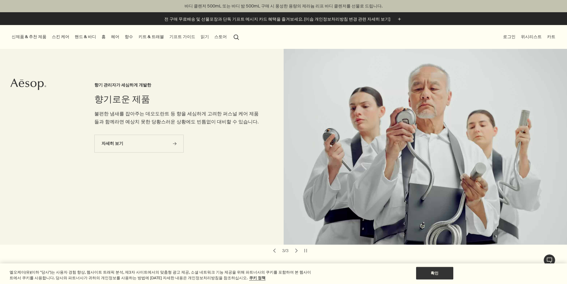
drag, startPoint x: 269, startPoint y: 36, endPoint x: 745, endPoint y: 134, distance: 485.8
click at [475, 134] on html "Skip to main content 바디 클렌저 500mL 또는 바디 밤 500mL 구매 시 풍성한 용량의 제라늄 리프 바디 클렌저를 선물로…" at bounding box center [283, 142] width 567 height 284
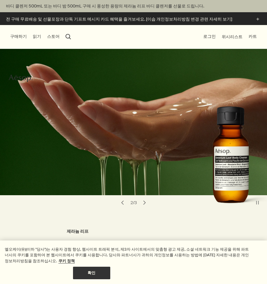
drag, startPoint x: 183, startPoint y: 233, endPoint x: 177, endPoint y: 223, distance: 11.8
click at [183, 233] on h3 "제라늄 리프" at bounding box center [133, 231] width 133 height 7
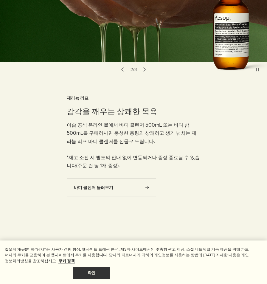
scroll to position [149, 0]
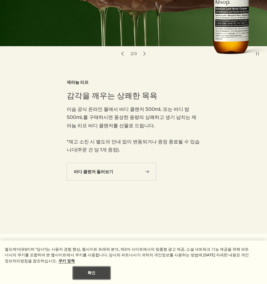
drag, startPoint x: 239, startPoint y: 266, endPoint x: 240, endPoint y: 202, distance: 64.6
click at [110, 266] on button "확인" at bounding box center [91, 272] width 37 height 13
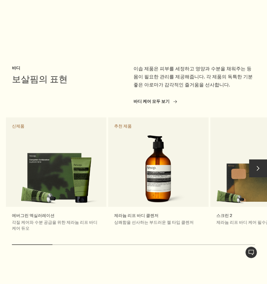
scroll to position [387, 0]
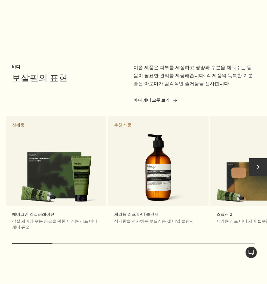
drag, startPoint x: 257, startPoint y: 162, endPoint x: 257, endPoint y: 165, distance: 3.0
click at [257, 162] on button "chevron" at bounding box center [258, 167] width 18 height 18
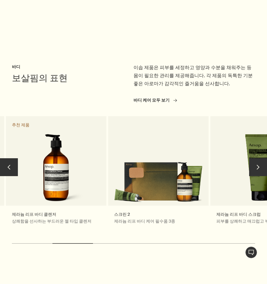
click at [260, 171] on button "chevron" at bounding box center [258, 167] width 18 height 18
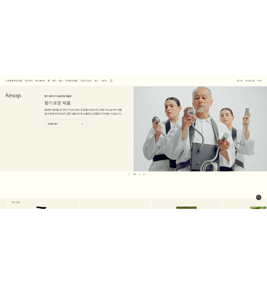
scroll to position [0, 0]
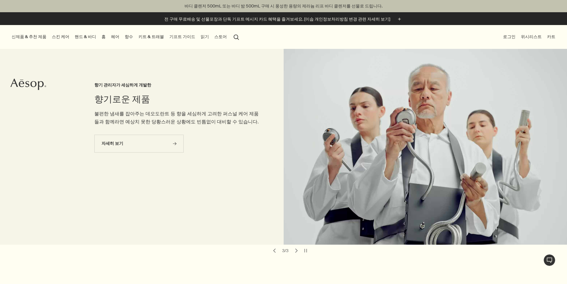
click at [124, 204] on div "향기로운 제품 향기 관리자가 세심하게 개발한 불편한 냄새를 잡아주는 데오도란트 등 향을 세심하게 고려한 퍼스널 케어 제품들과 함께라면 예상치 …" at bounding box center [176, 147] width 165 height 196
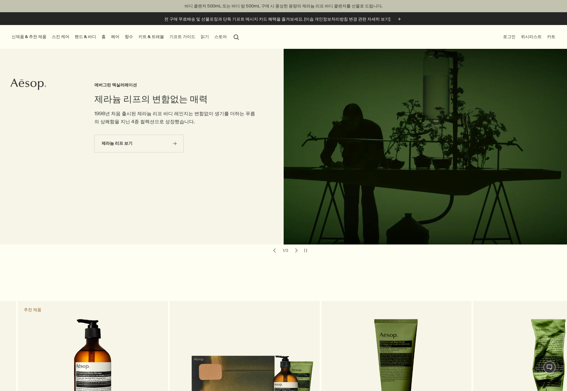
click at [158, 63] on div "제라늄 리프의 변함없는 매력 에버그린 엑실러레이션 1998년 처음 출시된 제라늄 리프 바디 레인지는 변함없이 생기를 더하는 푸름의 상쾌함을 지…" at bounding box center [176, 147] width 165 height 196
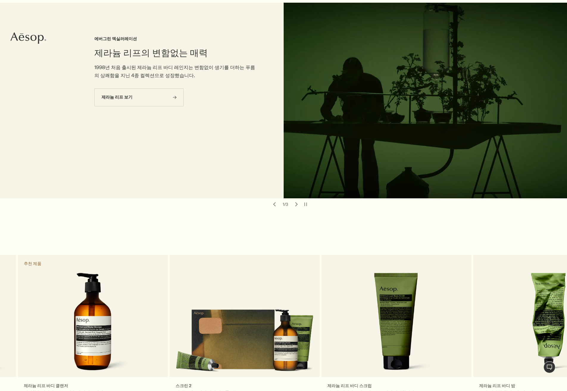
scroll to position [89, 0]
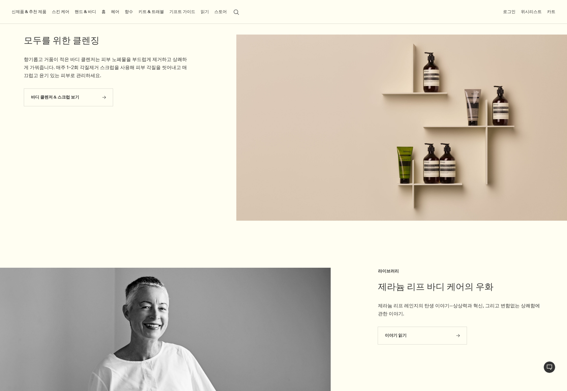
scroll to position [863, 0]
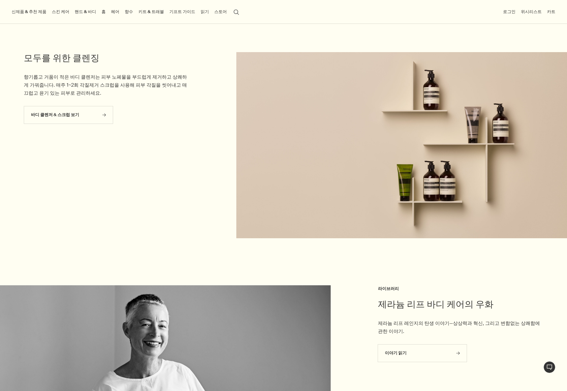
click at [121, 152] on aside "모두를 위한 클렌징 향기롭고 거품이 적은 바디 클렌저는 피부 노폐물을 부드럽게 제거하고 상쾌하게 가꿔줍니다. 매주 1~2회 각질제거 스크럽을 …" at bounding box center [94, 146] width 189 height 188
drag, startPoint x: 98, startPoint y: 172, endPoint x: 58, endPoint y: 120, distance: 65.2
click at [97, 171] on aside "모두를 위한 클렌징 향기롭고 거품이 적은 바디 클렌저는 피부 노폐물을 부드럽게 제거하고 상쾌하게 가꿔줍니다. 매주 1~2회 각질제거 스크럽을 …" at bounding box center [94, 146] width 189 height 188
click at [109, 173] on aside "모두를 위한 클렌징 향기롭고 거품이 적은 바디 클렌저는 피부 노폐물을 부드럽게 제거하고 상쾌하게 가꿔줍니다. 매주 1~2회 각질제거 스크럽을 …" at bounding box center [94, 146] width 189 height 188
click at [127, 163] on aside "모두를 위한 클렌징 향기롭고 거품이 적은 바디 클렌저는 피부 노폐물을 부드럽게 제거하고 상쾌하게 가꿔줍니다. 매주 1~2회 각질제거 스크럽을 …" at bounding box center [94, 146] width 189 height 188
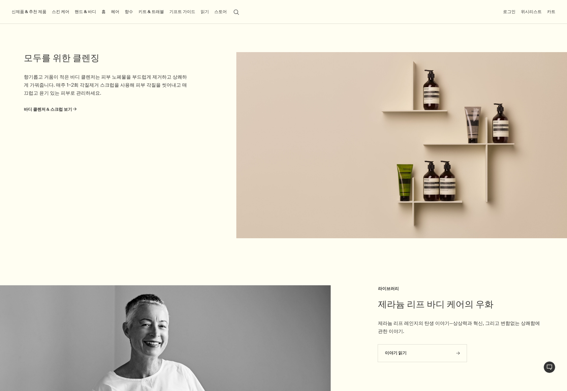
click at [115, 208] on aside "모두를 위한 클렌징 향기롭고 거품이 적은 바디 클렌저는 피부 노폐물을 부드럽게 제거하고 상쾌하게 가꿔줍니다. 매주 1~2회 각질제거 스크럽을 …" at bounding box center [94, 146] width 189 height 188
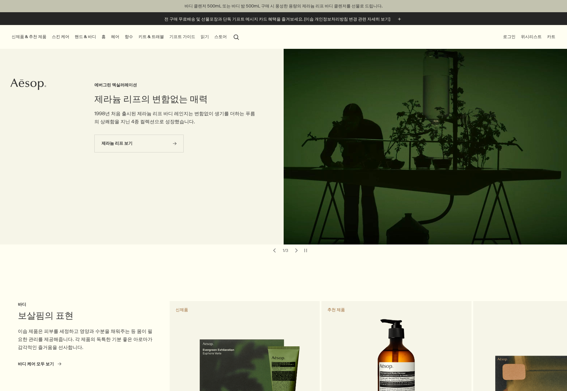
scroll to position [863, 0]
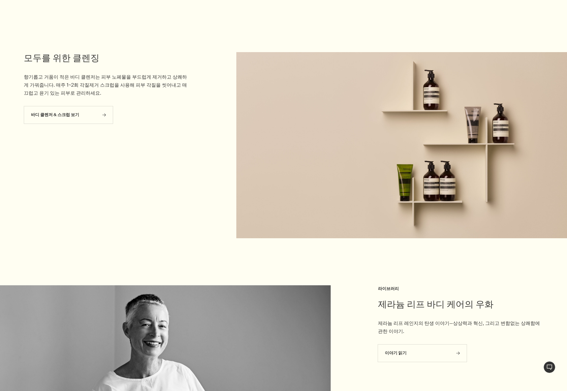
click at [97, 182] on aside "모두를 위한 클렌징 향기롭고 거품이 적은 바디 클렌저는 피부 노폐물을 부드럽게 제거하고 상쾌하게 가꿔줍니다. 매주 1~2회 각질제거 스크럽을 …" at bounding box center [94, 146] width 189 height 188
click at [181, 175] on aside "모두를 위한 클렌징 향기롭고 거품이 적은 바디 클렌저는 피부 노폐물을 부드럽게 제거하고 상쾌하게 가꿔줍니다. 매주 1~2회 각질제거 스크럽을 …" at bounding box center [94, 146] width 189 height 188
click at [170, 174] on aside "모두를 위한 클렌징 향기롭고 거품이 적은 바디 클렌저는 피부 노폐물을 부드럽게 제거하고 상쾌하게 가꿔줍니다. 매주 1~2회 각질제거 스크럽을 …" at bounding box center [94, 146] width 189 height 188
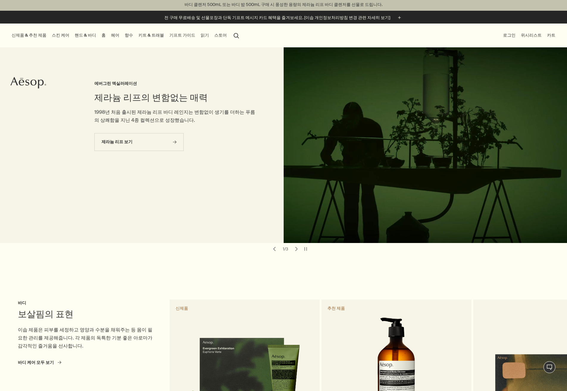
scroll to position [0, 0]
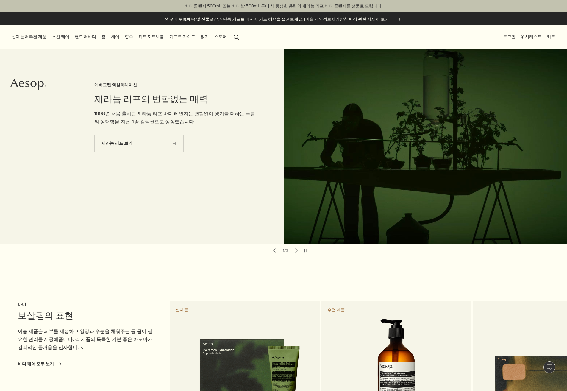
click at [252, 214] on div "제라늄 리프의 변함없는 매력 에버그린 엑실러레이션 1998년 처음 출시된 제라늄 리프 바디 레인지는 변함없이 생기를 더하는 푸름의 상쾌함을 지…" at bounding box center [176, 147] width 165 height 196
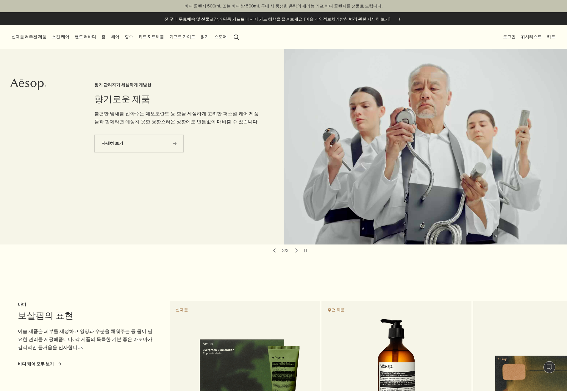
click at [26, 217] on div "향기로운 제품 향기 관리자가 세심하게 개발한 불편한 냄새를 잡아주는 데오도란트 등 향을 세심하게 고려한 퍼스널 케어 제품들과 함께라면 예상치 …" at bounding box center [283, 147] width 567 height 196
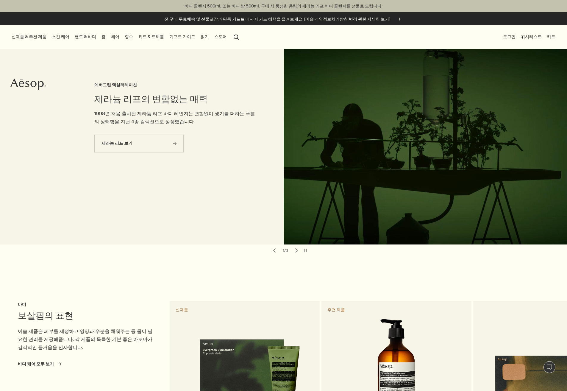
click at [211, 188] on div "제라늄 리프의 변함없는 매력 에버그린 엑실러레이션 1998년 처음 출시된 제라늄 리프 바디 레인지는 변함없이 생기를 더하는 푸름의 상쾌함을 지…" at bounding box center [176, 147] width 165 height 196
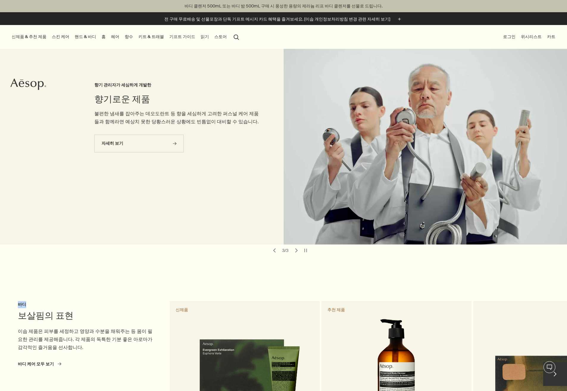
drag, startPoint x: 12, startPoint y: 295, endPoint x: 26, endPoint y: 297, distance: 13.9
click at [26, 299] on div "chevron 보살핌의 표현 바디 이솝 제품은 피부를 세정하고 영양과 수분을 채워주는 등 몸이 필요한 관리를 제공해줍니다. 각 제품의 독특한 …" at bounding box center [283, 386] width 567 height 174
copy h3 "바디"
drag, startPoint x: 16, startPoint y: 307, endPoint x: 85, endPoint y: 308, distance: 68.8
click at [85, 308] on div "chevron 보살핌의 표현 바디 이솝 제품은 피부를 세정하고 영양과 수분을 채워주는 등 몸이 필요한 관리를 제공해줍니다. 각 제품의 독특한 …" at bounding box center [283, 386] width 567 height 174
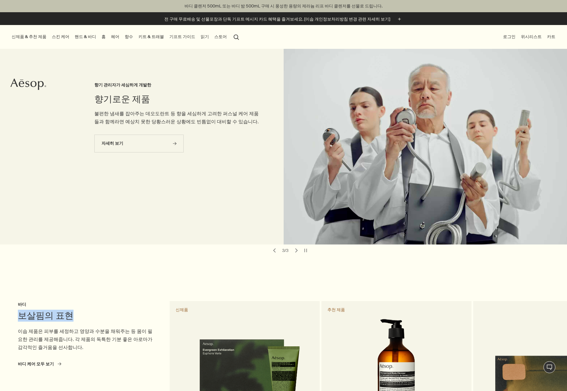
copy h2 "보살핌의 표현"
drag, startPoint x: 16, startPoint y: 324, endPoint x: 73, endPoint y: 337, distance: 58.3
click at [73, 337] on div "chevron 보살핌의 표현 바디 이솝 제품은 피부를 세정하고 영양과 수분을 채워주는 등 몸이 필요한 관리를 제공해줍니다. 각 제품의 독특한 …" at bounding box center [283, 386] width 567 height 174
copy p "이솝 제품은 피부를 세정하고 영양과 수분을 채워주는 등 몸이 필요한 관리를 제공해줍니다. 각 제품의 독특한 기분 좋은 아로마가 감각적인 즐거움…"
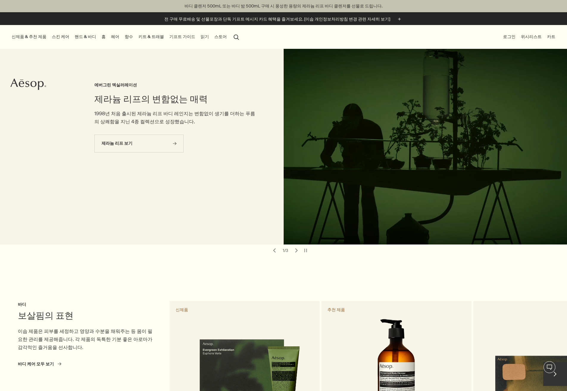
click at [99, 360] on div "바디 케어 모두 보기 rightArrow" at bounding box center [87, 364] width 138 height 8
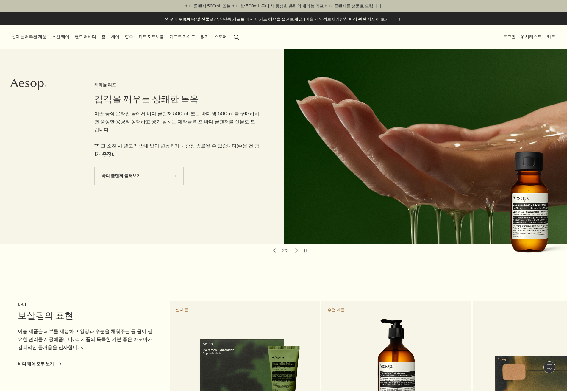
click at [262, 265] on section "chevron 보살핌의 표현 바디 이솝 제품은 피부를 세정하고 영양과 수분을 채워주는 등 몸이 필요한 관리를 제공해줍니다. 각 제품의 독특한 …" at bounding box center [283, 364] width 567 height 216
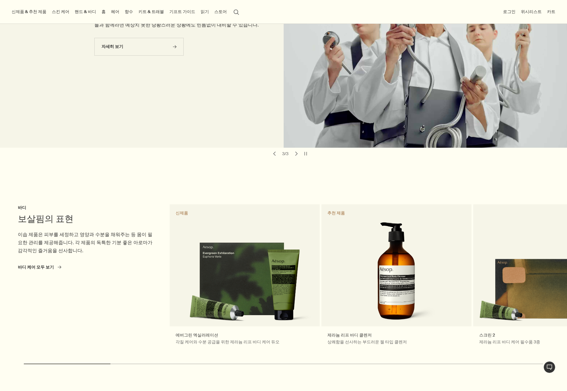
scroll to position [60, 0]
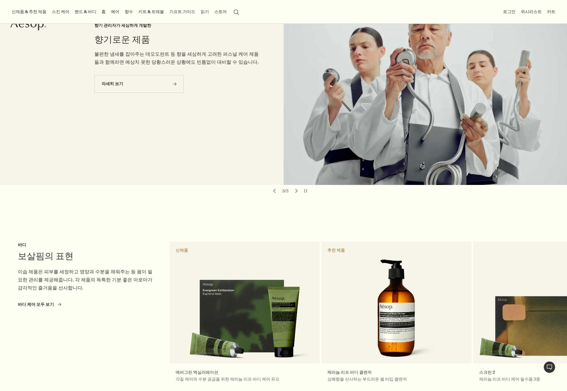
click at [214, 204] on section "chevron 보살핌의 표현 바디 이솝 제품은 피부를 세정하고 영양과 수분을 채워주는 등 몸이 필요한 관리를 제공해줍니다. 각 제품의 독특한 …" at bounding box center [283, 305] width 567 height 216
click at [81, 203] on section "chevron 보살핌의 표현 바디 이솝 제품은 피부를 세정하고 영양과 수분을 채워주는 등 몸이 필요한 관리를 제공해줍니다. 각 제품의 독특한 …" at bounding box center [283, 305] width 567 height 216
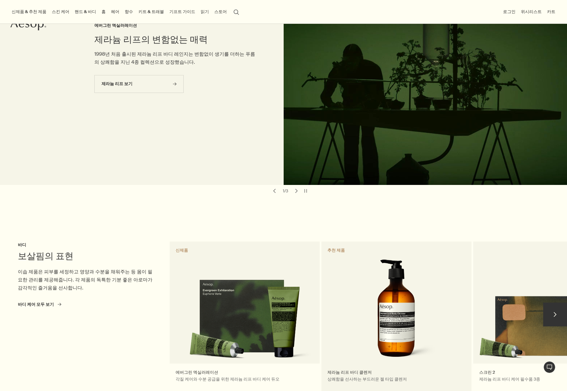
drag, startPoint x: 385, startPoint y: 303, endPoint x: 282, endPoint y: 304, distance: 102.4
click at [321, 299] on link "제라늄 리프 바디 클렌저 상쾌함을 선사하는 부드러운 젤 타입 클렌저 추천 제품" at bounding box center [396, 317] width 150 height 152
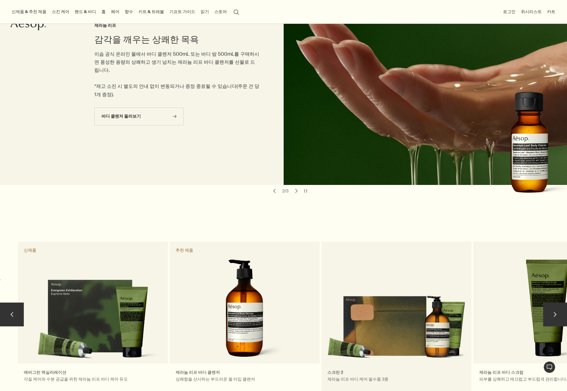
drag, startPoint x: 444, startPoint y: 301, endPoint x: 307, endPoint y: 306, distance: 136.7
click at [321, 305] on link "스크린 2 제라늄 리프 바디 케어 필수품 3종" at bounding box center [396, 317] width 150 height 152
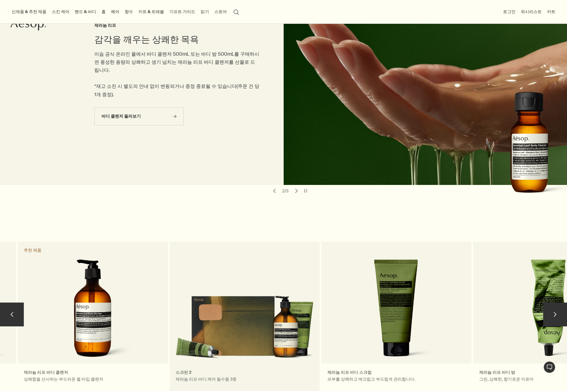
drag, startPoint x: 425, startPoint y: 309, endPoint x: 269, endPoint y: 310, distance: 155.7
click at [272, 310] on div "보살핌의 표현 바디 이솝 제품은 피부를 세정하고 영양과 수분을 채워주는 등 몸이 필요한 관리를 제공해줍니다. 각 제품의 독특한 기분 좋은 아로…" at bounding box center [321, 317] width 1215 height 152
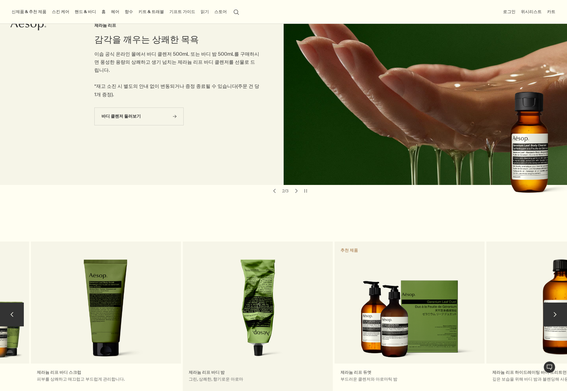
drag, startPoint x: 464, startPoint y: 306, endPoint x: 215, endPoint y: 308, distance: 249.2
click at [208, 308] on link "제라늄 리프 바디 밤 그린, 상쾌한, 향기로운 아로마" at bounding box center [258, 317] width 150 height 152
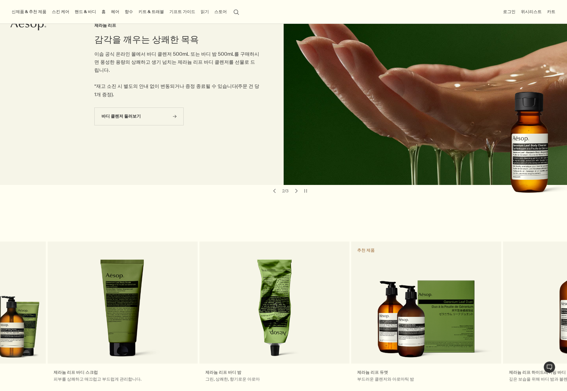
drag, startPoint x: 222, startPoint y: 310, endPoint x: 571, endPoint y: 298, distance: 349.7
click at [349, 300] on link "제라늄 리프 바디 밤 그린, 상쾌한, 향기로운 아로마" at bounding box center [274, 317] width 150 height 152
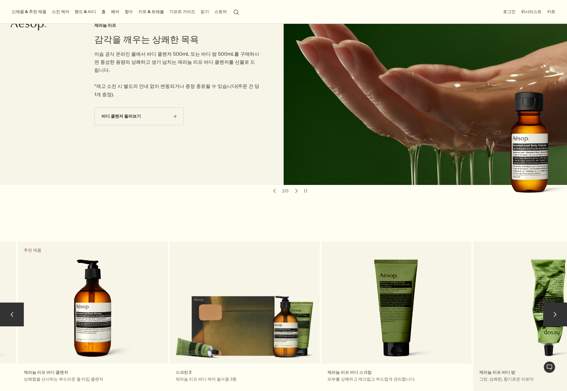
drag, startPoint x: 220, startPoint y: 293, endPoint x: 481, endPoint y: 290, distance: 261.1
click at [489, 291] on div "보살핌의 표현 바디 이솝 제품은 피부를 세정하고 영양과 수분을 채워주는 등 몸이 필요한 관리를 제공해줍니다. 각 제품의 독특한 기분 좋은 아로…" at bounding box center [321, 317] width 1215 height 152
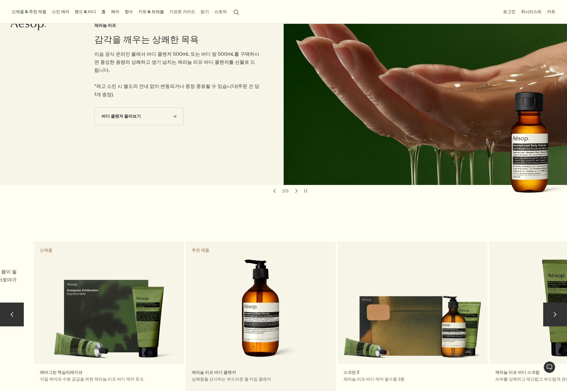
drag, startPoint x: 161, startPoint y: 277, endPoint x: 502, endPoint y: 270, distance: 341.5
click at [336, 270] on link "제라늄 리프 바디 클렌저 상쾌함을 선사하는 부드러운 젤 타입 클렌저 추천 제품" at bounding box center [261, 317] width 150 height 152
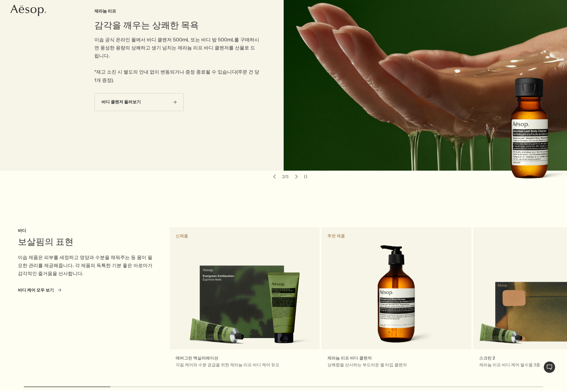
scroll to position [89, 0]
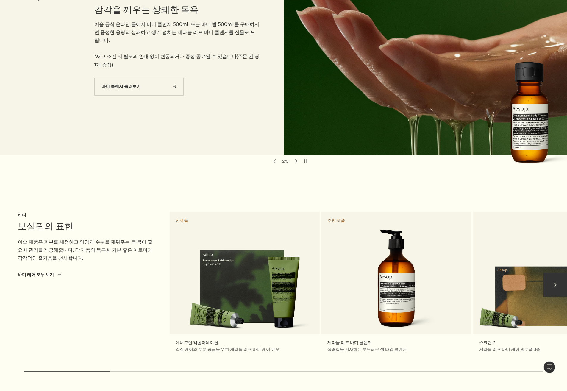
click at [101, 330] on div "보살핌의 표현 바디 이솝 제품은 피부를 세정하고 영양과 수분을 채워주는 등 몸이 필요한 관리를 제공해줍니다. 각 제품의 독특한 기분 좋은 아로…" at bounding box center [93, 288] width 150 height 152
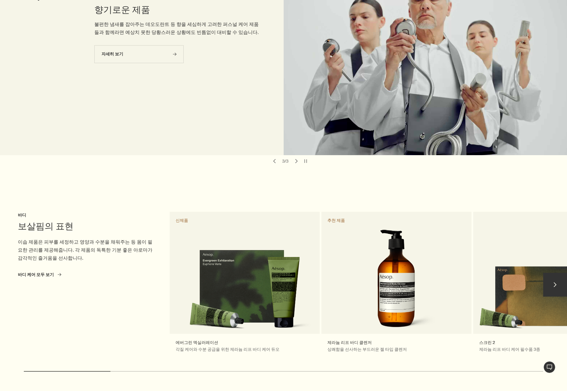
click at [134, 354] on div "보살핌의 표현 바디 이솝 제품은 피부를 세정하고 영양과 수분을 채워주는 등 몸이 필요한 관리를 제공해줍니다. 각 제품의 독특한 기분 좋은 아로…" at bounding box center [93, 288] width 150 height 152
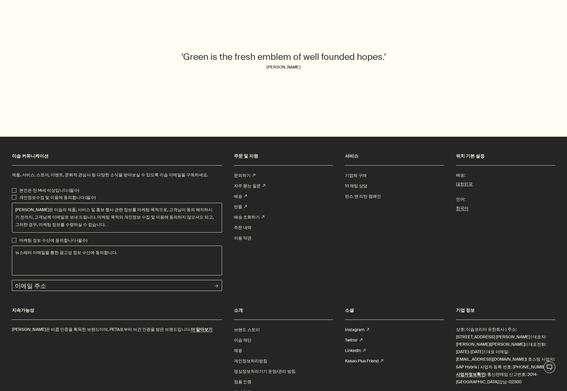
scroll to position [2325, 0]
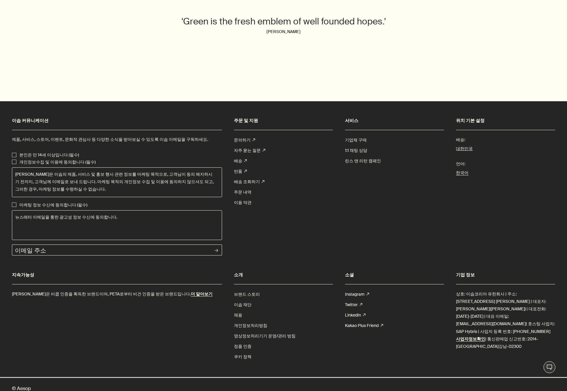
click at [355, 227] on section "서비스 기업체 구매 1:1 채팅 상담 ​ 린스 앤 리턴 캠페인" at bounding box center [394, 187] width 99 height 142
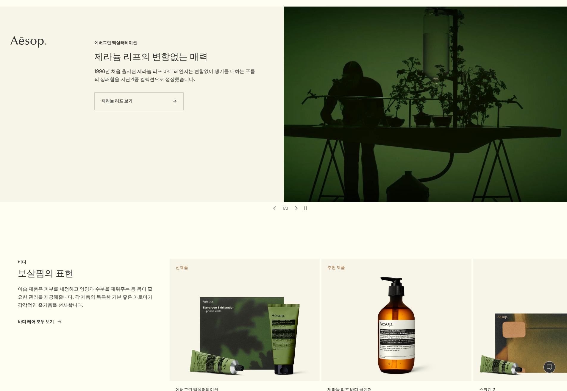
scroll to position [0, 0]
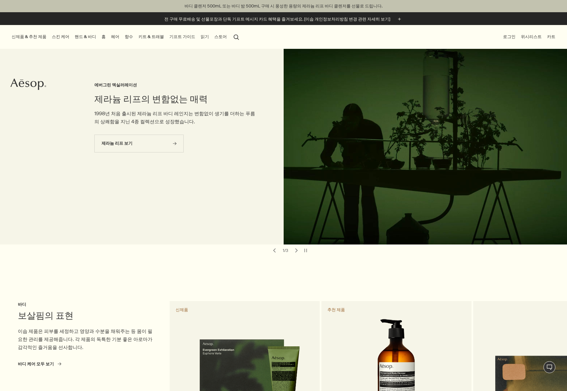
click at [53, 63] on div "제라늄 리프의 변함없는 매력 에버그린 엑실러레이션 1998년 처음 출시된 제라늄 리프 바디 레인지는 변함없이 생기를 더하는 푸름의 상쾌함을 지…" at bounding box center [283, 147] width 567 height 196
click at [32, 82] on icon at bounding box center [33, 84] width 6 height 6
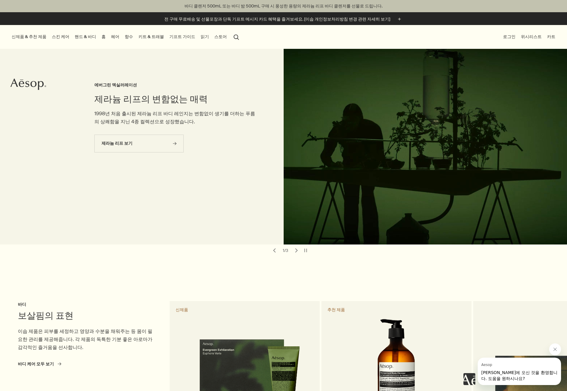
drag, startPoint x: 151, startPoint y: 195, endPoint x: 160, endPoint y: 187, distance: 12.3
click at [151, 195] on div "제라늄 리프의 변함없는 매력 에버그린 엑실러레이션 1998년 처음 출시된 제라늄 리프 바디 레인지는 변함없이 생기를 더하는 푸름의 상쾌함을 지…" at bounding box center [176, 147] width 165 height 196
click at [274, 246] on button "chevron" at bounding box center [274, 250] width 8 height 8
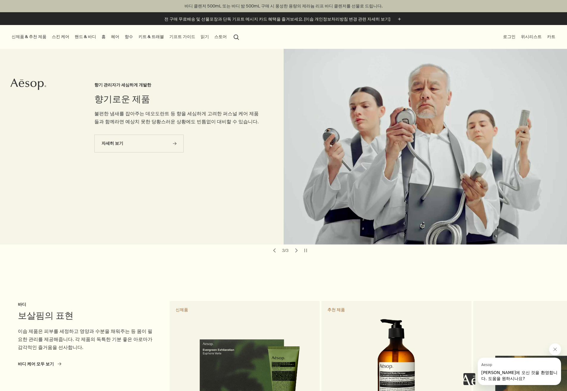
click at [296, 246] on button "chevron" at bounding box center [296, 250] width 8 height 8
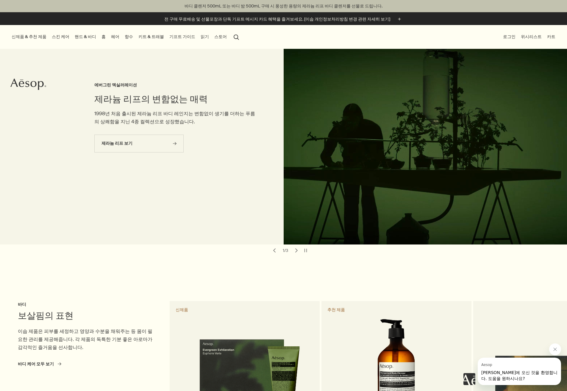
click at [296, 246] on button "chevron" at bounding box center [296, 250] width 8 height 8
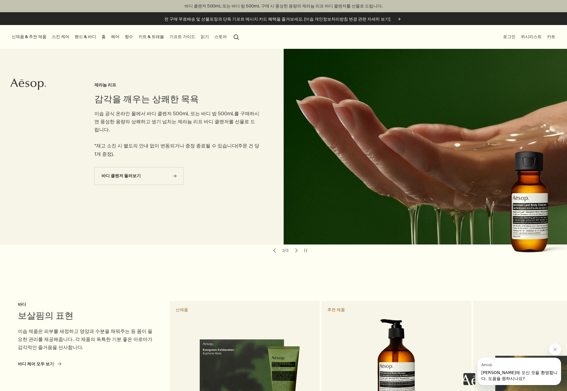
click at [273, 246] on button "chevron" at bounding box center [274, 250] width 8 height 8
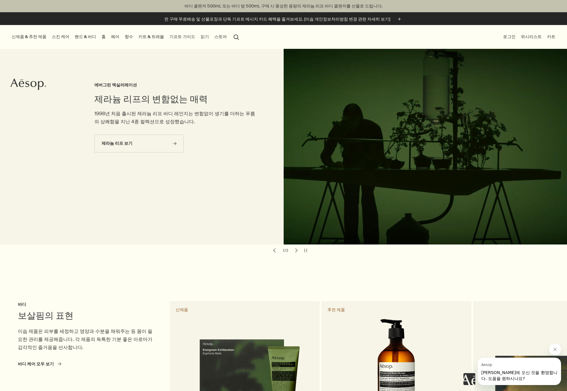
click at [273, 246] on button "chevron" at bounding box center [274, 250] width 8 height 8
click at [371, 266] on section "chevron 보살핌의 표현 바디 이솝 제품은 피부를 세정하고 영양과 수분을 채워주는 등 몸이 필요한 관리를 제공해줍니다. 각 제품의 독특한 …" at bounding box center [283, 364] width 567 height 216
click at [296, 246] on button "chevron" at bounding box center [296, 250] width 8 height 8
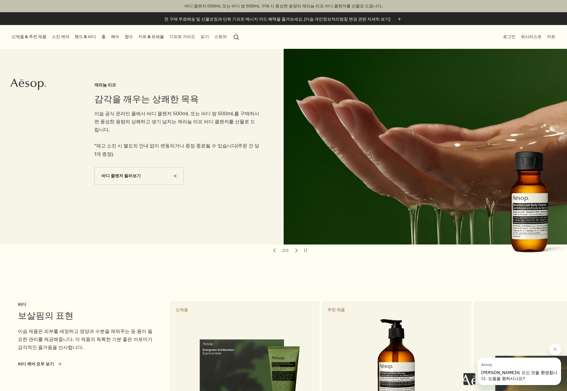
click at [296, 246] on button "chevron" at bounding box center [296, 250] width 8 height 8
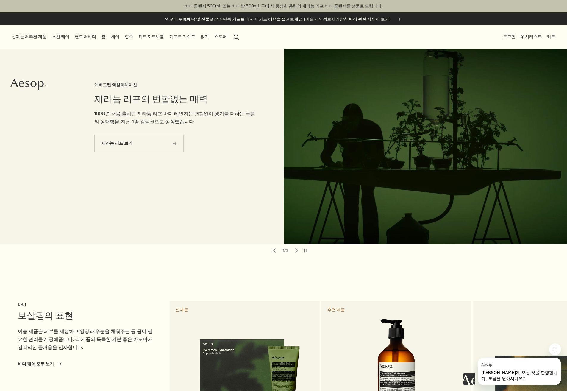
click at [297, 246] on button "chevron" at bounding box center [296, 250] width 8 height 8
click at [278, 246] on button "chevron" at bounding box center [274, 250] width 8 height 8
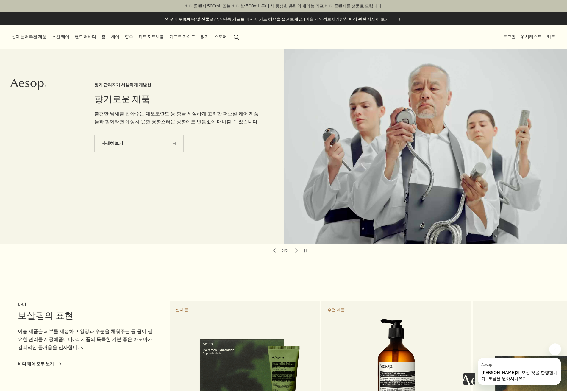
click at [299, 246] on button "chevron" at bounding box center [296, 250] width 8 height 8
drag, startPoint x: 388, startPoint y: 115, endPoint x: 282, endPoint y: 267, distance: 185.8
click at [282, 267] on section "chevron 보살핌의 표현 바디 이솝 제품은 피부를 세정하고 영양과 수분을 채워주는 등 몸이 필요한 관리를 제공해줍니다. 각 제품의 독특한 …" at bounding box center [283, 364] width 567 height 216
click at [298, 246] on button "chevron" at bounding box center [296, 250] width 8 height 8
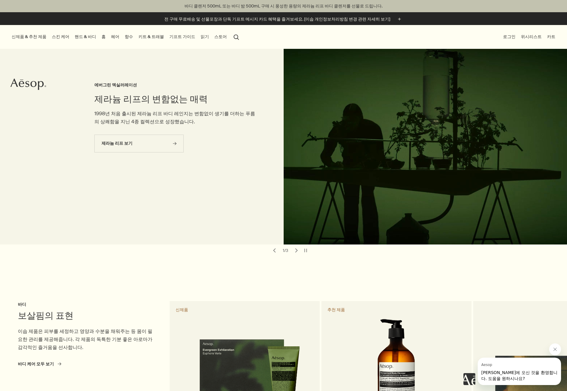
click at [404, 265] on section "chevron 보살핌의 표현 바디 이솝 제품은 피부를 세정하고 영양과 수분을 채워주는 등 몸이 필요한 관리를 제공해줍니다. 각 제품의 독특한 …" at bounding box center [283, 364] width 567 height 216
drag, startPoint x: 381, startPoint y: 165, endPoint x: 345, endPoint y: 263, distance: 104.2
click at [342, 265] on section "chevron 보살핌의 표현 바디 이솝 제품은 피부를 세정하고 영양과 수분을 채워주는 등 몸이 필요한 관리를 제공해줍니다. 각 제품의 독특한 …" at bounding box center [283, 364] width 567 height 216
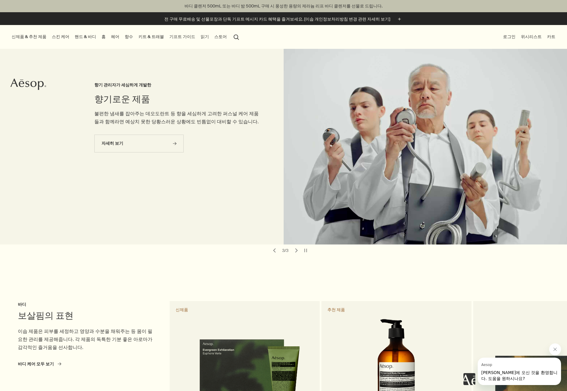
click at [274, 246] on button "chevron" at bounding box center [274, 250] width 8 height 8
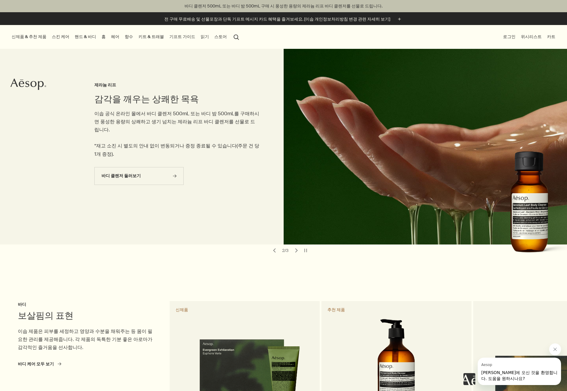
click at [394, 265] on section "chevron 보살핌의 표현 바디 이솝 제품은 피부를 세정하고 영양과 수분을 채워주는 등 몸이 필요한 관리를 제공해줍니다. 각 제품의 독특한 …" at bounding box center [283, 364] width 567 height 216
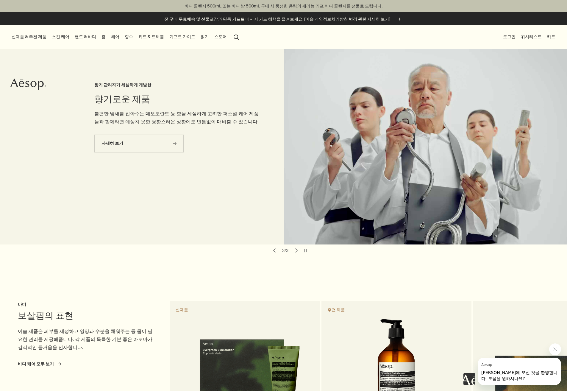
click at [273, 246] on button "chevron" at bounding box center [274, 250] width 8 height 8
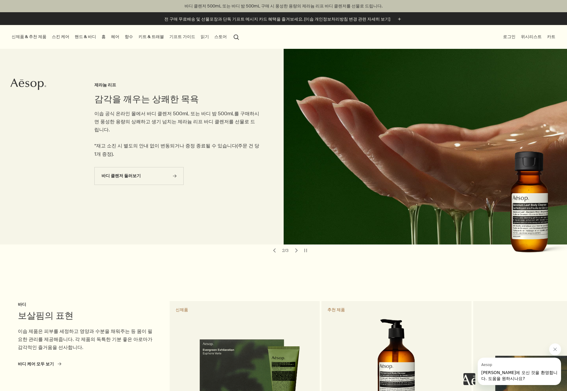
click at [499, 283] on section "chevron 보살핌의 표현 바디 이솝 제품은 피부를 세정하고 영양과 수분을 채워주는 등 몸이 필요한 관리를 제공해줍니다. 각 제품의 독특한 …" at bounding box center [283, 364] width 567 height 216
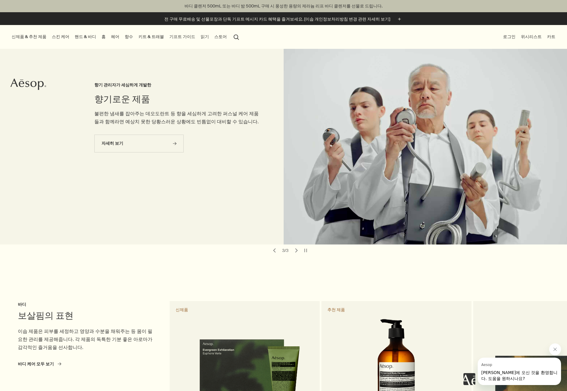
drag, startPoint x: 564, startPoint y: 172, endPoint x: 439, endPoint y: 149, distance: 126.8
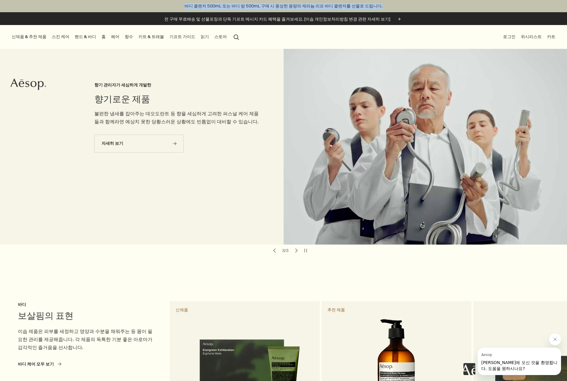
drag, startPoint x: 183, startPoint y: 4, endPoint x: 429, endPoint y: 10, distance: 246.0
click at [429, 10] on li "바디 클렌저 500mL 또는 바디 밤 500mL 구매 시 풍성한 용량의 제라늄 리프 바디 클렌저를 선물로 드립니다." at bounding box center [283, 6] width 567 height 12
copy p "바디 클렌저 500mL 또는 바디 밤 500mL 구매 시 풍성한 용량의 제라늄 리프 바디 클렌저를 선물로 드립니다."
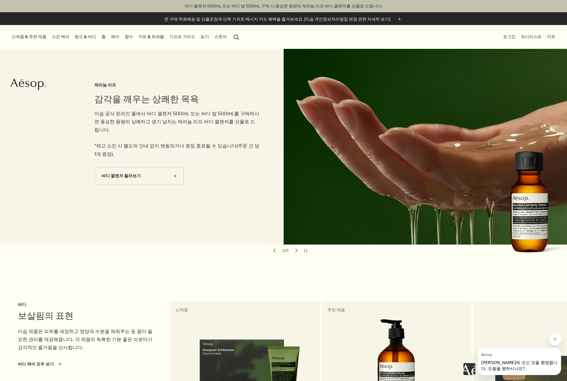
click at [393, 45] on div "신제품 & 추천 제품 신제품 루센트 페이셜 리파이너 엘레오스 너리싱 바디 클렌저 오르너 오 드 퍼퓸 스크린 3 프래그런스 앤솔러지 볼륨 I 추…" at bounding box center [283, 37] width 567 height 24
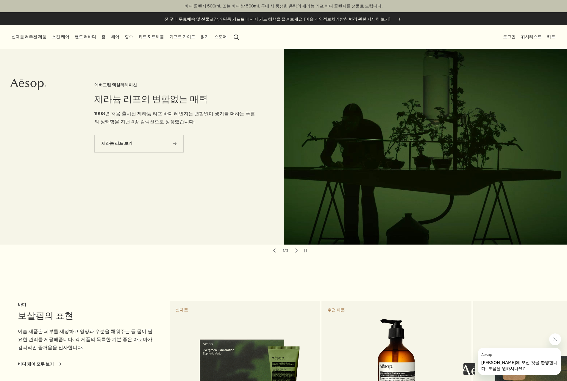
drag, startPoint x: 160, startPoint y: 230, endPoint x: 165, endPoint y: 221, distance: 10.6
click at [160, 230] on div "제라늄 리프의 변함없는 매력 에버그린 엑실러레이션 1998년 처음 출시된 제라늄 리프 바디 레인지는 변함없이 생기를 더하는 푸름의 상쾌함을 지…" at bounding box center [176, 147] width 165 height 196
click at [134, 29] on li "향수 향수 더 보기 rightArrow 플로럴 프레쉬 우디 오퓰런트 향수 전체 보기 신제품 오르너 오 드 퍼퓸 프래그런스 앤솔러지 볼륨 I 시…" at bounding box center [129, 37] width 11 height 24
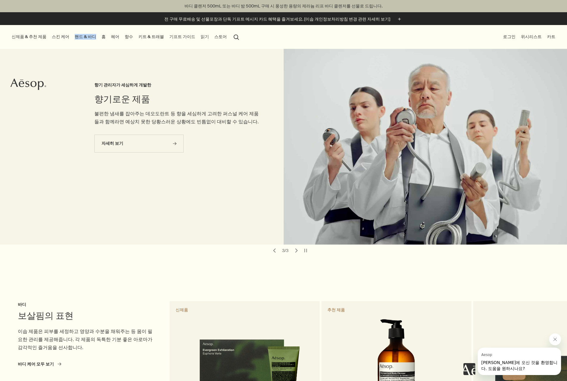
drag, startPoint x: 101, startPoint y: 45, endPoint x: 77, endPoint y: 38, distance: 24.6
click at [77, 38] on ul "신제품 & 추천 제품 신제품 루센트 페이셜 리파이너 엘레오스 너리싱 바디 클렌저 오르너 오 드 퍼퓸 스크린 3 프래그런스 앤솔러지 볼륨 I 추…" at bounding box center [125, 37] width 231 height 24
copy link "핸드 & 바디"
drag, startPoint x: 174, startPoint y: 41, endPoint x: 157, endPoint y: 37, distance: 16.9
click at [157, 37] on ul "신제품 & 추천 제품 신제품 루센트 페이셜 리파이너 엘레오스 너리싱 바디 클렌저 오르너 오 드 퍼퓸 스크린 3 프래그런스 앤솔러지 볼륨 I 추…" at bounding box center [125, 37] width 231 height 24
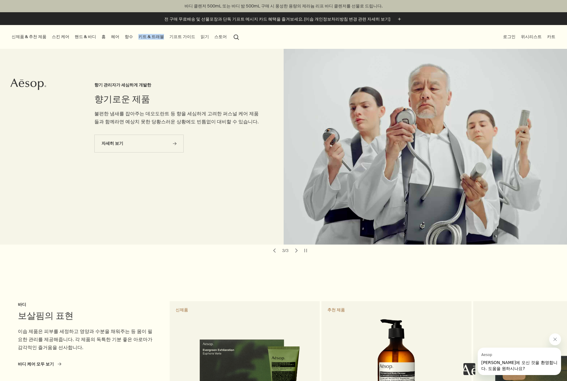
copy link "키트 & 트래블"
drag, startPoint x: 221, startPoint y: 47, endPoint x: 193, endPoint y: 39, distance: 29.6
click at [193, 39] on ul "신제품 & 추천 제품 신제품 루센트 페이셜 리파이너 엘레오스 너리싱 바디 클렌저 오르너 오 드 퍼퓸 스크린 3 프래그런스 앤솔러지 볼륨 I 추…" at bounding box center [125, 37] width 231 height 24
copy link "기프트 가이드"
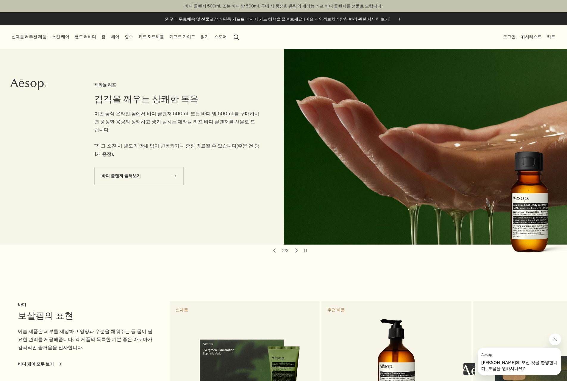
click at [263, 56] on div "감각을 깨우는 상쾌한 목욕 제라늄 리프 이솝 공식 온라인 몰에서 바디 클렌저 500mL 또는 바디 밤 500mL를 구매하시면 풍성한 용량의 상…" at bounding box center [283, 147] width 567 height 196
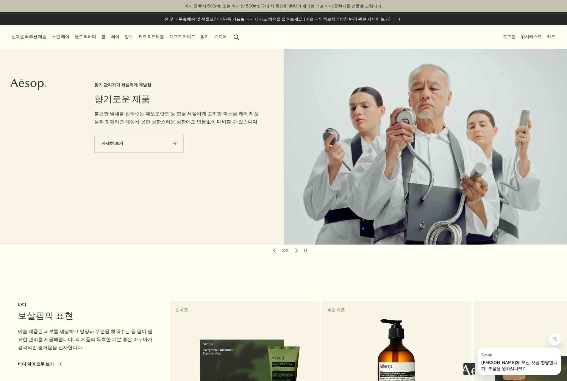
click at [242, 36] on button "search 검색" at bounding box center [236, 36] width 11 height 11
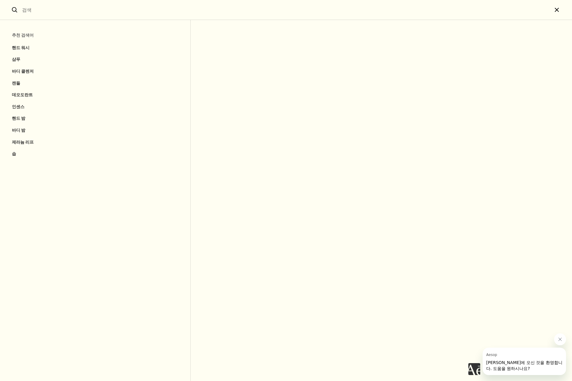
click at [555, 12] on button "close" at bounding box center [562, 10] width 20 height 20
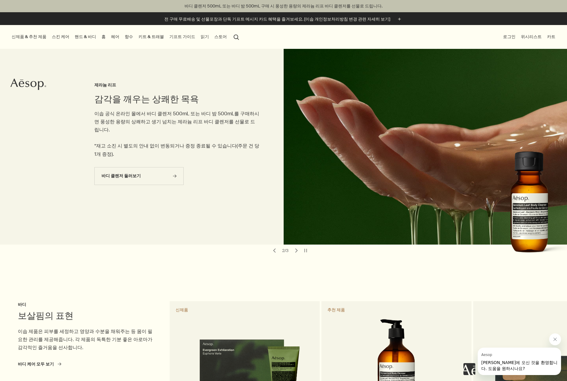
click at [196, 80] on div "감각을 깨우는 상쾌한 목욕 제라늄 리프 이솝 공식 온라인 몰에서 바디 클렌저 500mL 또는 바디 밤 500mL를 구매하시면 풍성한 용량의 상…" at bounding box center [176, 147] width 165 height 196
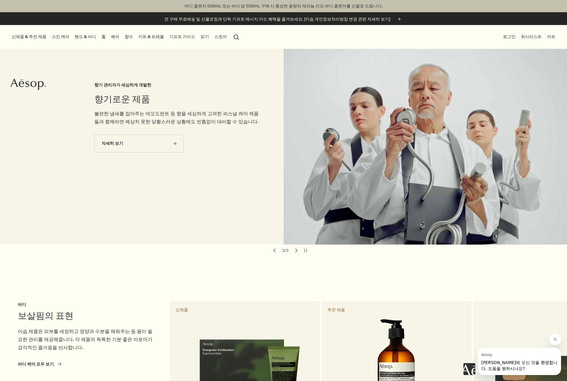
drag, startPoint x: 256, startPoint y: 190, endPoint x: 302, endPoint y: 188, distance: 45.9
click at [302, 188] on div "향기로운 제품 향기 관리자가 세심하게 개발한 불편한 냄새를 잡아주는 데오도란트 등 향을 세심하게 고려한 퍼스널 케어 제품들과 함께라면 예상치 …" at bounding box center [283, 147] width 567 height 196
click at [299, 246] on button "chevron" at bounding box center [296, 250] width 8 height 8
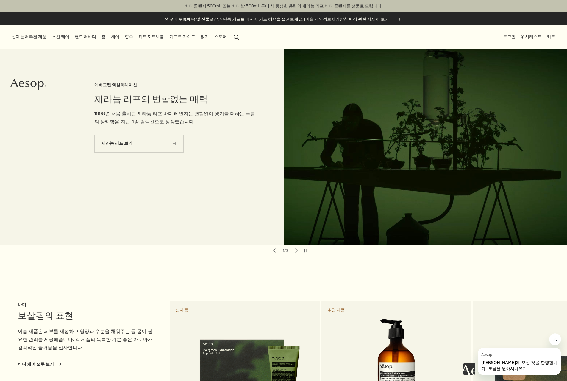
click at [217, 287] on section "chevron 보살핌의 표현 바디 이솝 제품은 피부를 세정하고 영양과 수분을 채워주는 등 몸이 필요한 관리를 제공해줍니다. 각 제품의 독특한 …" at bounding box center [283, 364] width 567 height 216
click at [34, 82] on icon "Aesop" at bounding box center [28, 84] width 36 height 12
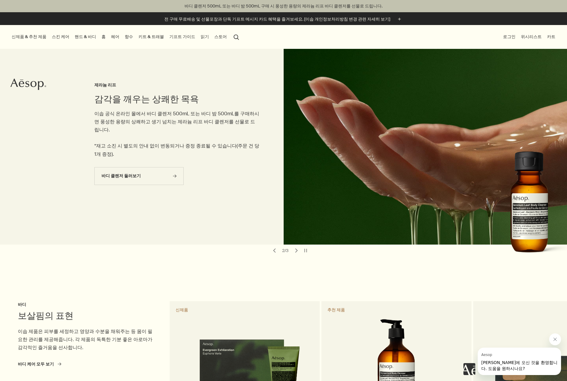
click at [270, 259] on section "chevron 보살핌의 표현 바디 이솝 제품은 피부를 세정하고 영양과 수분을 채워주는 등 몸이 필요한 관리를 제공해줍니다. 각 제품의 독특한 …" at bounding box center [283, 364] width 567 height 216
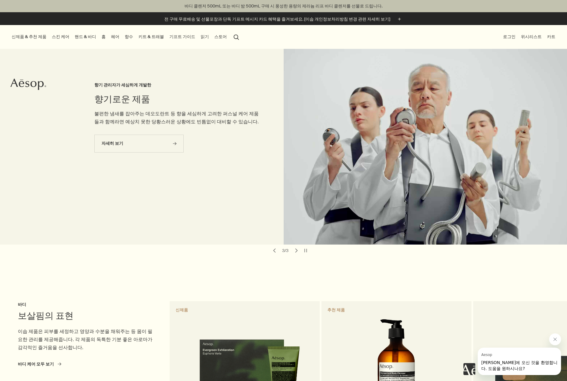
click at [298, 269] on section "chevron 보살핌의 표현 바디 이솝 제품은 피부를 세정하고 영양과 수분을 채워주는 등 몸이 필요한 관리를 제공해줍니다. 각 제품의 독특한 …" at bounding box center [283, 364] width 567 height 216
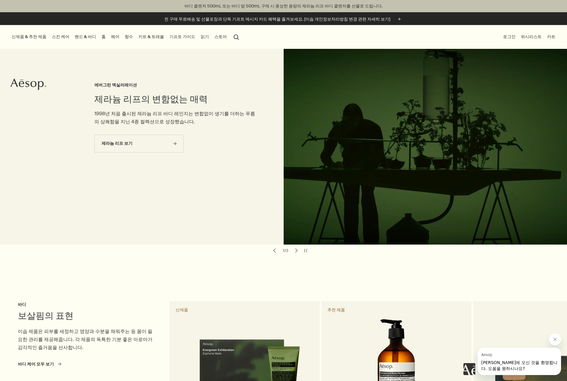
click at [329, 256] on section "chevron 보살핌의 표현 바디 이솝 제품은 피부를 세정하고 영양과 수분을 채워주는 등 몸이 필요한 관리를 제공해줍니다. 각 제품의 독특한 …" at bounding box center [283, 364] width 567 height 216
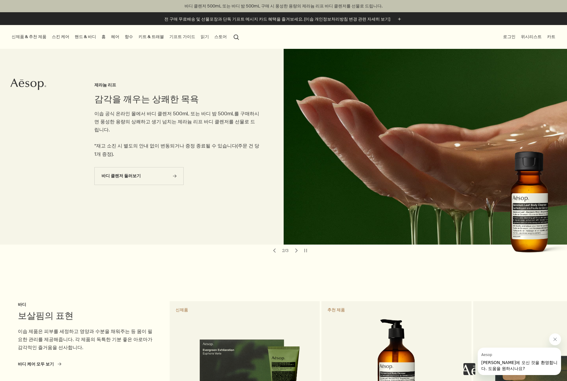
click at [302, 256] on section "chevron 보살핌의 표현 바디 이솝 제품은 피부를 세정하고 영양과 수분을 채워주는 등 몸이 필요한 관리를 제공해줍니다. 각 제품의 독특한 …" at bounding box center [283, 364] width 567 height 216
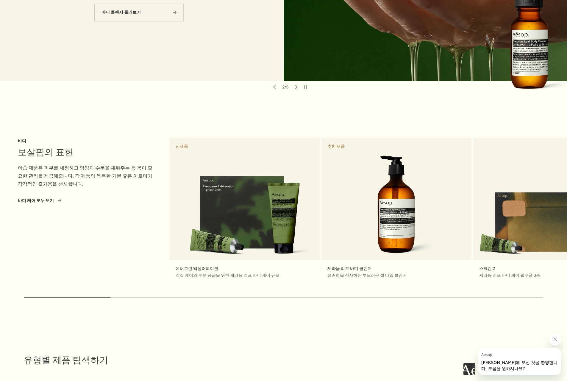
scroll to position [179, 0]
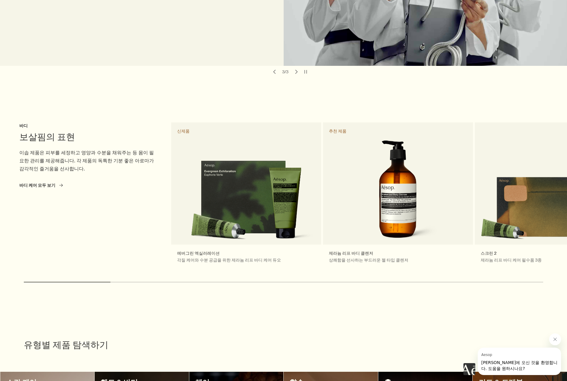
drag, startPoint x: 231, startPoint y: 160, endPoint x: 63, endPoint y: 110, distance: 174.9
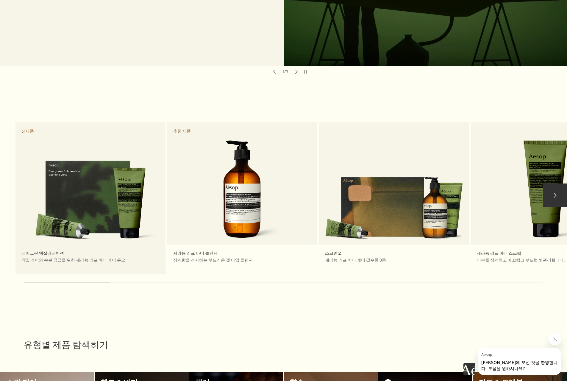
drag, startPoint x: 245, startPoint y: 231, endPoint x: 135, endPoint y: 234, distance: 109.9
click at [135, 234] on link "에버그린 엑실러레이션 각질 케어와 수분 공급을 위한 제라늄 리프 바디 케어 듀오 신제품" at bounding box center [90, 198] width 150 height 152
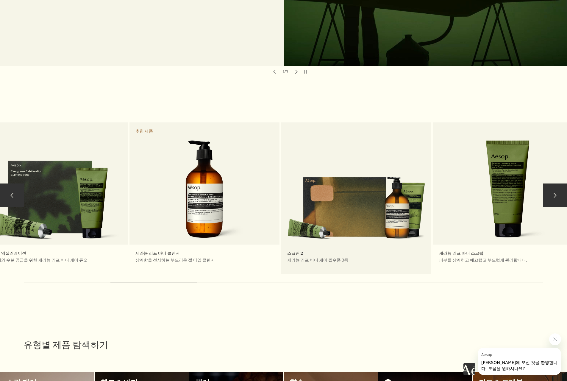
drag, startPoint x: 447, startPoint y: 200, endPoint x: 396, endPoint y: 205, distance: 51.4
click at [409, 202] on link "스크린 2 제라늄 리프 바디 케어 필수품 3종" at bounding box center [356, 198] width 150 height 152
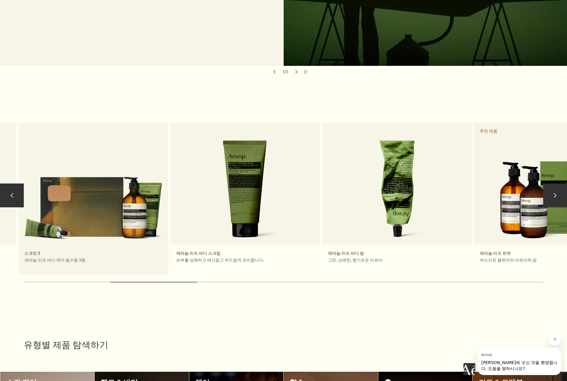
drag, startPoint x: 397, startPoint y: 205, endPoint x: 119, endPoint y: 228, distance: 278.1
click at [71, 219] on link "스크린 2 제라늄 리프 바디 케어 필수품 3종" at bounding box center [93, 198] width 150 height 152
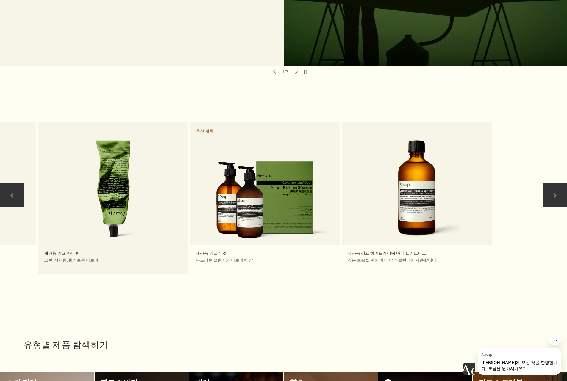
drag, startPoint x: 413, startPoint y: 188, endPoint x: 114, endPoint y: 198, distance: 299.3
click at [116, 198] on link "제라늄 리프 바디 밤 그린, 상쾌한, 향기로운 아로마" at bounding box center [113, 198] width 150 height 152
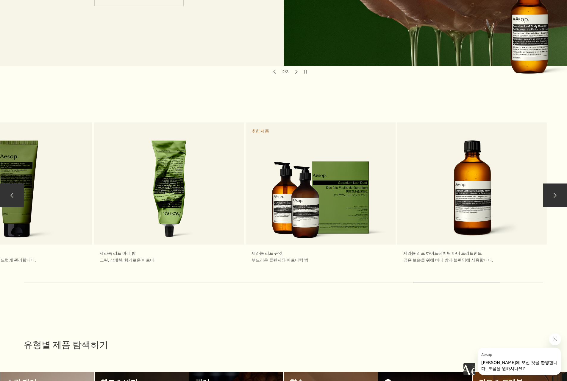
drag, startPoint x: 479, startPoint y: 195, endPoint x: 565, endPoint y: 175, distance: 88.3
click at [547, 185] on div "chevron 보살핌의 표현 바디 이솝 제품은 피부를 세정하고 영양과 수분을 채워주는 등 몸이 필요한 관리를 제공해줍니다. 각 제품의 독특한 …" at bounding box center [283, 208] width 567 height 174
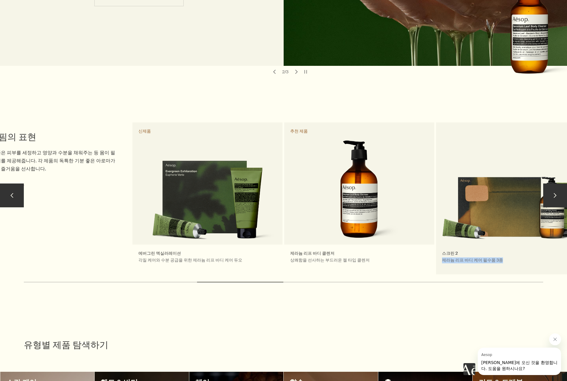
drag, startPoint x: 179, startPoint y: 250, endPoint x: 455, endPoint y: 224, distance: 277.2
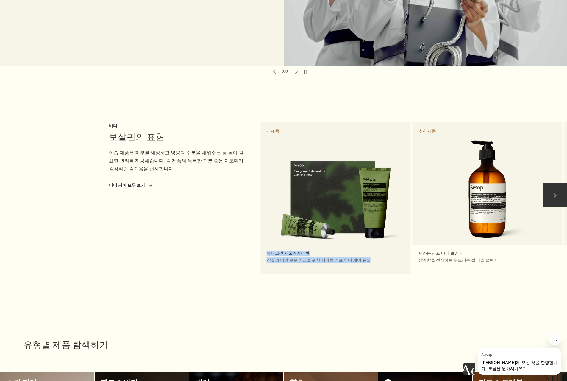
drag, startPoint x: 147, startPoint y: 251, endPoint x: 389, endPoint y: 265, distance: 242.1
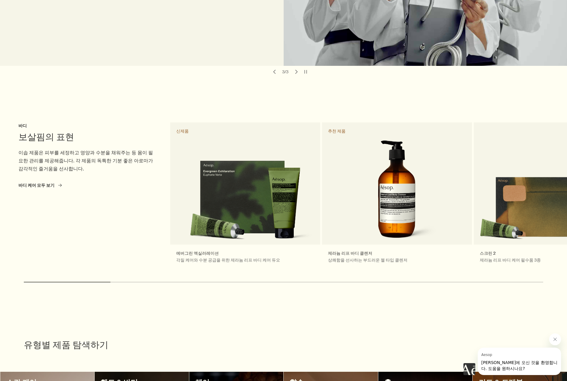
click at [321, 309] on div "유형별 제품 탐색하기" at bounding box center [283, 331] width 519 height 45
drag, startPoint x: 213, startPoint y: 243, endPoint x: 698, endPoint y: 251, distance: 485.6
click at [567, 202] on html "Skip to main content 바디 클렌저 500mL 또는 바디 밤 500mL 구매 시 풍성한 용량의 제라늄 리프 바디 클렌저를 선물로…" at bounding box center [283, 11] width 567 height 381
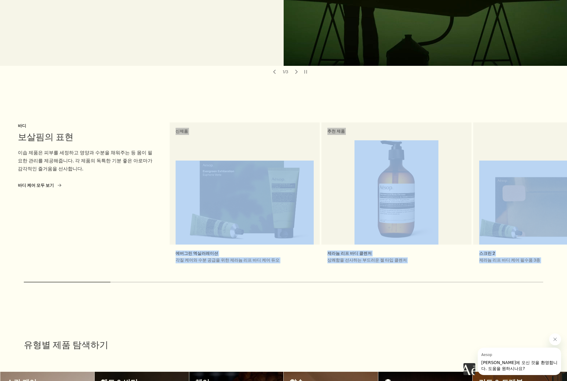
click at [201, 95] on section "chevron 보살핌의 표현 바디 이솝 제품은 피부를 세정하고 영양과 수분을 채워주는 등 몸이 필요한 관리를 제공해줍니다. 각 제품의 독특한 …" at bounding box center [283, 186] width 567 height 216
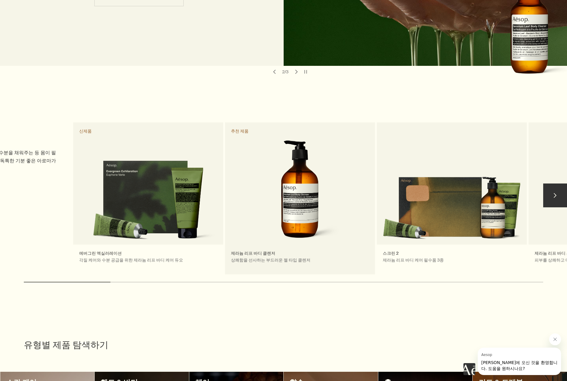
drag, startPoint x: 289, startPoint y: 178, endPoint x: 250, endPoint y: 176, distance: 39.7
click at [252, 176] on link "제라늄 리프 바디 클렌저 상쾌함을 선사하는 부드러운 젤 타입 클렌저 추천 제품" at bounding box center [300, 198] width 150 height 152
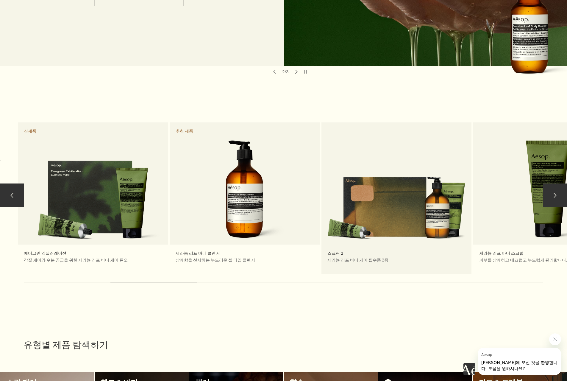
drag, startPoint x: 369, startPoint y: 185, endPoint x: 274, endPoint y: 184, distance: 95.0
click at [321, 184] on link "스크린 2 제라늄 리프 바디 케어 필수품 3종" at bounding box center [396, 198] width 150 height 152
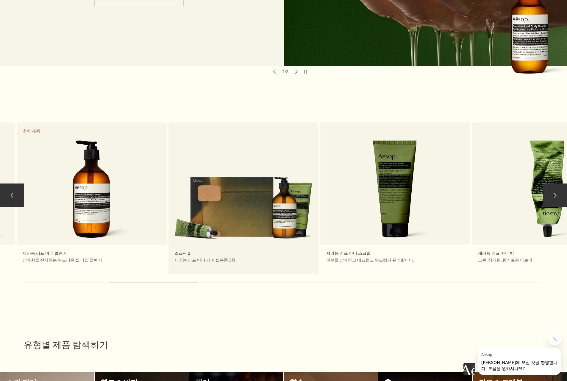
drag, startPoint x: 357, startPoint y: 193, endPoint x: 293, endPoint y: 196, distance: 63.5
click at [302, 195] on link "스크린 2 제라늄 리프 바디 케어 필수품 3종" at bounding box center [243, 198] width 150 height 152
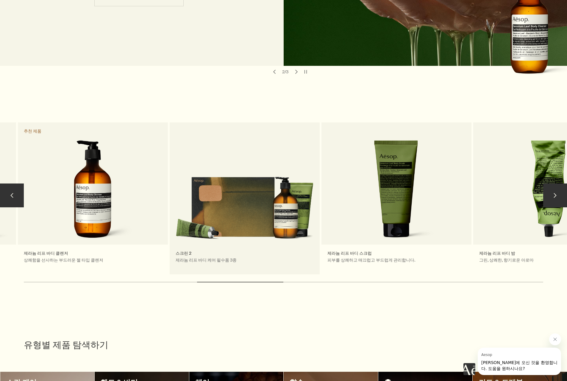
drag, startPoint x: 383, startPoint y: 200, endPoint x: 285, endPoint y: 196, distance: 98.6
click at [286, 196] on div "보살핌의 표현 바디 이솝 제품은 피부를 세정하고 영양과 수분을 채워주는 등 몸이 필요한 관리를 제공해줍니다. 각 제품의 독특한 기분 좋은 아로…" at bounding box center [321, 198] width 1215 height 152
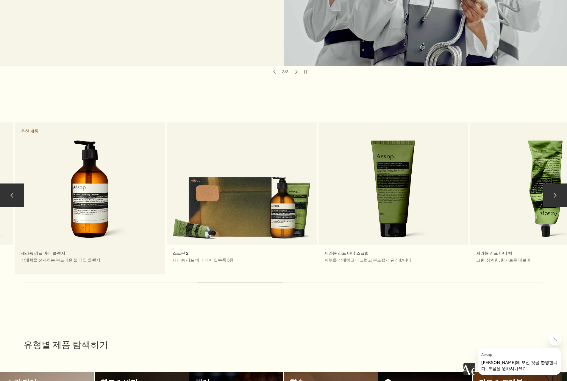
drag, startPoint x: 344, startPoint y: 141, endPoint x: 139, endPoint y: 159, distance: 205.9
click at [139, 158] on div "보살핌의 표현 바디 이솝 제품은 피부를 세정하고 영양과 수분을 채워주는 등 몸이 필요한 관리를 제공해줍니다. 각 제품의 독특한 기분 좋은 아로…" at bounding box center [318, 198] width 1215 height 152
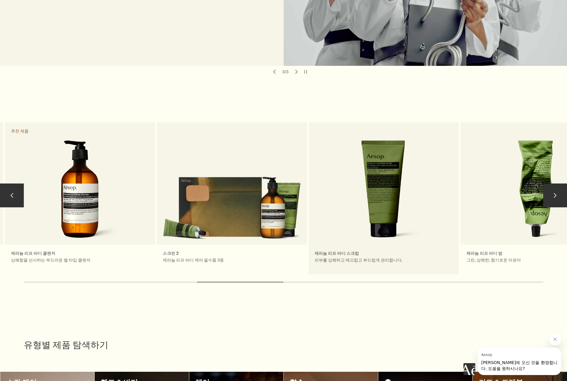
drag, startPoint x: 339, startPoint y: 171, endPoint x: 149, endPoint y: 182, distance: 190.3
click at [309, 182] on link "제라늄 리프 바디 스크럽 피부를 상쾌하고 매끄럽고 부드럽게 관리합니다." at bounding box center [384, 198] width 150 height 152
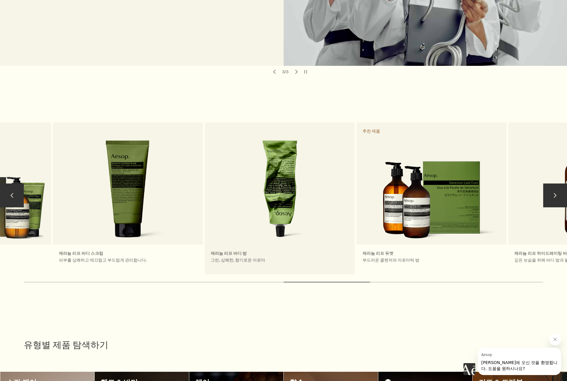
drag, startPoint x: 439, startPoint y: 226, endPoint x: 291, endPoint y: 227, distance: 147.4
click at [294, 227] on link "제라늄 리프 바디 밤 그린, 상쾌한, 향기로운 아로마" at bounding box center [280, 198] width 150 height 152
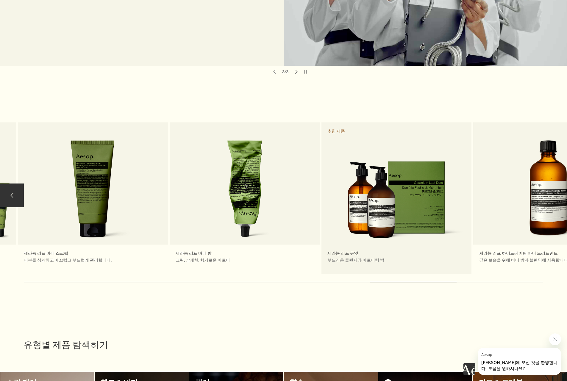
drag, startPoint x: 264, startPoint y: 201, endPoint x: 204, endPoint y: 205, distance: 60.0
click at [321, 205] on link "제라늄 리프 듀엣 부드러운 클렌저와 아로마틱 밤 추천 제품" at bounding box center [396, 198] width 150 height 152
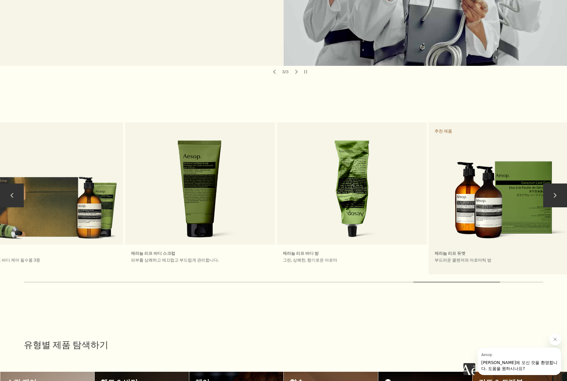
drag, startPoint x: 389, startPoint y: 198, endPoint x: 542, endPoint y: 190, distance: 153.5
click at [500, 191] on div "보살핌의 표현 바디 이솝 제품은 피부를 세정하고 영양과 수분을 채워주는 등 몸이 필요한 관리를 제공해줍니다. 각 제품의 독특한 기분 좋은 아로…" at bounding box center [125, 198] width 1215 height 152
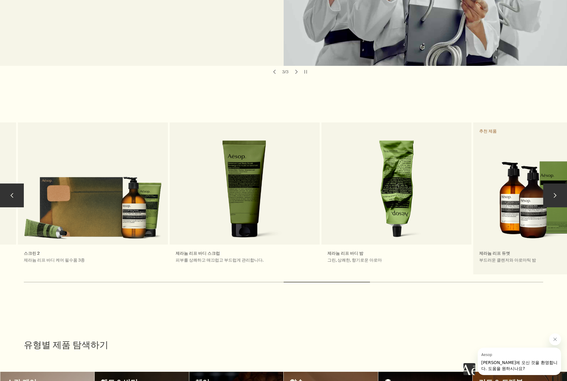
drag, startPoint x: 247, startPoint y: 193, endPoint x: 534, endPoint y: 183, distance: 287.7
click at [531, 184] on div "보살핌의 표현 바디 이솝 제품은 피부를 세정하고 영양과 수분을 채워주는 등 몸이 필요한 관리를 제공해줍니다. 각 제품의 독특한 기분 좋은 아로…" at bounding box center [169, 198] width 1215 height 152
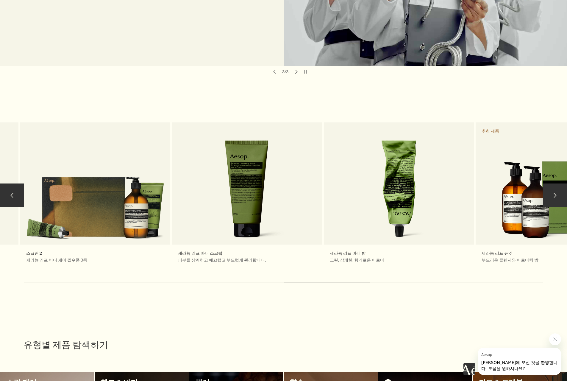
drag, startPoint x: 149, startPoint y: 194, endPoint x: 549, endPoint y: 185, distance: 399.6
click at [549, 185] on div "chevron 보살핌의 표현 바디 이솝 제품은 피부를 세정하고 영양과 수분을 채워주는 등 몸이 필요한 관리를 제공해줍니다. 각 제품의 독특한 …" at bounding box center [283, 208] width 567 height 174
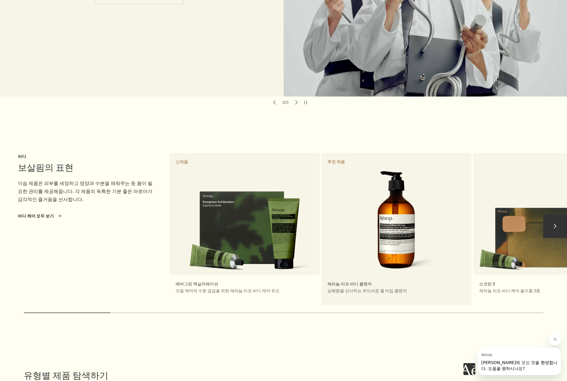
scroll to position [149, 0]
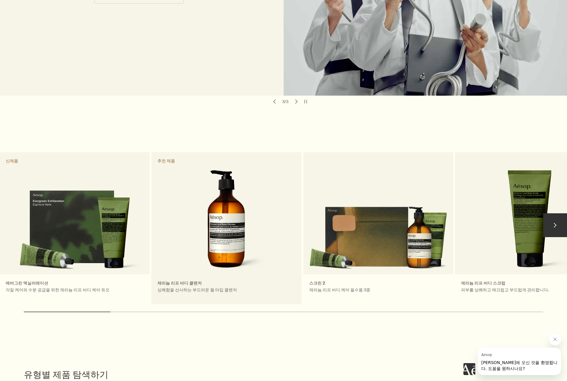
drag, startPoint x: 398, startPoint y: 253, endPoint x: 187, endPoint y: 259, distance: 210.8
click at [189, 259] on link "제라늄 리프 바디 클렌저 상쾌함을 선사하는 부드러운 젤 타입 클렌저 추천 제품" at bounding box center [227, 228] width 150 height 152
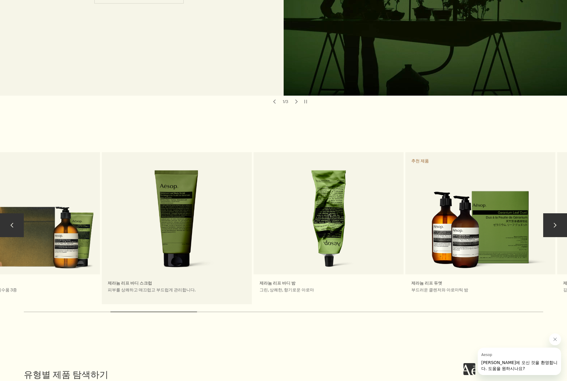
drag, startPoint x: 540, startPoint y: 251, endPoint x: 168, endPoint y: 267, distance: 372.4
click at [168, 267] on link "제라늄 리프 바디 스크럽 피부를 상쾌하고 매끄럽고 부드럽게 관리합니다." at bounding box center [177, 228] width 150 height 152
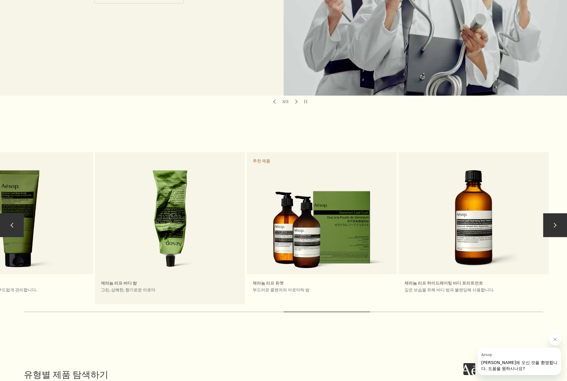
drag, startPoint x: 457, startPoint y: 210, endPoint x: 231, endPoint y: 216, distance: 226.6
click at [231, 216] on link "제라늄 리프 바디 밤 그린, 상쾌한, 향기로운 아로마" at bounding box center [170, 228] width 150 height 152
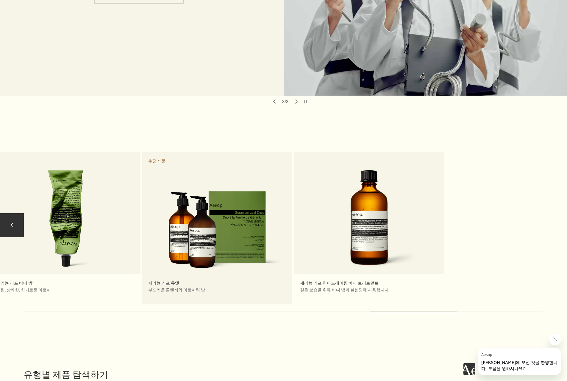
drag, startPoint x: 357, startPoint y: 224, endPoint x: 205, endPoint y: 220, distance: 151.3
click at [205, 220] on link "제라늄 리프 듀엣 부드러운 클렌저와 아로마틱 밤 추천 제품" at bounding box center [217, 228] width 150 height 152
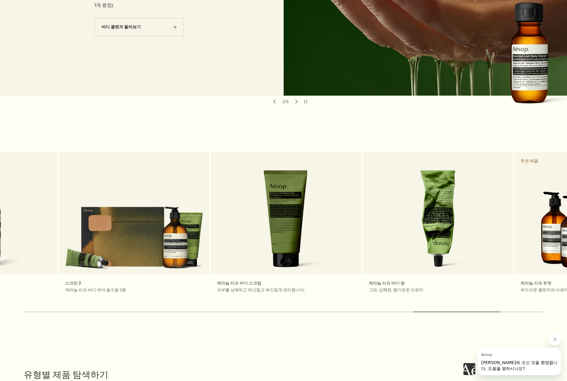
drag, startPoint x: 298, startPoint y: 199, endPoint x: 596, endPoint y: 172, distance: 299.3
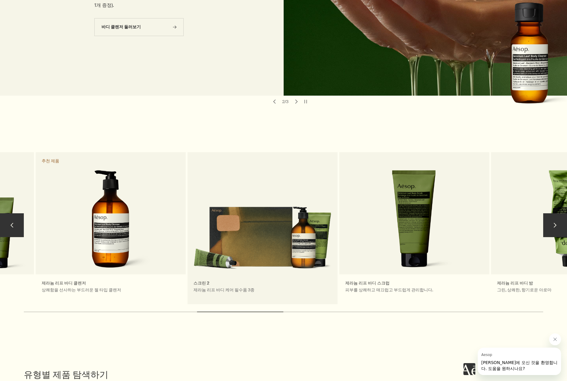
drag, startPoint x: 182, startPoint y: 221, endPoint x: 423, endPoint y: 206, distance: 241.0
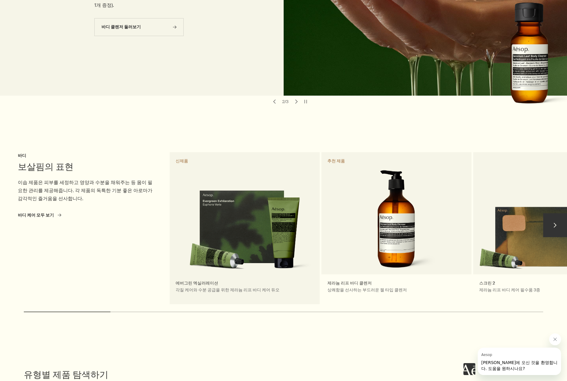
drag, startPoint x: 188, startPoint y: 237, endPoint x: 235, endPoint y: 222, distance: 50.3
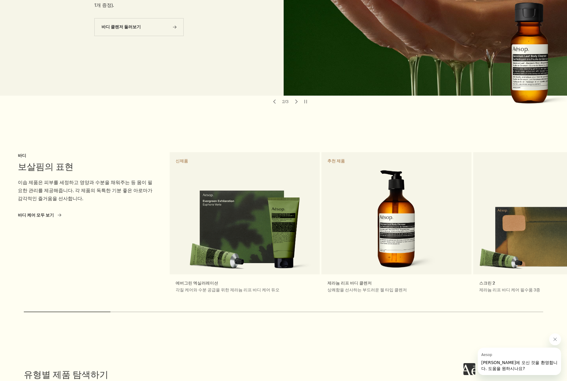
drag, startPoint x: 235, startPoint y: 222, endPoint x: 285, endPoint y: 324, distance: 113.8
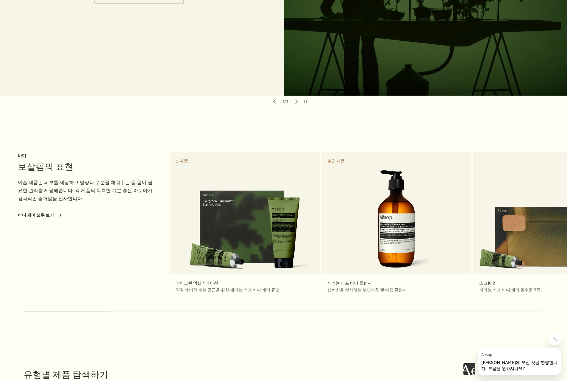
click at [408, 113] on section "chevron 보살핌의 표현 바디 이솝 제품은 피부를 세정하고 영양과 수분을 채워주는 등 몸이 필요한 관리를 제공해줍니다. 각 제품의 독특한 …" at bounding box center [283, 215] width 567 height 216
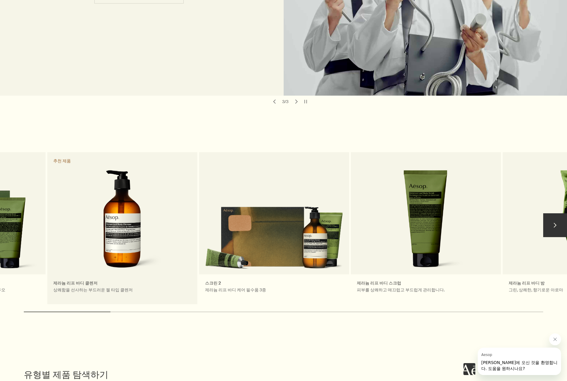
drag, startPoint x: 301, startPoint y: 183, endPoint x: 162, endPoint y: 206, distance: 141.2
click at [157, 205] on link "제라늄 리프 바디 클렌저 상쾌함을 선사하는 부드러운 젤 타입 클렌저 추천 제품" at bounding box center [122, 228] width 150 height 152
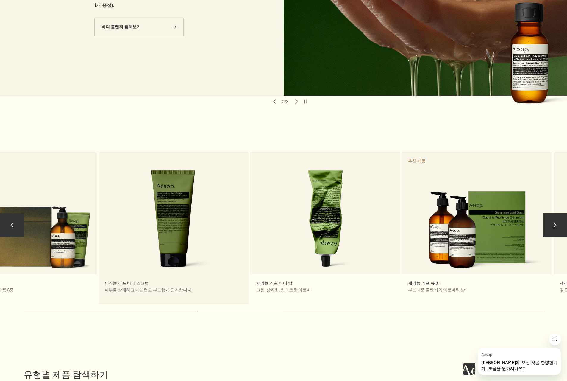
drag, startPoint x: 329, startPoint y: 224, endPoint x: 228, endPoint y: 232, distance: 101.2
click at [228, 232] on link "제라늄 리프 바디 스크럽 피부를 상쾌하고 매끄럽고 부드럽게 관리합니다." at bounding box center [174, 228] width 150 height 152
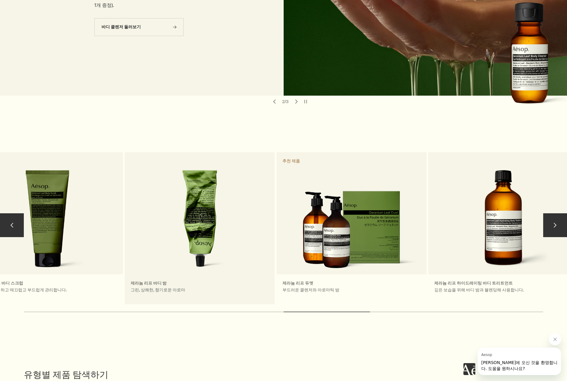
drag, startPoint x: 414, startPoint y: 187, endPoint x: 250, endPoint y: 193, distance: 164.1
click at [249, 196] on link "제라늄 리프 바디 밤 그린, 상쾌한, 향기로운 아로마" at bounding box center [200, 228] width 150 height 152
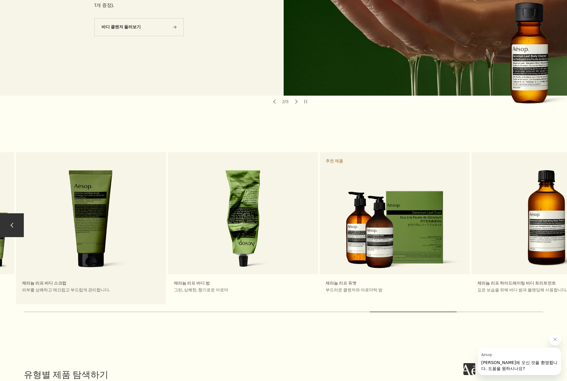
drag, startPoint x: 377, startPoint y: 196, endPoint x: 154, endPoint y: 213, distance: 222.7
click at [154, 213] on div "보살핌의 표현 바디 이솝 제품은 피부를 세정하고 영양과 수분을 채워주는 등 몸이 필요한 관리를 제공해줍니다. 각 제품의 독특한 기분 좋은 아로…" at bounding box center [16, 228] width 1215 height 152
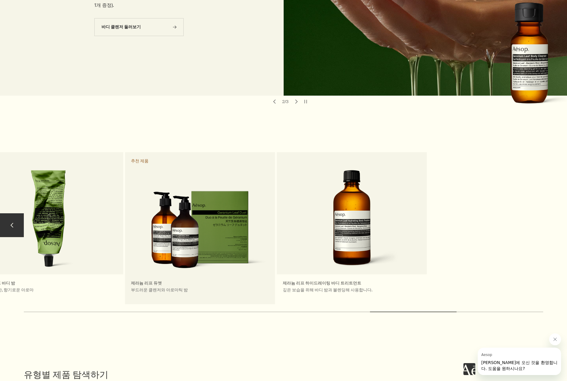
drag, startPoint x: 327, startPoint y: 208, endPoint x: 216, endPoint y: 210, distance: 111.0
click at [216, 210] on link "제라늄 리프 듀엣 부드러운 클렌저와 아로마틱 밤 추천 제품" at bounding box center [200, 228] width 150 height 152
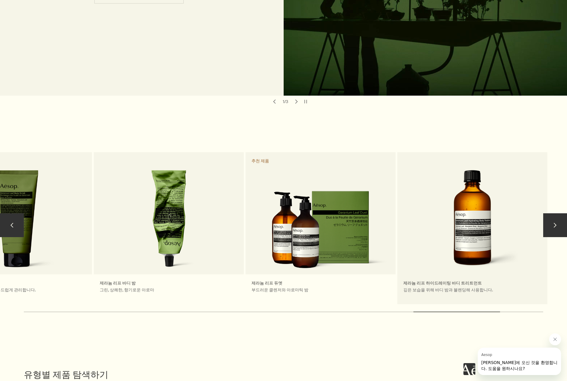
click at [541, 268] on link "제라늄 리프 하이드레이팅 바디 트리트먼트 깊은 보습을 위해 바디 밤과 블렌딩해 사용합니다." at bounding box center [472, 228] width 150 height 152
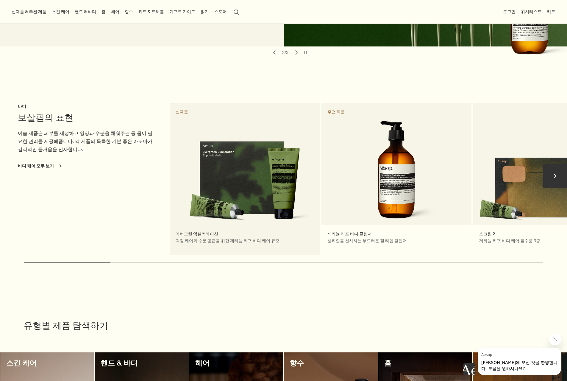
scroll to position [178, 0]
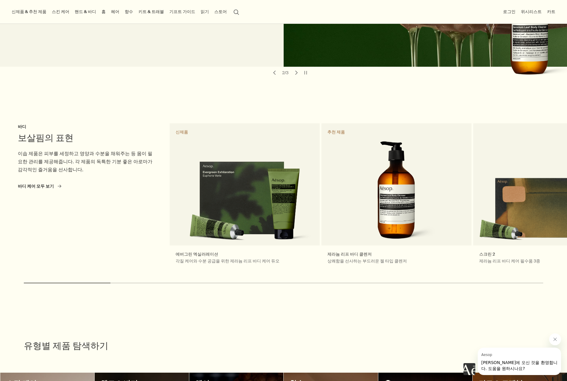
click at [259, 81] on section "chevron 보살핌의 표현 바디 이솝 제품은 피부를 세정하고 영양과 수분을 채워주는 등 몸이 필요한 관리를 제공해줍니다. 각 제품의 독특한 …" at bounding box center [283, 187] width 567 height 216
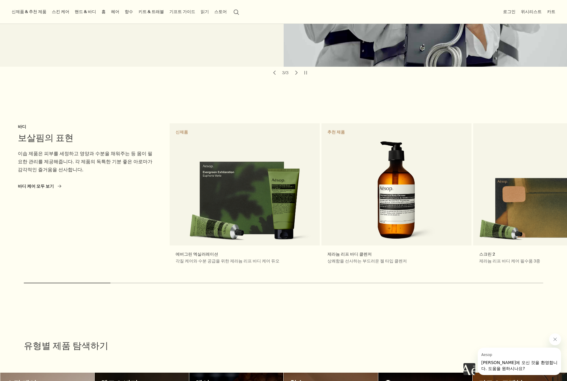
click at [324, 97] on section "chevron 보살핌의 표현 바디 이솝 제품은 피부를 세정하고 영양과 수분을 채워주는 등 몸이 필요한 관리를 제공해줍니다. 각 제품의 독특한 …" at bounding box center [283, 187] width 567 height 216
click at [190, 81] on section "chevron 보살핌의 표현 바디 이솝 제품은 피부를 세정하고 영양과 수분을 채워주는 등 몸이 필요한 관리를 제공해줍니다. 각 제품의 독특한 …" at bounding box center [283, 187] width 567 height 216
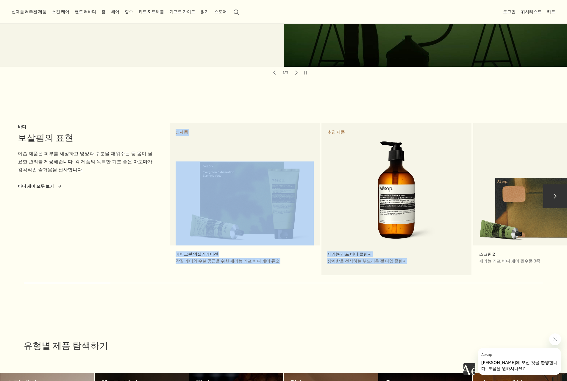
drag, startPoint x: 270, startPoint y: 86, endPoint x: 337, endPoint y: 145, distance: 89.0
click at [337, 145] on section "chevron 보살핌의 표현 바디 이솝 제품은 피부를 세정하고 영양과 수분을 채워주는 등 몸이 필요한 관리를 제공해줍니다. 각 제품의 독특한 …" at bounding box center [283, 187] width 567 height 216
click at [351, 79] on section "chevron 보살핌의 표현 바디 이솝 제품은 피부를 세정하고 영양과 수분을 채워주는 등 몸이 필요한 관리를 제공해줍니다. 각 제품의 독특한 …" at bounding box center [283, 187] width 567 height 216
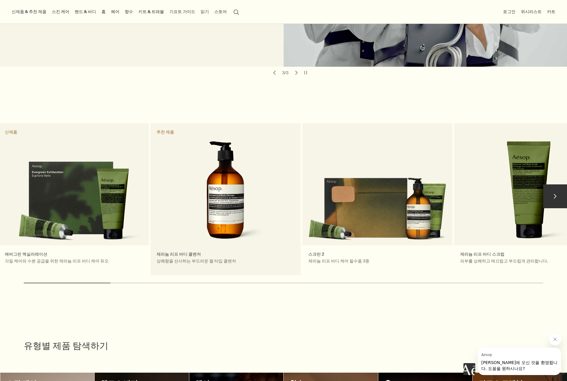
drag, startPoint x: 408, startPoint y: 225, endPoint x: 238, endPoint y: 231, distance: 171.0
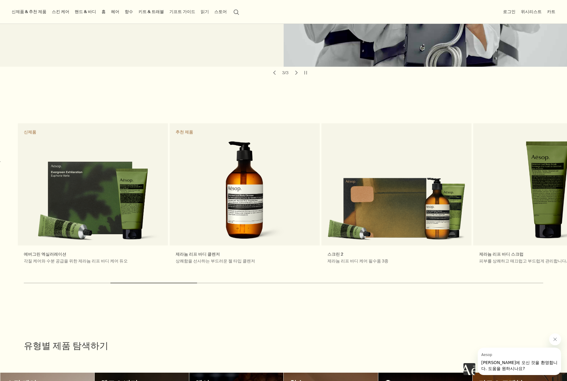
click at [477, 100] on section "chevron 보살핌의 표현 바디 이솝 제품은 피부를 세정하고 영양과 수분을 채워주는 등 몸이 필요한 관리를 제공해줍니다. 각 제품의 독특한 …" at bounding box center [283, 187] width 567 height 216
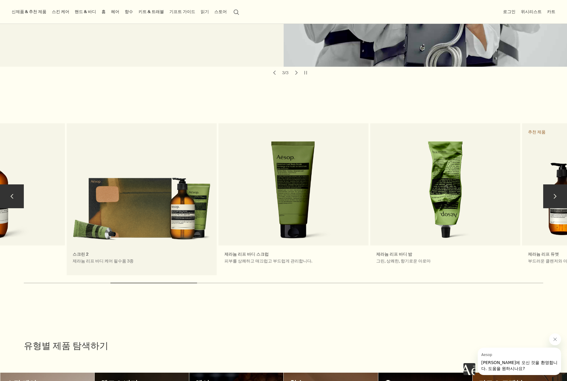
drag, startPoint x: 371, startPoint y: 187, endPoint x: 114, endPoint y: 193, distance: 257.0
click at [115, 193] on link "스크린 2 제라늄 리프 바디 케어 필수품 3종" at bounding box center [142, 199] width 150 height 152
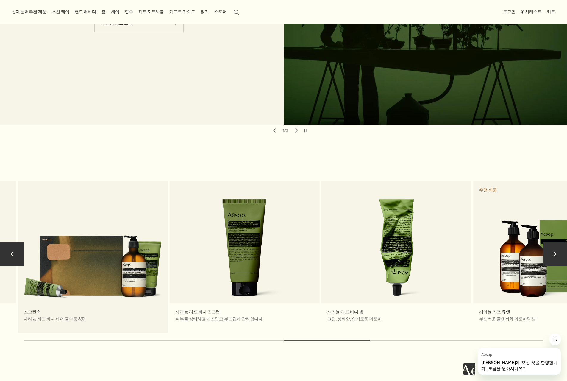
scroll to position [88, 0]
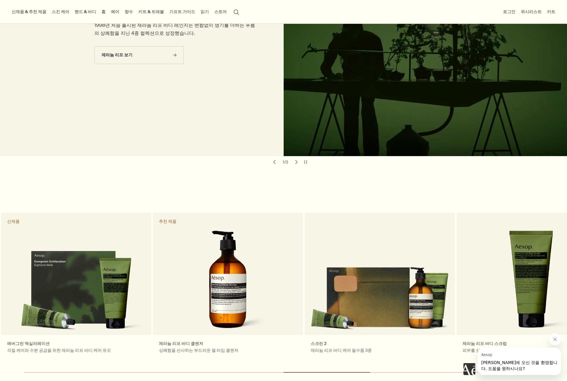
drag, startPoint x: 221, startPoint y: 265, endPoint x: 568, endPoint y: 248, distance: 347.2
click at [567, 248] on html "Skip to main content 바디 클렌저 500mL 또는 바디 밤 500mL 구매 시 풍성한 용량의 제라늄 리프 바디 클렌저를 선물로…" at bounding box center [283, 102] width 567 height 381
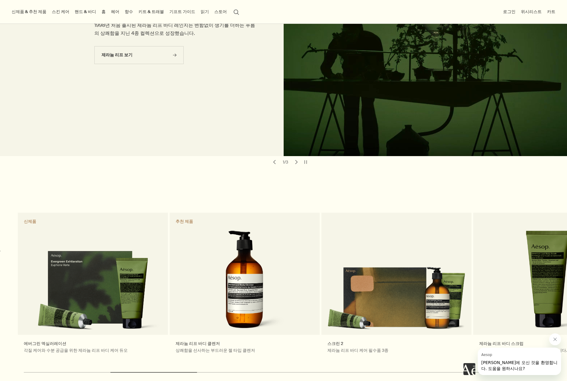
drag, startPoint x: 220, startPoint y: 261, endPoint x: 666, endPoint y: 251, distance: 446.3
click at [567, 251] on html "Skip to main content 바디 클렌저 500mL 또는 바디 밤 500mL 구매 시 풍성한 용량의 제라늄 리프 바디 클렌저를 선물로…" at bounding box center [283, 102] width 567 height 381
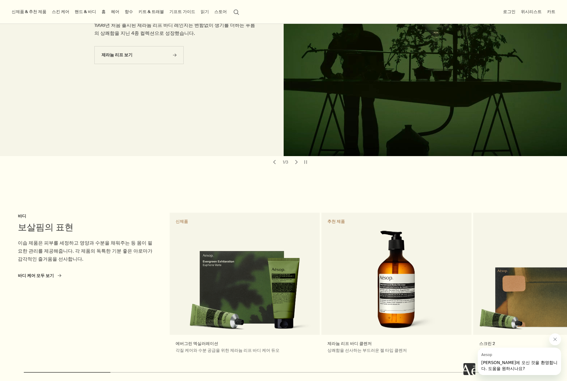
drag, startPoint x: 175, startPoint y: 255, endPoint x: 655, endPoint y: 260, distance: 480.5
click at [567, 260] on html "Skip to main content 바디 클렌저 500mL 또는 바디 밤 500mL 구매 시 풍성한 용량의 제라늄 리프 바디 클렌저를 선물로…" at bounding box center [283, 102] width 567 height 381
click at [152, 185] on section "chevron 보살핌의 표현 바디 이솝 제품은 피부를 세정하고 영양과 수분을 채워주는 등 몸이 필요한 관리를 제공해줍니다. 각 제품의 독특한 …" at bounding box center [283, 276] width 567 height 216
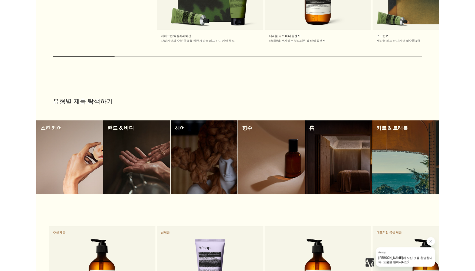
scroll to position [386, 0]
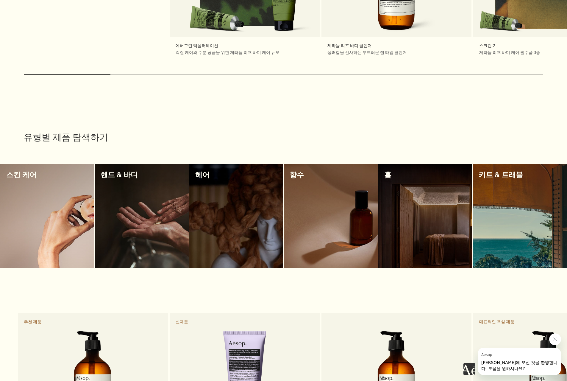
click at [286, 93] on section "유형별 제품 탐색하기 스킨 케어 핸드 & 바디 헤어 향수 홈 키트 & 트래블" at bounding box center [283, 178] width 567 height 182
click at [278, 104] on div "유형별 제품 탐색하기" at bounding box center [283, 124] width 519 height 45
click at [439, 102] on div "유형별 제품 탐색하기" at bounding box center [283, 124] width 519 height 45
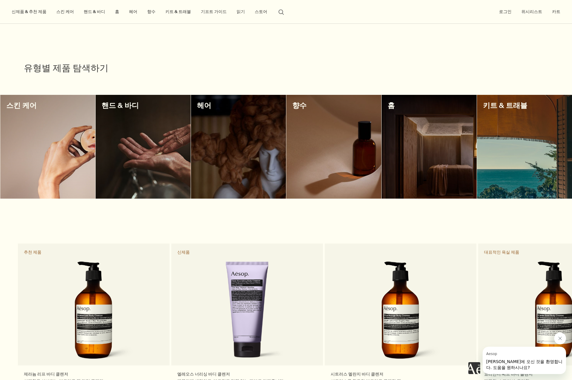
scroll to position [444, 0]
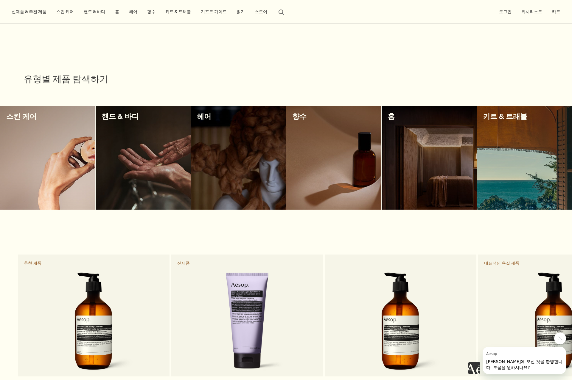
click at [146, 49] on div "유형별 제품 탐색하기" at bounding box center [286, 65] width 524 height 45
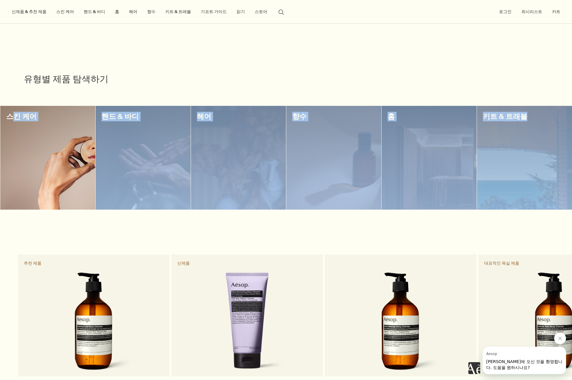
drag, startPoint x: 44, startPoint y: 109, endPoint x: 527, endPoint y: 108, distance: 482.5
click at [527, 108] on div "유형별 제품 탐색하기 스킨 케어 핸드 & 바디 헤어 향수 홈 키트 & 트래블" at bounding box center [286, 126] width 572 height 167
copy div "킨 케어 핸드 & 바디 헤어 향수 홈 키트 & 트래블"
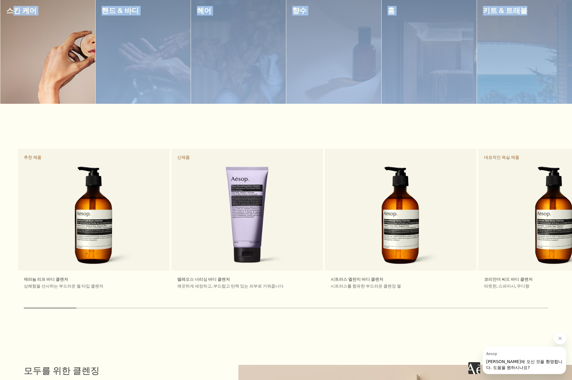
scroll to position [593, 0]
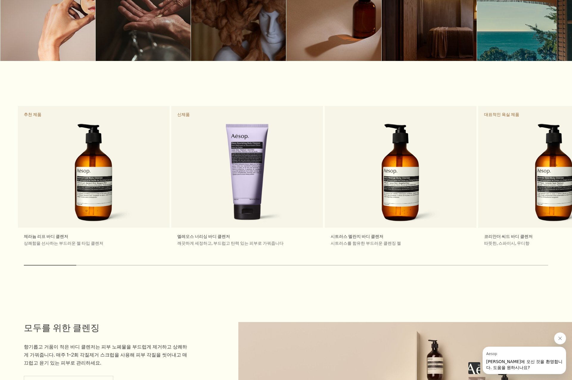
click at [179, 85] on section "chevron 제라늄 리프 바디 클렌저 상쾌함을 선사하는 부드러운 젤 타입 클렌저 추천 제품 엘레오스 너리싱 바디 클렌저 깨끗하게 세정하고, …" at bounding box center [286, 169] width 572 height 216
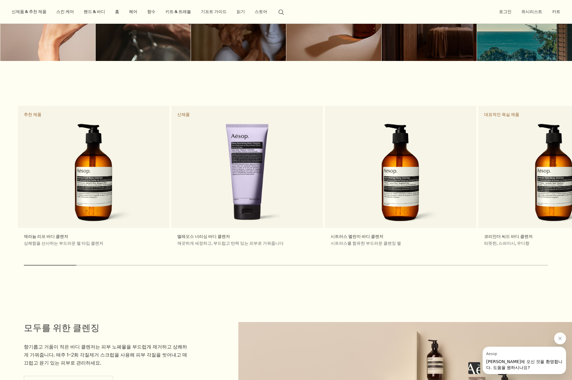
click at [141, 78] on section "chevron 제라늄 리프 바디 클렌저 상쾌함을 선사하는 부드러운 젤 타입 클렌저 추천 제품 엘레오스 너리싱 바디 클렌저 깨끗하게 세정하고, …" at bounding box center [286, 169] width 572 height 216
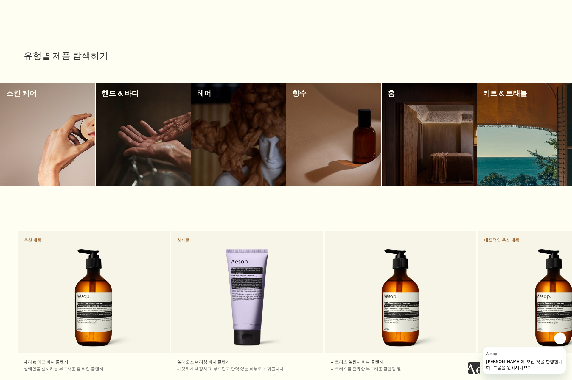
scroll to position [474, 0]
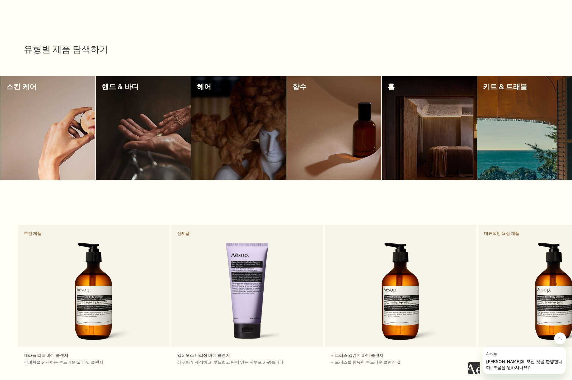
click at [405, 190] on section "chevron 제라늄 리프 바디 클렌저 상쾌함을 선사하는 부드러운 젤 타입 클렌저 추천 제품 엘레오스 너리싱 바디 클렌저 깨끗하게 세정하고, …" at bounding box center [286, 288] width 572 height 216
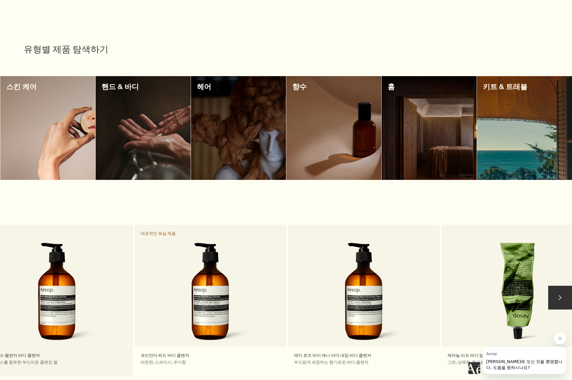
drag, startPoint x: 400, startPoint y: 251, endPoint x: 44, endPoint y: 255, distance: 355.7
click at [46, 254] on link "시트러스 멜란지 바디 클렌저 시트러스를 함유한 부드러운 클렌징 젤" at bounding box center [57, 301] width 152 height 152
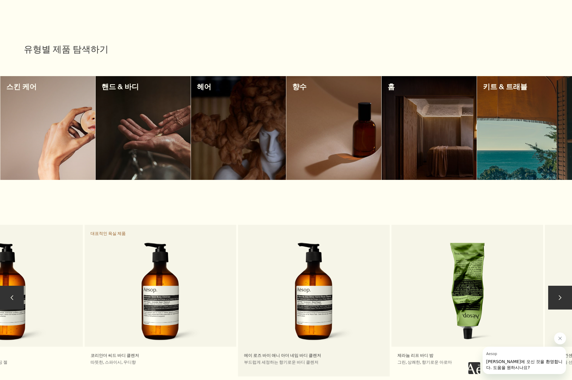
drag, startPoint x: 386, startPoint y: 232, endPoint x: 321, endPoint y: 237, distance: 65.0
click at [321, 237] on link "에이 로즈 바이 애니 아더 네임 바디 클렌저 부드럽게 세정하는 향기로운 바디 클렌저" at bounding box center [314, 301] width 152 height 152
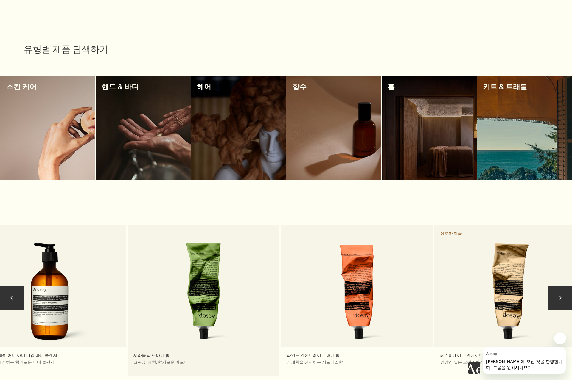
drag, startPoint x: 183, startPoint y: 266, endPoint x: 146, endPoint y: 270, distance: 37.4
click at [133, 268] on link "제라늄 리프 바디 밤 그린, 상쾌한, 향기로운 아로마" at bounding box center [203, 301] width 152 height 152
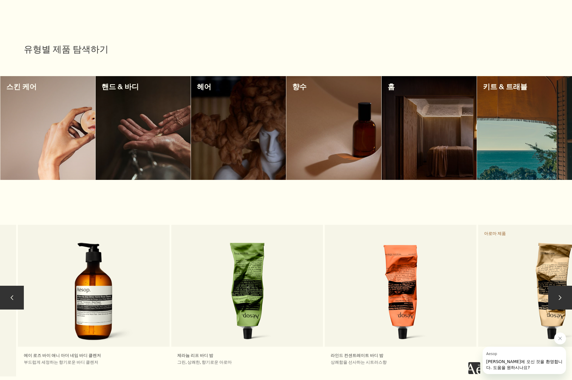
drag, startPoint x: 285, startPoint y: 270, endPoint x: 10, endPoint y: 277, distance: 275.1
click at [39, 277] on div "제라늄 리프 바디 클렌저 상쾌함을 선사하는 부드러운 젤 타입 클렌저 추천 제품 엘레오스 너리싱 바디 클렌저 깨끗하게 세정하고, 부드럽고 탄력 …" at bounding box center [325, 301] width 1840 height 152
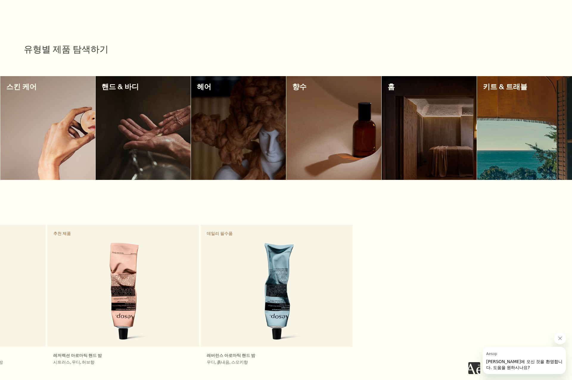
drag, startPoint x: 411, startPoint y: 258, endPoint x: -63, endPoint y: 266, distance: 474.0
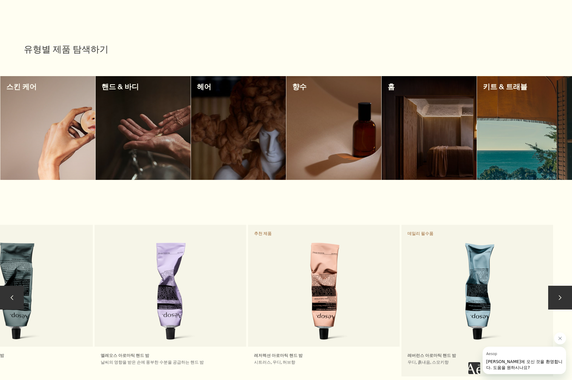
drag, startPoint x: 428, startPoint y: 263, endPoint x: 506, endPoint y: 240, distance: 81.3
drag, startPoint x: 138, startPoint y: 240, endPoint x: 762, endPoint y: 207, distance: 625.1
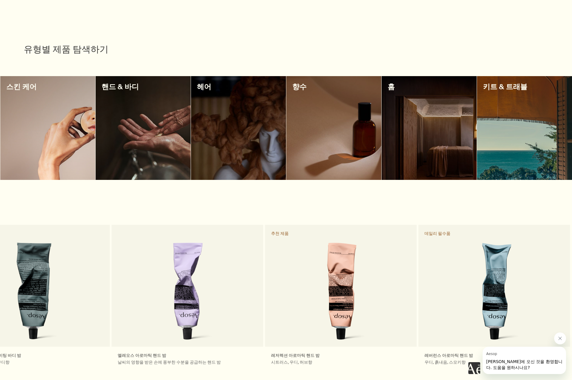
drag, startPoint x: 139, startPoint y: 320, endPoint x: 762, endPoint y: 270, distance: 624.5
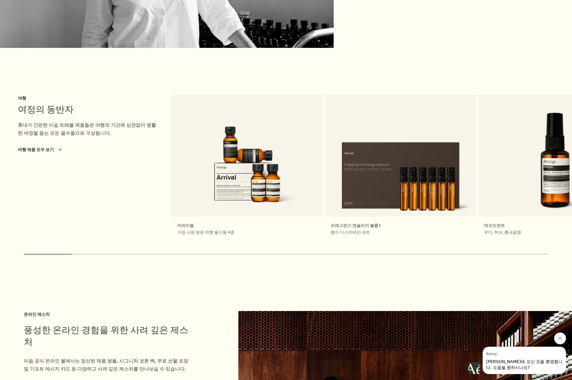
scroll to position [1278, 0]
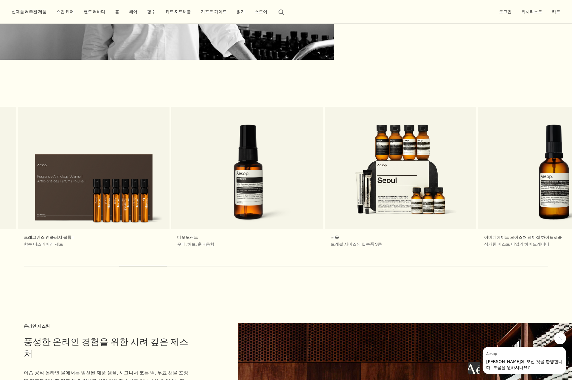
drag, startPoint x: 241, startPoint y: 198, endPoint x: -196, endPoint y: 184, distance: 436.9
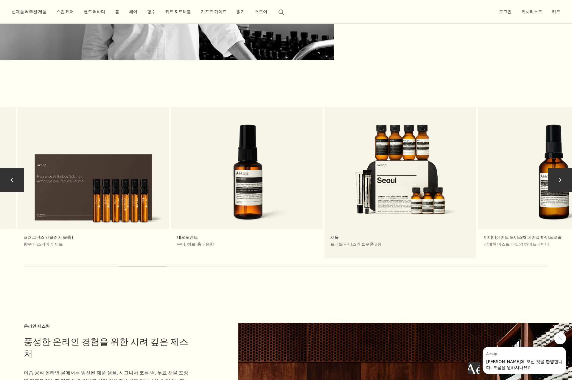
drag, startPoint x: 477, startPoint y: 179, endPoint x: 260, endPoint y: 167, distance: 216.4
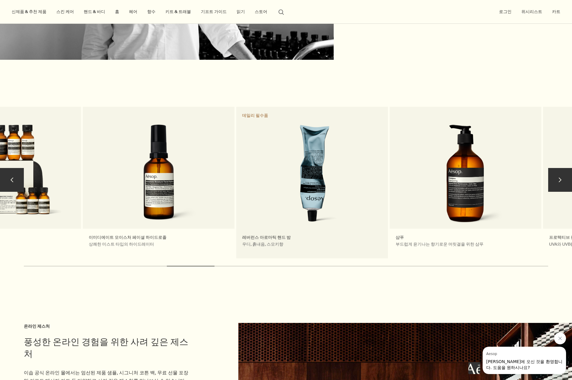
drag, startPoint x: 513, startPoint y: 171, endPoint x: 257, endPoint y: 169, distance: 255.4
click at [252, 169] on div "레버런스 아로마틱 핸드 밤 우디, 흙내음, 스모키향 데일리 필수품" at bounding box center [312, 183] width 152 height 152
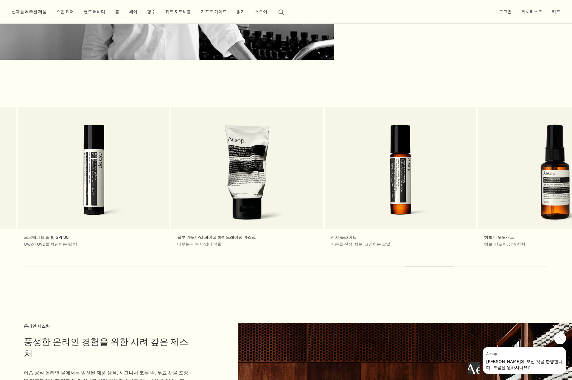
drag, startPoint x: 505, startPoint y: 188, endPoint x: -95, endPoint y: 179, distance: 600.5
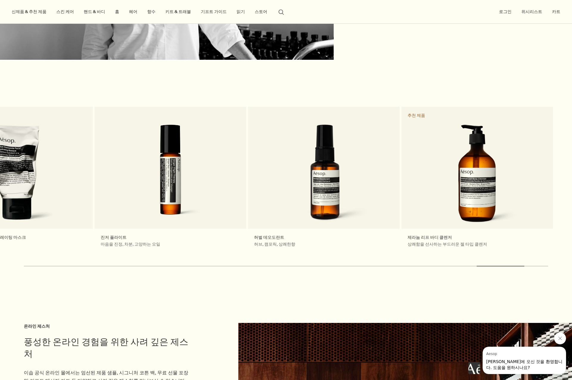
drag, startPoint x: 474, startPoint y: 189, endPoint x: -136, endPoint y: 216, distance: 610.6
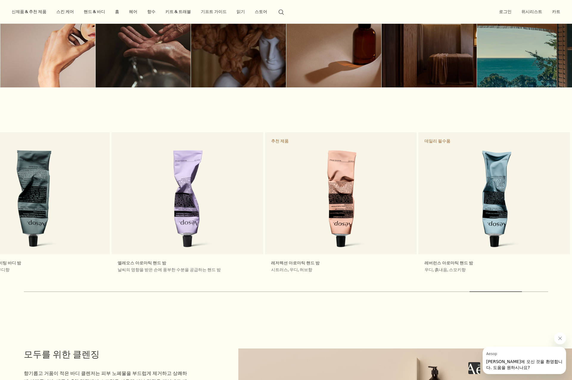
scroll to position [533, 0]
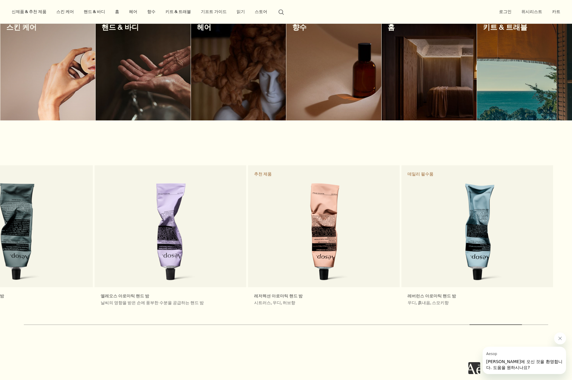
drag, startPoint x: 430, startPoint y: 232, endPoint x: 690, endPoint y: 215, distance: 260.7
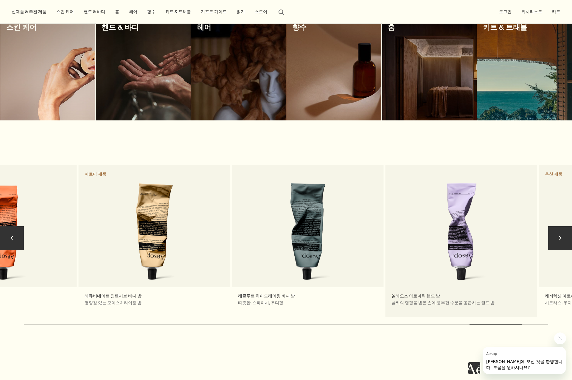
drag, startPoint x: 313, startPoint y: 209, endPoint x: 546, endPoint y: 185, distance: 234.4
click at [533, 186] on link "엘레오스 아로마틱 핸드 밤 날씨의 영향을 받은 손에 풍부한 수분을 공급하는 핸드 밤" at bounding box center [461, 242] width 152 height 152
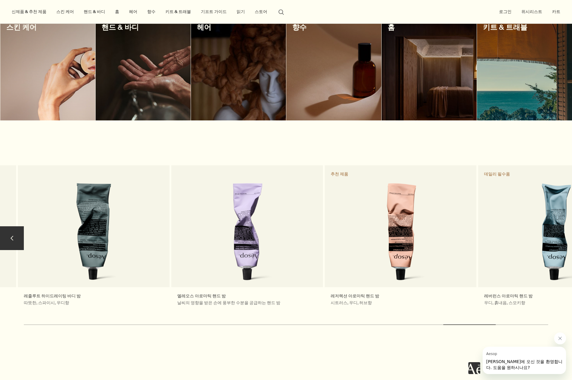
drag, startPoint x: 490, startPoint y: 317, endPoint x: 408, endPoint y: 311, distance: 82.1
click at [422, 319] on div "chevron 제라늄 리프 바디 클렌저 상쾌함을 선사하는 부드러운 젤 타입 클렌저 추천 제품 엘레오스 너리싱 바디 클렌저 깨끗하게 세정하고, …" at bounding box center [286, 251] width 572 height 174
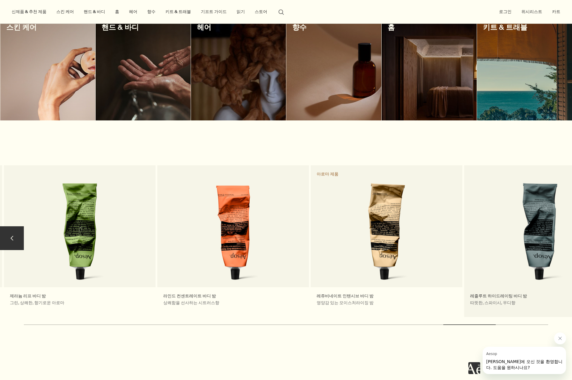
drag, startPoint x: 180, startPoint y: 234, endPoint x: 569, endPoint y: 224, distance: 389.2
click at [567, 224] on link "레졸루트 하이드레이팅 바디 밤 따뜻한, 스파이시, 우디향" at bounding box center [540, 242] width 152 height 152
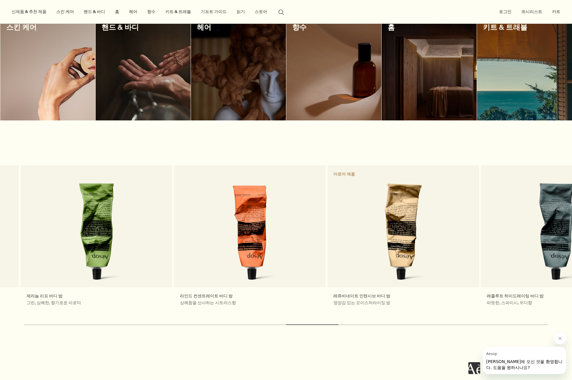
drag, startPoint x: 96, startPoint y: 216, endPoint x: 712, endPoint y: 208, distance: 616.6
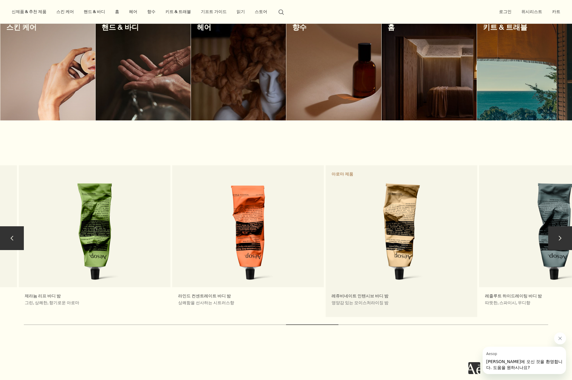
drag, startPoint x: 189, startPoint y: 207, endPoint x: 476, endPoint y: 207, distance: 287.3
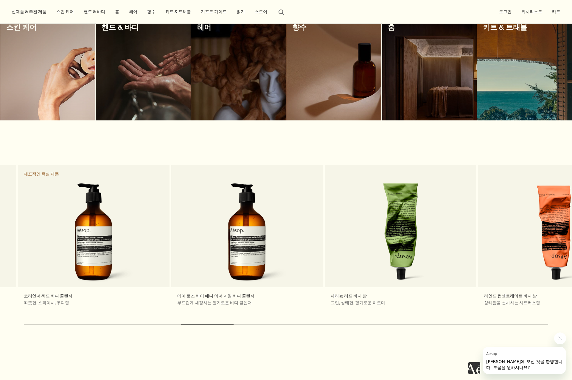
drag, startPoint x: 223, startPoint y: 213, endPoint x: 610, endPoint y: 185, distance: 388.0
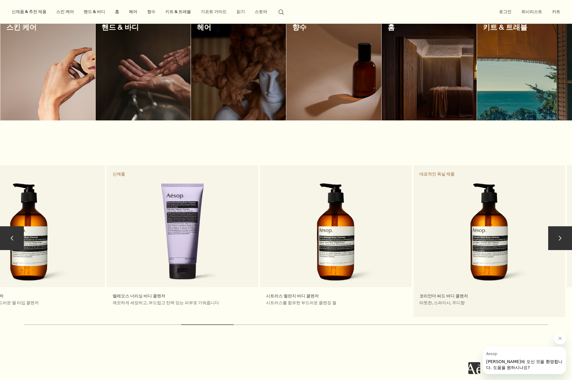
drag, startPoint x: 90, startPoint y: 214, endPoint x: 496, endPoint y: 191, distance: 406.7
click at [496, 191] on link "코리안더 씨드 바디 클렌저 따뜻한, 스파이시, 우디향 대표적인 욕실 제품" at bounding box center [489, 242] width 152 height 152
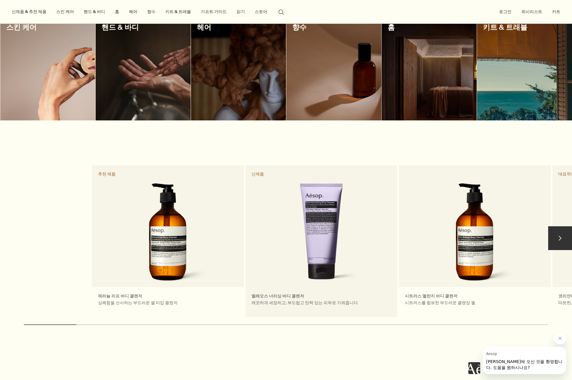
drag, startPoint x: 95, startPoint y: 216, endPoint x: 307, endPoint y: 208, distance: 211.8
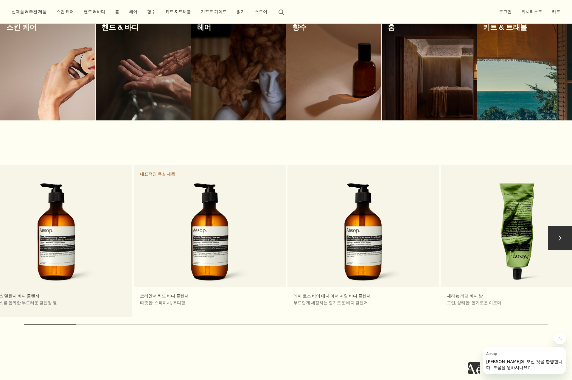
drag, startPoint x: 403, startPoint y: 194, endPoint x: 65, endPoint y: 204, distance: 337.7
click at [65, 204] on link "시트러스 멜란지 바디 클렌저 시트러스를 함유한 부드러운 클렌징 젤" at bounding box center [57, 242] width 152 height 152
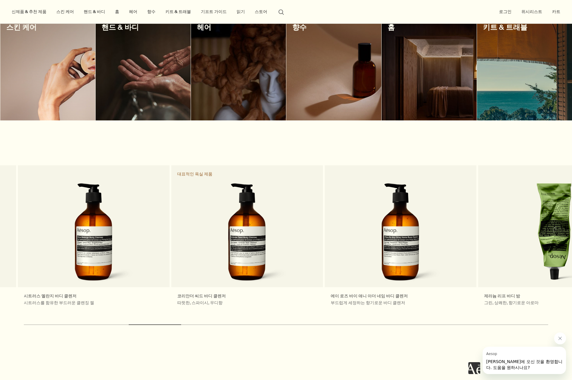
click at [298, 139] on section "chevron 제라늄 리프 바디 클렌저 상쾌함을 선사하는 부드러운 젤 타입 클렌저 추천 제품 엘레오스 너리싱 바디 클렌저 깨끗하게 세정하고, …" at bounding box center [286, 229] width 572 height 216
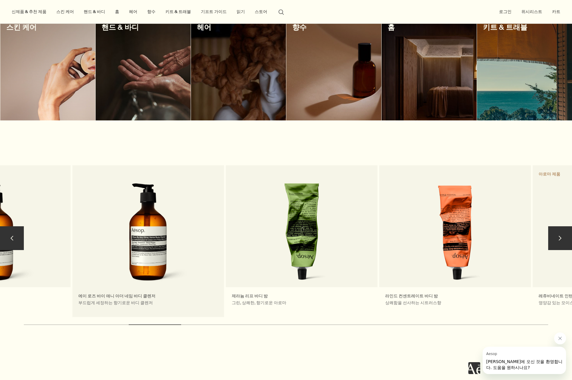
drag, startPoint x: 418, startPoint y: 188, endPoint x: 174, endPoint y: 190, distance: 244.1
click at [157, 193] on link "에이 로즈 바이 애니 아더 네임 바디 클렌저 부드럽게 세정하는 향기로운 바디 클렌저" at bounding box center [148, 242] width 152 height 152
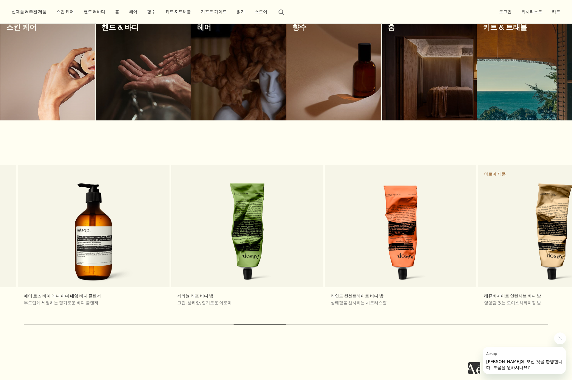
click at [438, 130] on section "chevron 제라늄 리프 바디 클렌저 상쾌함을 선사하는 부드러운 젤 타입 클렌저 추천 제품 엘레오스 너리싱 바디 클렌저 깨끗하게 세정하고, …" at bounding box center [286, 229] width 572 height 216
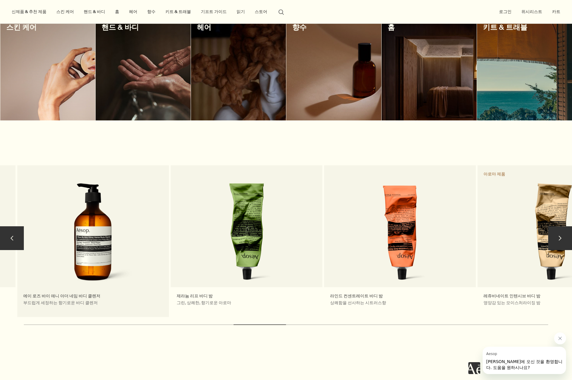
drag, startPoint x: 369, startPoint y: 192, endPoint x: 146, endPoint y: 197, distance: 223.9
click at [146, 197] on div "제라늄 리프 바디 클렌저 상쾌함을 선사하는 부드러운 젤 타입 클렌저 추천 제품 엘레오스 너리싱 바디 클렌저 깨끗하게 세정하고, 부드럽고 탄력 …" at bounding box center [324, 242] width 1840 height 152
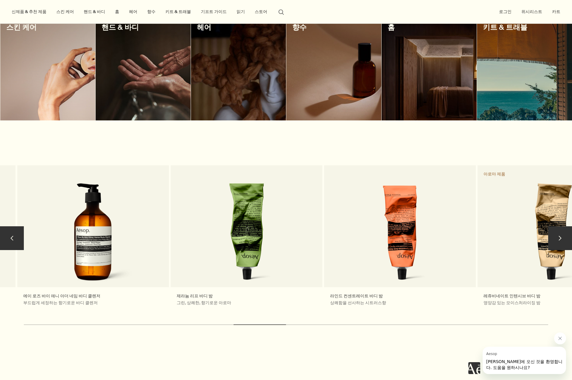
click at [567, 227] on button "chevron" at bounding box center [560, 239] width 24 height 24
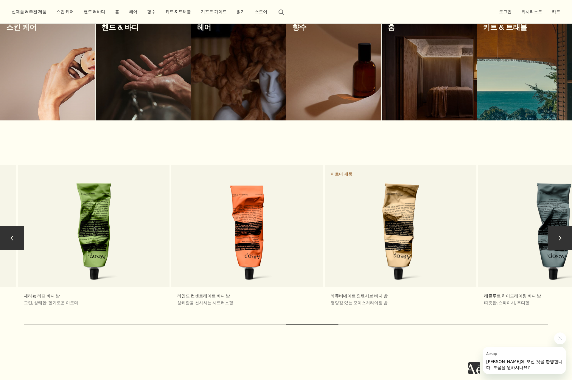
click at [566, 229] on button "chevron" at bounding box center [560, 239] width 24 height 24
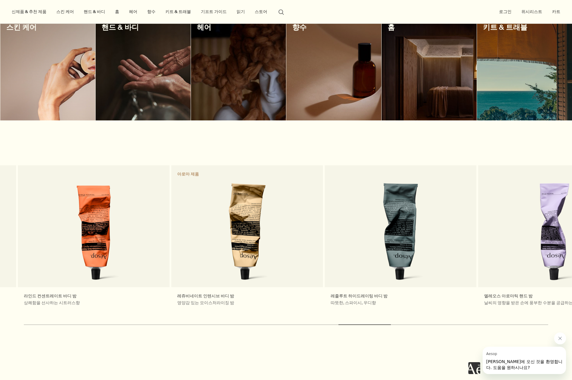
click at [337, 130] on section "chevron 제라늄 리프 바디 클렌저 상쾌함을 선사하는 부드러운 젤 타입 클렌저 추천 제품 엘레오스 너리싱 바디 클렌저 깨끗하게 세정하고, …" at bounding box center [286, 229] width 572 height 216
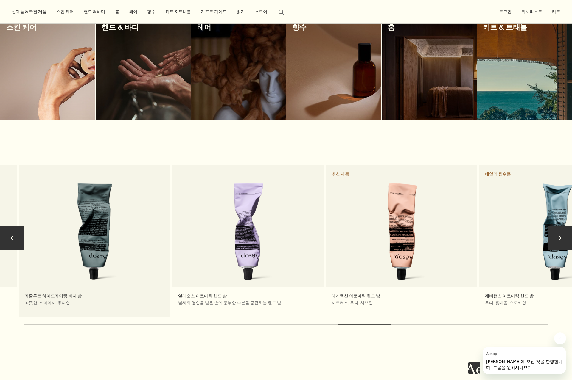
drag, startPoint x: 220, startPoint y: 241, endPoint x: 128, endPoint y: 243, distance: 92.6
click at [128, 242] on link "레졸루트 하이드레이팅 바디 밤 따뜻한, 스파이시, 우디향" at bounding box center [95, 242] width 152 height 152
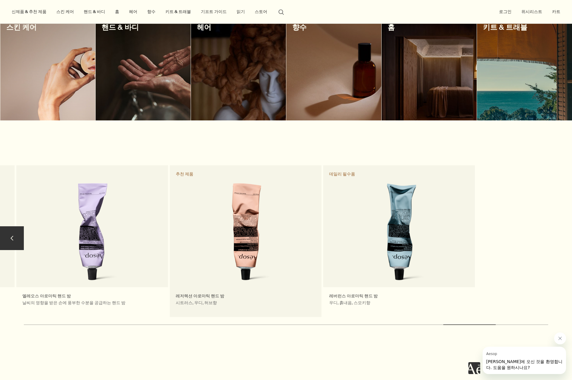
drag, startPoint x: 350, startPoint y: 234, endPoint x: 274, endPoint y: 237, distance: 76.0
click at [274, 237] on link "레저렉션 아로마틱 핸드 밤 시트러스, 우디, 허브향 추천 제품" at bounding box center [246, 242] width 152 height 152
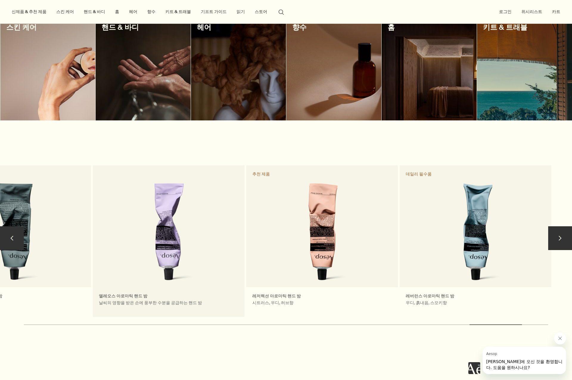
drag, startPoint x: 282, startPoint y: 238, endPoint x: 165, endPoint y: 242, distance: 117.1
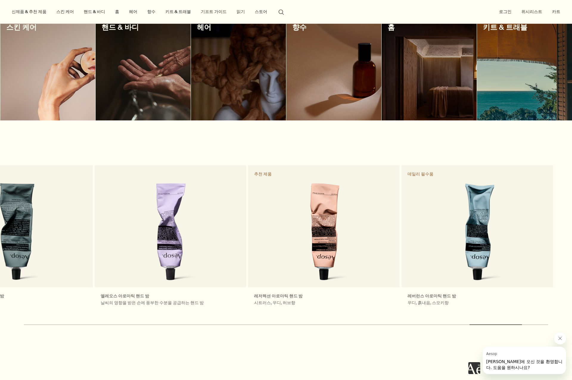
click at [425, 130] on section "chevron 제라늄 리프 바디 클렌저 상쾌함을 선사하는 부드러운 젤 타입 클렌저 추천 제품 엘레오스 너리싱 바디 클렌저 깨끗하게 세정하고, …" at bounding box center [286, 229] width 572 height 216
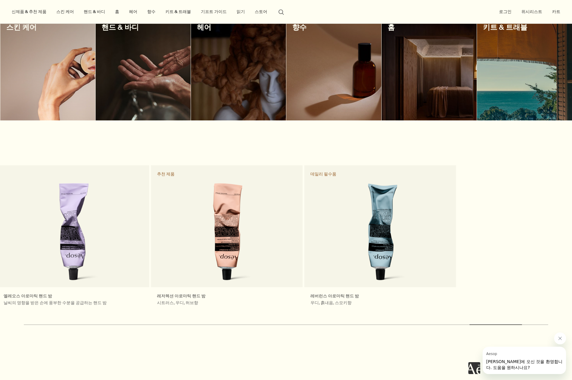
drag, startPoint x: 381, startPoint y: 227, endPoint x: -21, endPoint y: 235, distance: 402.3
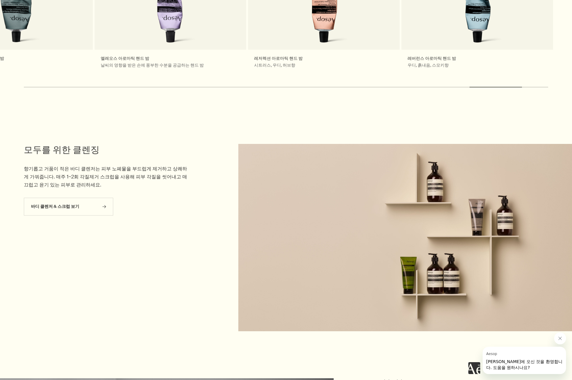
scroll to position [772, 0]
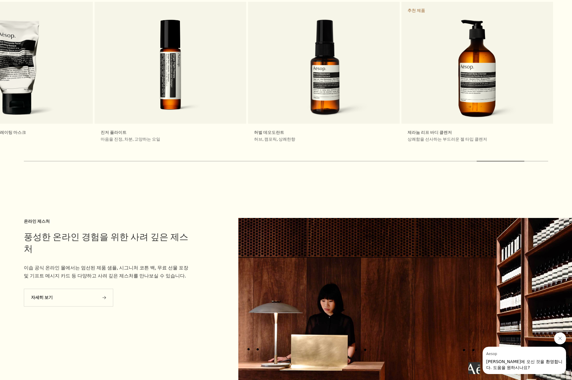
scroll to position [1426, 0]
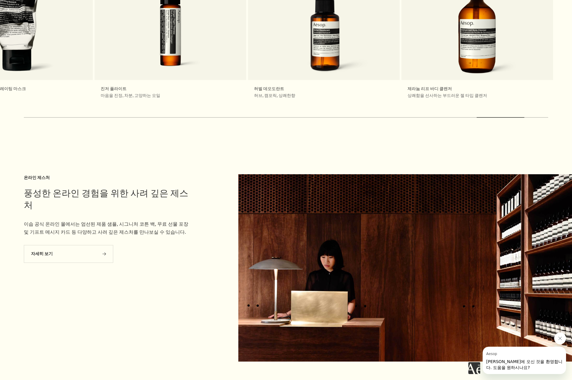
drag, startPoint x: 234, startPoint y: 46, endPoint x: 762, endPoint y: 67, distance: 527.9
click at [16, 27] on button "chevron" at bounding box center [12, 31] width 24 height 24
click at [15, 27] on button "chevron" at bounding box center [12, 31] width 24 height 24
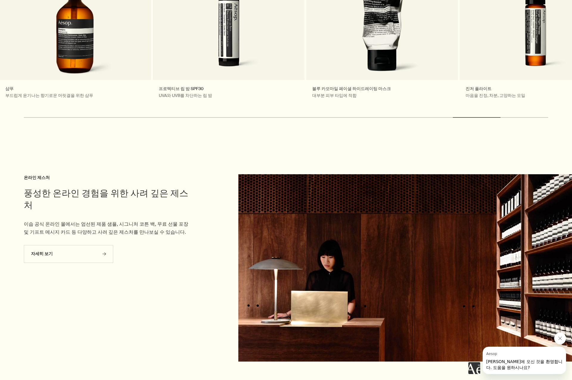
drag, startPoint x: 249, startPoint y: 72, endPoint x: 756, endPoint y: 61, distance: 507.1
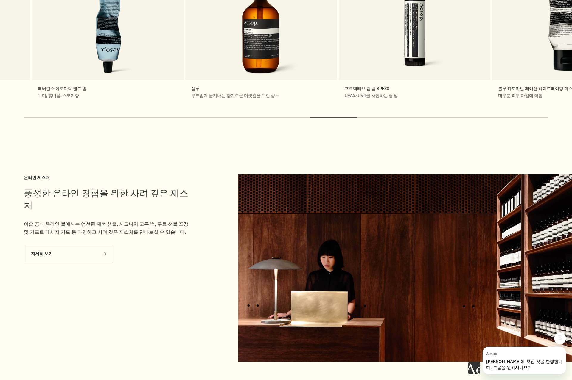
drag, startPoint x: 191, startPoint y: 63, endPoint x: 694, endPoint y: 65, distance: 503.4
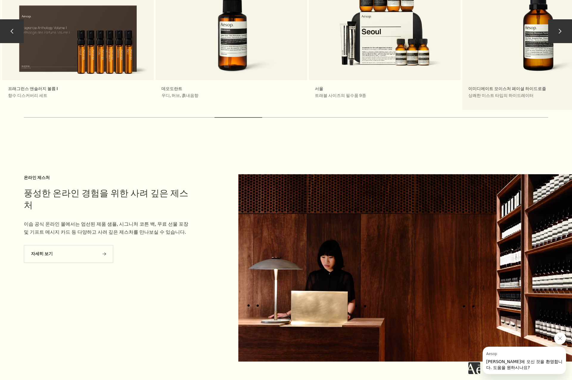
drag, startPoint x: 301, startPoint y: 74, endPoint x: 571, endPoint y: 75, distance: 269.4
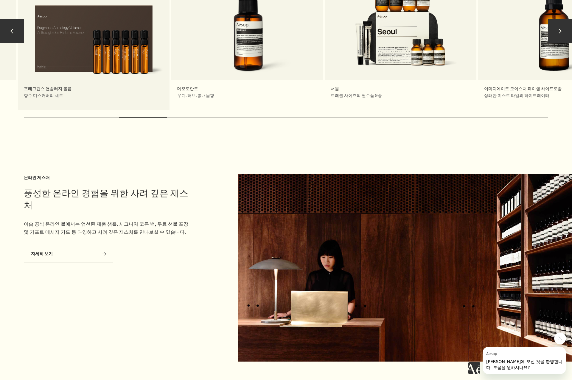
drag, startPoint x: 84, startPoint y: 65, endPoint x: 368, endPoint y: 73, distance: 283.8
click at [169, 68] on div "프래그런스 앤솔러지 볼륨 I 향수 디스커버리 세트" at bounding box center [94, 34] width 152 height 152
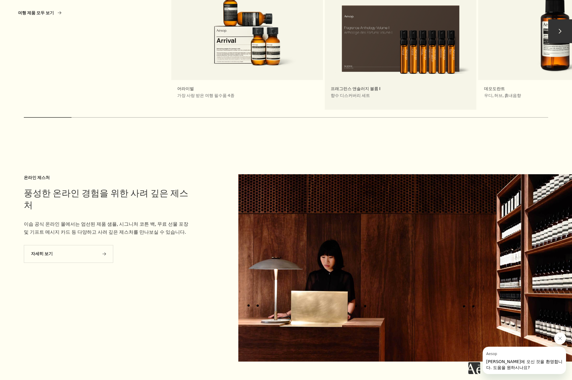
drag, startPoint x: 112, startPoint y: 69, endPoint x: 469, endPoint y: 80, distance: 357.1
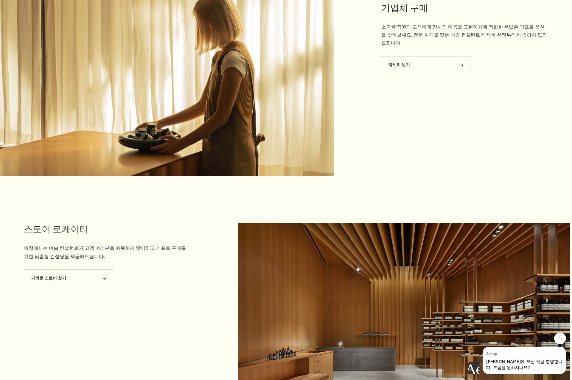
scroll to position [1873, 0]
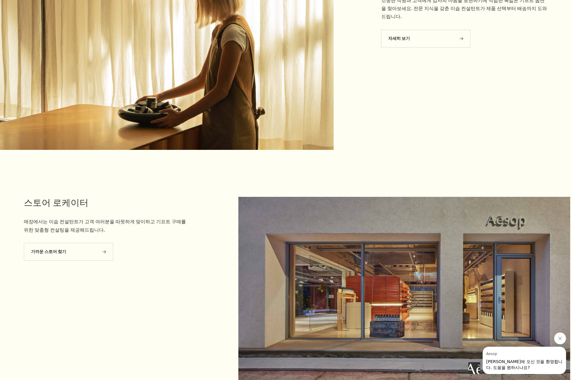
drag, startPoint x: 420, startPoint y: 238, endPoint x: -136, endPoint y: 247, distance: 555.8
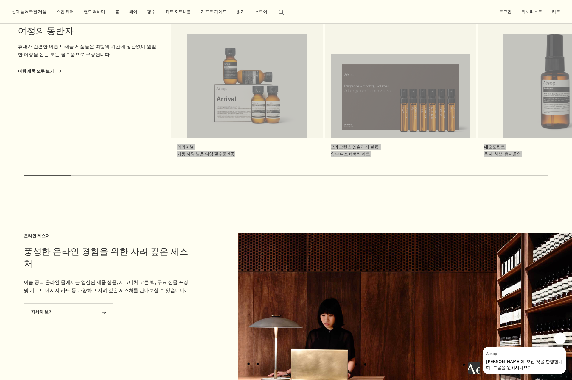
scroll to position [1367, 0]
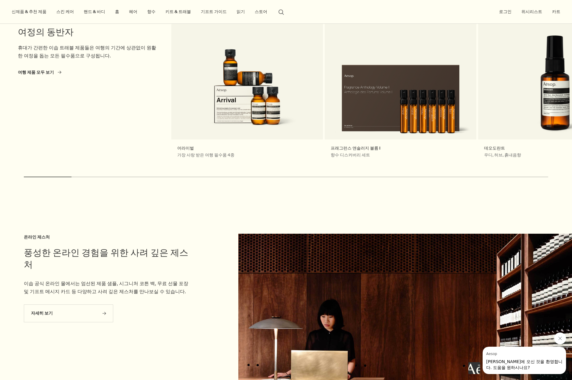
click at [161, 223] on section "풍성한 온라인 경험을 위한 사려 깊은 제스처 온라인 제스처 이솝 공식 온라인 몰에서는 엄선된 제품 샘플, 시그니처 코튼 백, 무료 선물 포장 …" at bounding box center [286, 306] width 572 height 235
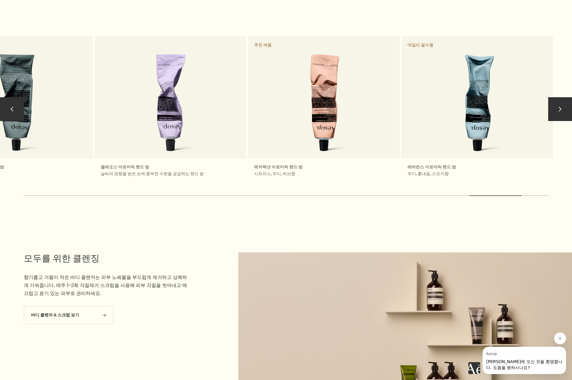
scroll to position [742, 0]
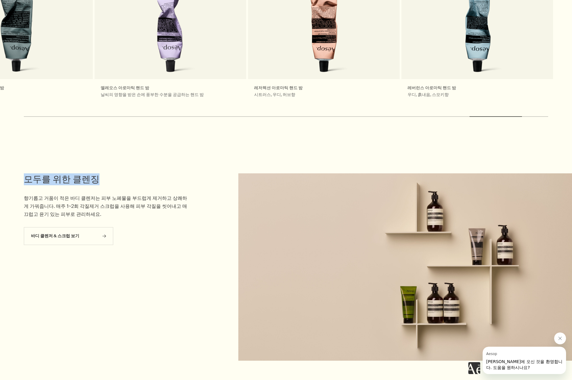
drag, startPoint x: 37, startPoint y: 172, endPoint x: 119, endPoint y: 171, distance: 81.9
click at [119, 174] on h2 "모두를 위한 클렌징" at bounding box center [107, 180] width 167 height 12
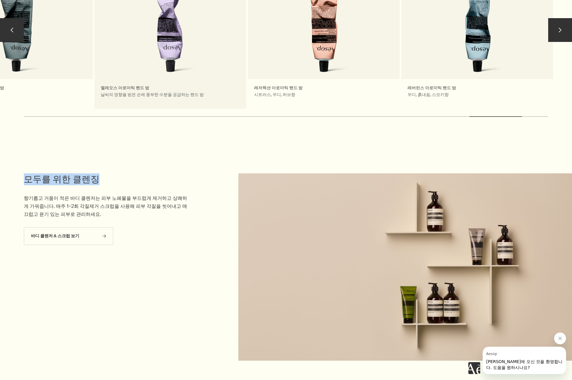
copy h2 "모두를 위한 클렌징"
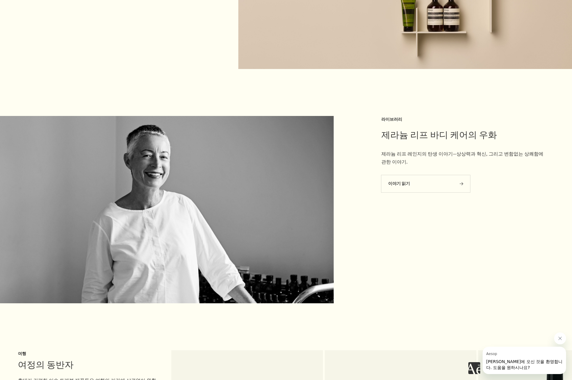
scroll to position [1039, 0]
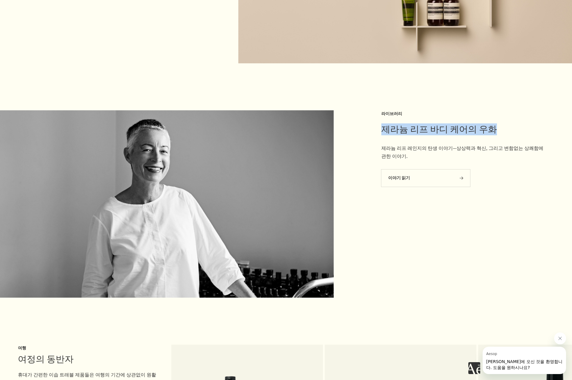
drag, startPoint x: 383, startPoint y: 124, endPoint x: 511, endPoint y: 118, distance: 128.4
click at [511, 124] on h2 "제라늄 리프 바디 케어의 우화" at bounding box center [464, 130] width 167 height 12
copy h2 "제라늄 리프 바디 케어의 우화"
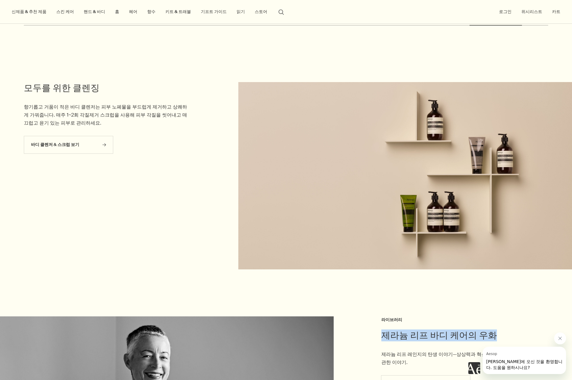
scroll to position [831, 0]
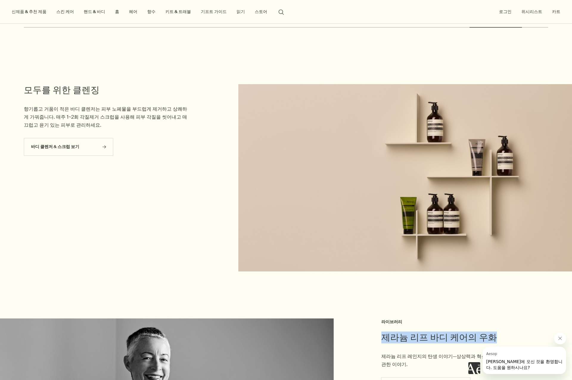
click at [178, 143] on div "바디 클렌저 & 스크럽 보기 rightArrow" at bounding box center [107, 150] width 166 height 24
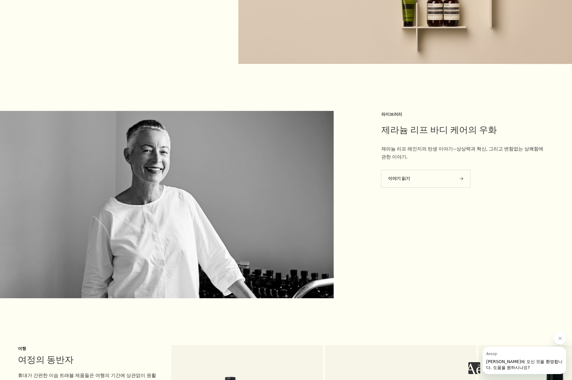
scroll to position [1039, 0]
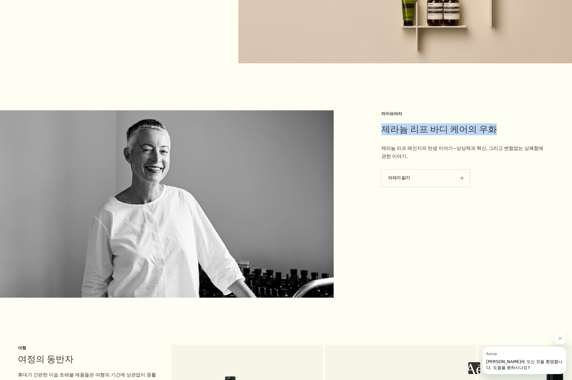
drag, startPoint x: 395, startPoint y: 124, endPoint x: 555, endPoint y: 129, distance: 159.9
click at [555, 129] on div "제라늄 리프 바디 케어의 우화 라이브러리 제라늄 리프 레인지의 탄생 이야기—상상력과 혁신, 그리고 변함없는 상쾌함에 관한 이야기. 이야기 읽기…" at bounding box center [286, 205] width 572 height 190
copy div "제라늄 리프 바디 케어의 우화"
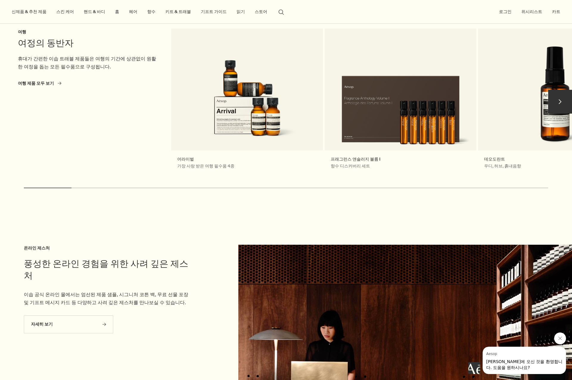
scroll to position [1337, 0]
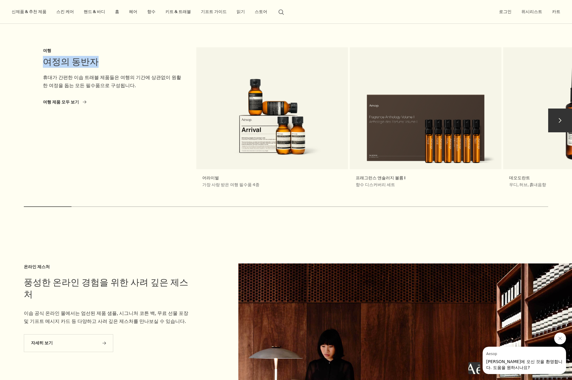
drag, startPoint x: 26, startPoint y: 49, endPoint x: 96, endPoint y: 48, distance: 69.4
click at [96, 56] on h2 "여정의 동반자" at bounding box center [113, 62] width 140 height 12
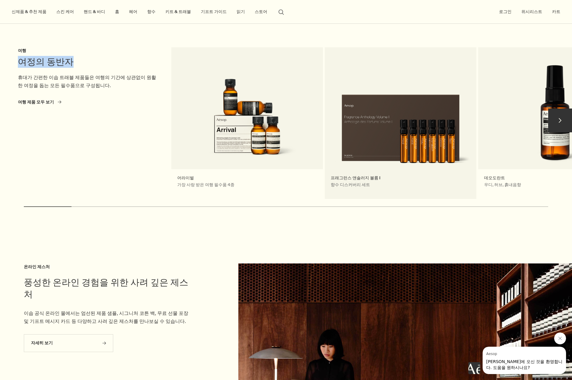
copy h2 "여정의 동반자"
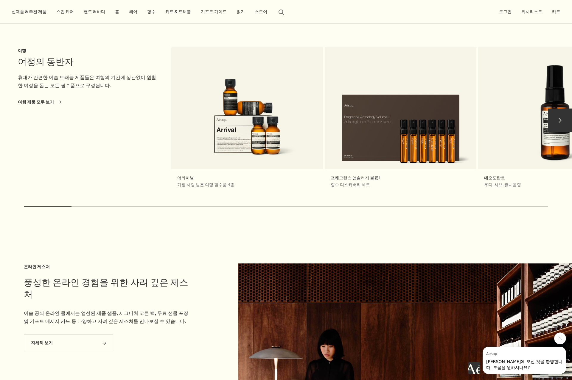
click at [50, 74] on p "휴대가 간편한 이솝 트래블 제품들은 여행의 기간에 상관없이 원활한 여정을 돕는 모든 필수품으로 구성됩니다." at bounding box center [88, 82] width 140 height 16
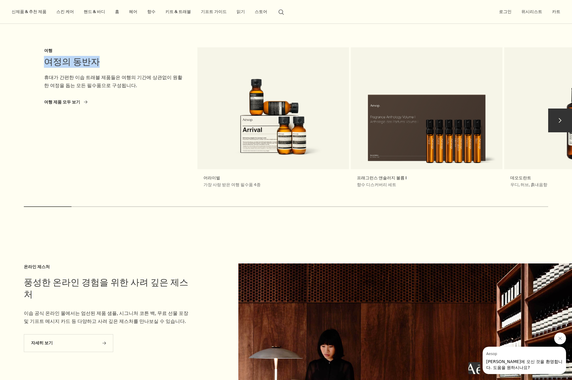
drag, startPoint x: 21, startPoint y: 55, endPoint x: 95, endPoint y: 56, distance: 74.4
click at [95, 56] on h2 "여정의 동반자" at bounding box center [114, 62] width 140 height 12
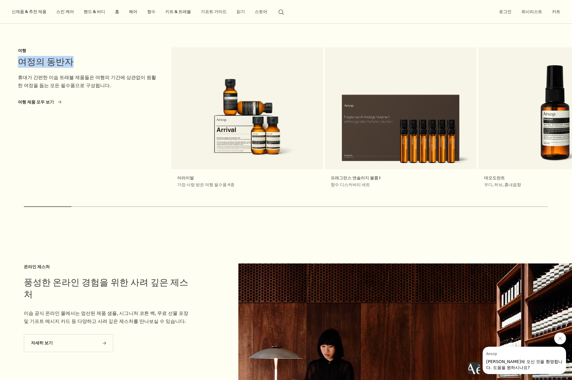
copy h2 "여정의 동반자"
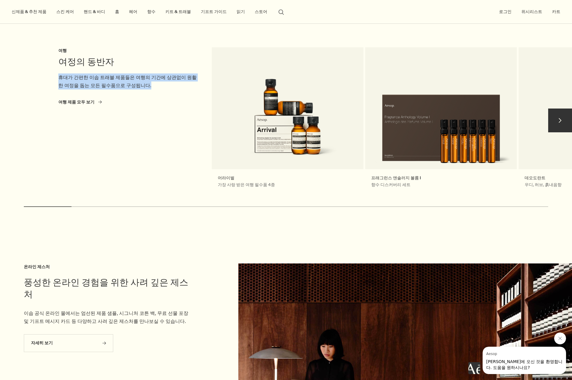
drag, startPoint x: 36, startPoint y: 72, endPoint x: 135, endPoint y: 78, distance: 99.0
click at [135, 78] on p "휴대가 간편한 이솝 트래블 제품들은 여행의 기간에 상관없이 원활한 여정을 돕는 모든 필수품으로 구성됩니다." at bounding box center [128, 82] width 140 height 16
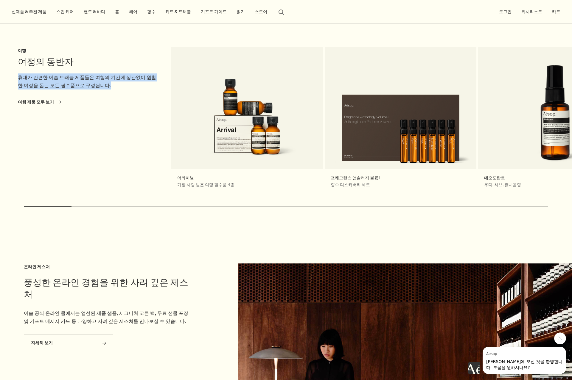
copy p "휴대가 간편한 이솝 트래블 제품들은 여행의 기간에 상관없이 원활한 여정을 돕는 모든 필수품으로 구성됩니다."
click at [4, 71] on div "chevron 여정의 동반자 여행 휴대가 간편한 이솝 트래블 제품들은 여행의 기간에 상관없이 원활한 여정을 돕는 모든 필수품으로 구성됩니다. …" at bounding box center [286, 133] width 572 height 174
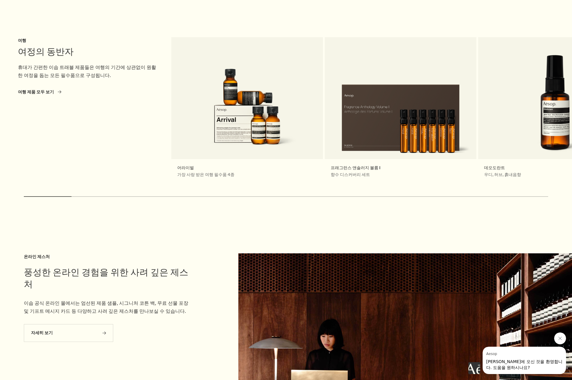
scroll to position [1426, 0]
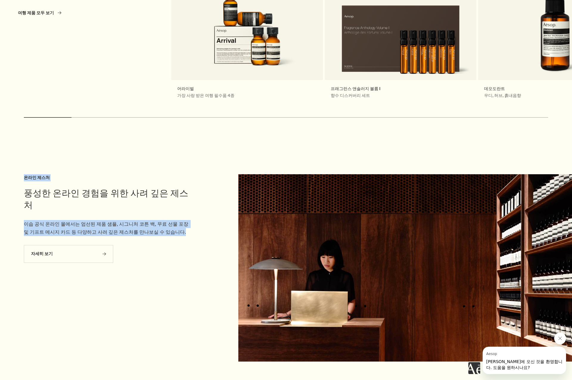
drag, startPoint x: 21, startPoint y: 166, endPoint x: 179, endPoint y: 213, distance: 165.3
click at [179, 213] on section "풍성한 온라인 경험을 위한 사려 깊은 제스처 온라인 제스처 이솝 공식 온라인 몰에서는 엄선된 제품 샘플, 시그니처 코튼 백, 무료 선물 포장 …" at bounding box center [286, 247] width 572 height 235
click at [179, 220] on p "이솝 공식 온라인 몰에서는 엄선된 제품 샘플, 시그니처 코튼 백, 무료 선물 포장 및 기프트 메시지 카드 등 다양하고 사려 깊은 제스처를 만나…" at bounding box center [107, 228] width 167 height 16
drag, startPoint x: 141, startPoint y: 206, endPoint x: 25, endPoint y: 181, distance: 118.2
click at [25, 181] on article "풍성한 온라인 경험을 위한 사려 깊은 제스처 온라인 제스처 이솝 공식 온라인 몰에서는 엄선된 제품 샘플, 시그니처 코튼 백, 무료 선물 포장 …" at bounding box center [107, 221] width 167 height 95
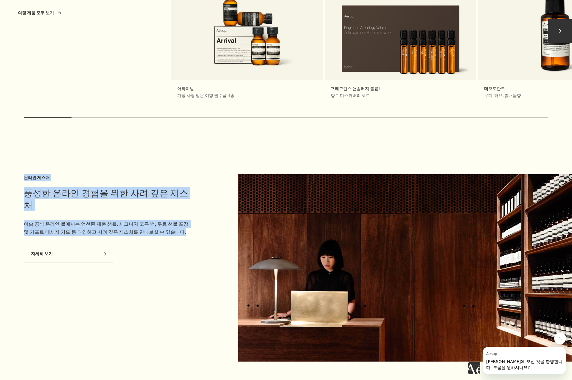
copy article "풍성한 온라인 경험을 위한 사려 깊은 제스처 온라인 제스처 이솝 공식 온라인 몰에서는 엄선된 제품 샘플, 시그니처 코튼 백, 무료 선물 포장 …"
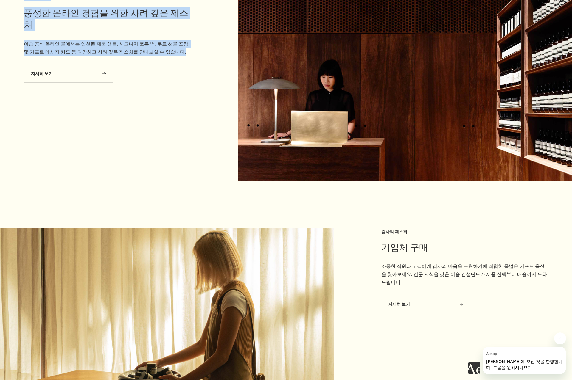
scroll to position [1665, 0]
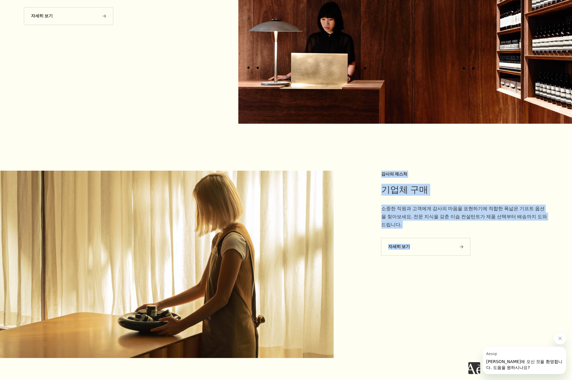
drag, startPoint x: 569, startPoint y: 217, endPoint x: 582, endPoint y: 221, distance: 14.2
copy div "기업체 구매 감사의 제스처 소중한 직원과 고객에게 감사의 마음을 표현하기에 적합한 폭넓은 기프트 옵션을 찾아보세요. 전문 지식을 갖춘 이솝 컨…"
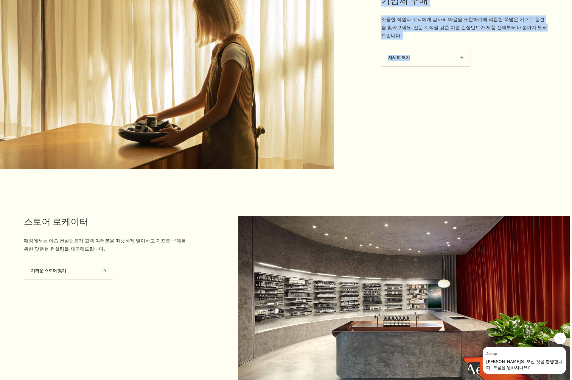
scroll to position [1903, 0]
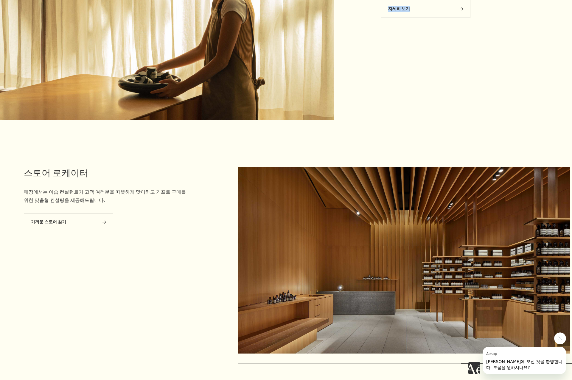
drag, startPoint x: 22, startPoint y: 165, endPoint x: 168, endPoint y: 192, distance: 148.1
click at [167, 193] on aside "스토어 로케이터 매장에서는 이솝 컨설턴트가 고객 여러분을 따뜻하게 맞이하고 기프트 구매를 위한 맞춤형 컨설팅을 제공해드립니다. 가까운 스토어 …" at bounding box center [95, 276] width 191 height 218
drag, startPoint x: 374, startPoint y: 257, endPoint x: 432, endPoint y: 258, distance: 58.4
click at [417, 256] on link at bounding box center [404, 261] width 332 height 189
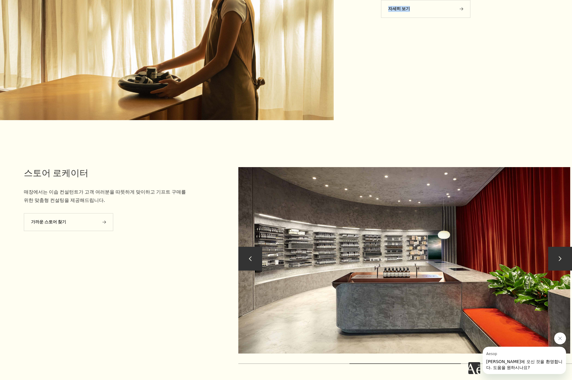
drag, startPoint x: 404, startPoint y: 268, endPoint x: 467, endPoint y: 263, distance: 63.3
click at [455, 264] on link at bounding box center [404, 261] width 332 height 189
drag, startPoint x: 427, startPoint y: 260, endPoint x: 591, endPoint y: 258, distance: 164.9
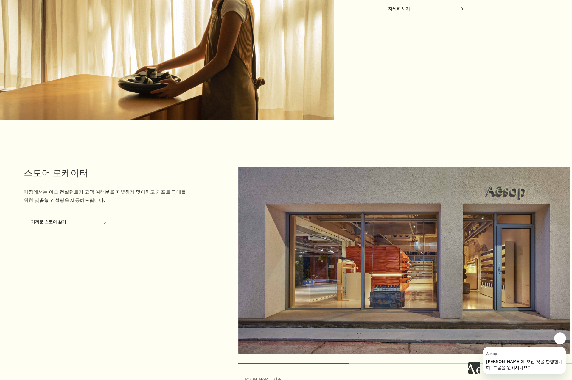
click at [464, 123] on section "chevron chevron 이솝 제주 스토어 로케이터 매장에서는 이솝 컨설턴트가 고객 여러분을 따뜻하게 맞이하고 기프트 구매를 위한 맞춤형 …" at bounding box center [286, 254] width 572 height 263
click at [509, 216] on link at bounding box center [404, 261] width 332 height 189
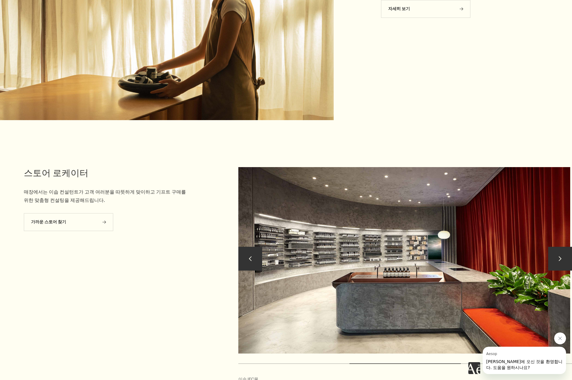
click at [246, 247] on button "chevron" at bounding box center [250, 259] width 24 height 24
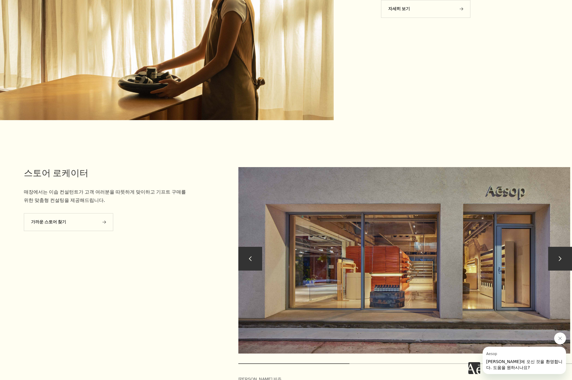
click at [560, 255] on button "chevron" at bounding box center [560, 259] width 24 height 24
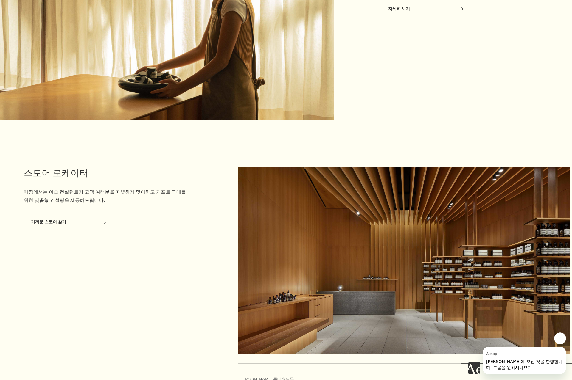
click at [517, 46] on aside "기업체 구매 감사의 제스처 소중한 직원과 고객에게 감사의 마음을 표현하기에 적합한 폭넓은 기프트 옵션을 찾아보세요. 전문 지식을 갖춘 이솝 컨…" at bounding box center [476, 28] width 191 height 190
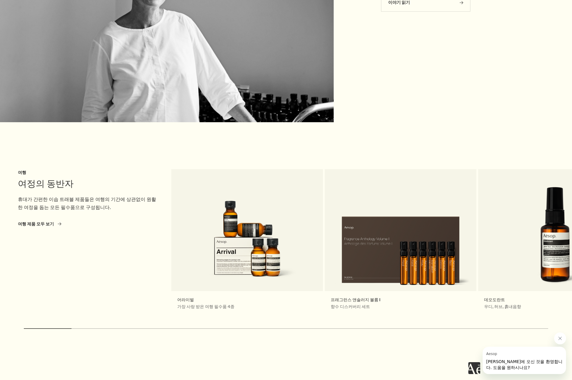
scroll to position [1242, 0]
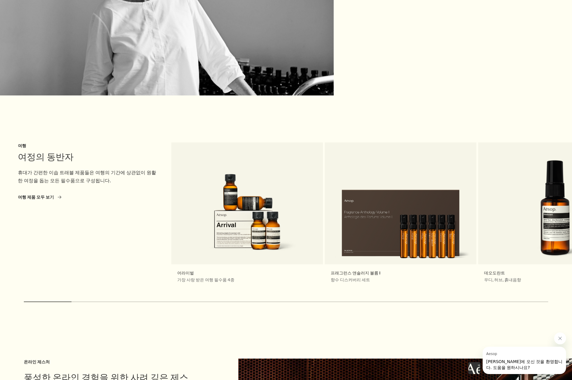
click at [406, 98] on section "chevron 여정의 동반자 여행 휴대가 간편한 이솝 트래블 제품들은 여행의 기간에 상관없이 원활한 여정을 돕는 모든 필수품으로 구성됩니다. …" at bounding box center [286, 206] width 572 height 216
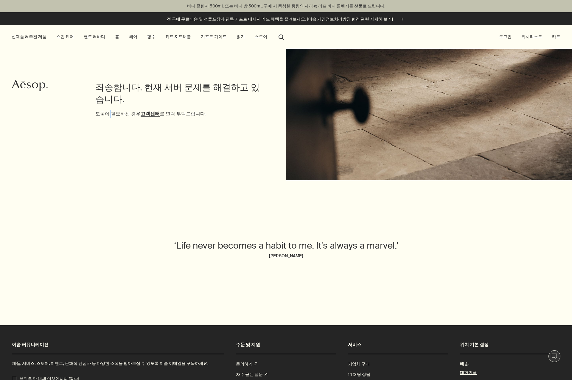
drag, startPoint x: 110, startPoint y: 133, endPoint x: 102, endPoint y: 133, distance: 8.4
click at [108, 134] on div "죄송합니다. 현재 서버 문제를 해결하고 있습니다. 도움이 필요하신 경우 고객센터 로 연락 부탁드립니다." at bounding box center [178, 115] width 167 height 132
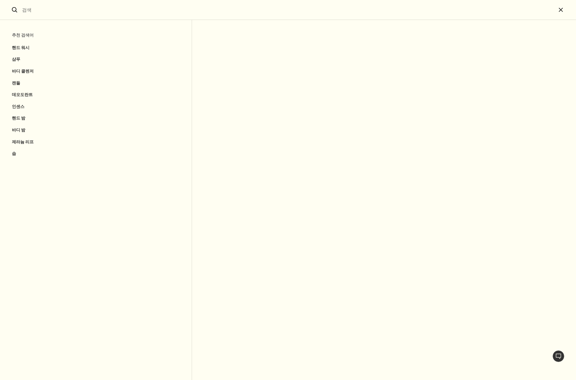
click at [286, 61] on output "검색" at bounding box center [384, 200] width 384 height 360
click at [158, 2] on input "검색" at bounding box center [288, 10] width 537 height 20
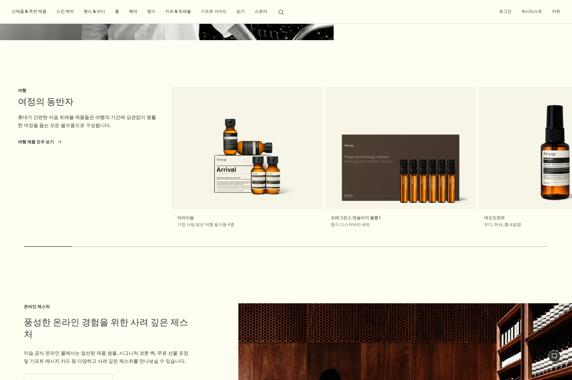
scroll to position [1250, 0]
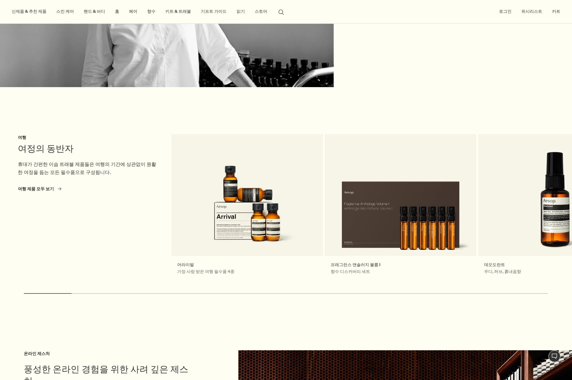
click at [433, 90] on section "chevron 여정의 동반자 여행 휴대가 간편한 이솝 트래블 제품들은 여행의 기간에 상관없이 원활한 여정을 돕는 모든 필수품으로 구성됩니다. …" at bounding box center [286, 198] width 572 height 216
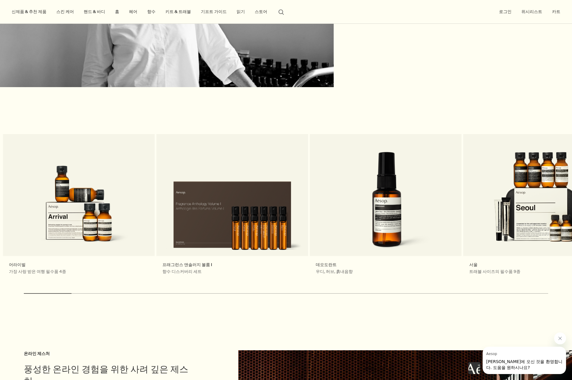
drag, startPoint x: 223, startPoint y: 224, endPoint x: -91, endPoint y: 236, distance: 314.3
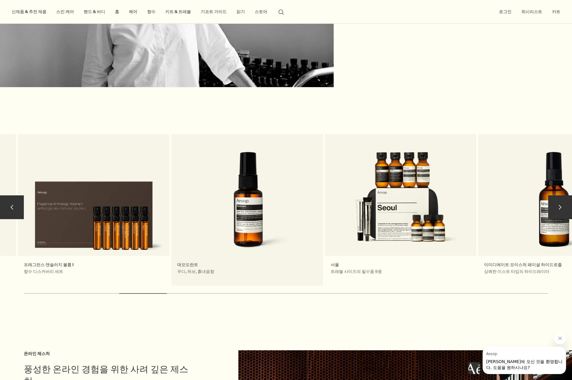
drag, startPoint x: 284, startPoint y: 244, endPoint x: 195, endPoint y: 244, distance: 89.0
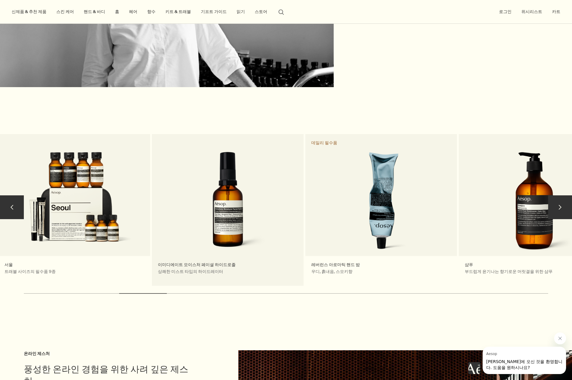
drag, startPoint x: 470, startPoint y: 239, endPoint x: 246, endPoint y: 246, distance: 224.0
click at [93, 249] on link "서울 트래블 사이즈의 필수품 9종" at bounding box center [75, 210] width 152 height 152
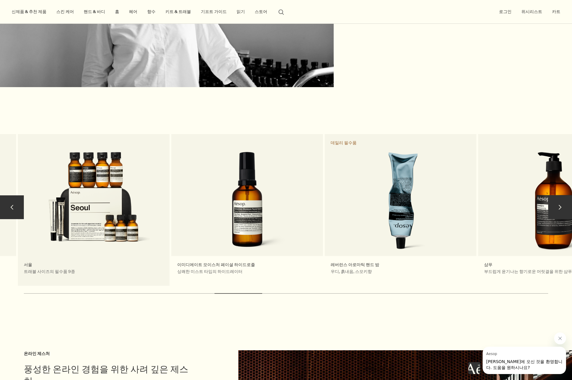
drag, startPoint x: 508, startPoint y: 232, endPoint x: 144, endPoint y: 249, distance: 364.1
click at [109, 249] on div "여정의 동반자 여행 휴대가 간편한 이솝 트래블 제품들은 여행의 기간에 상관없이 원활한 여정을 돕는 모든 필수품으로 구성됩니다. 여행 제품 모두…" at bounding box center [401, 210] width 1993 height 152
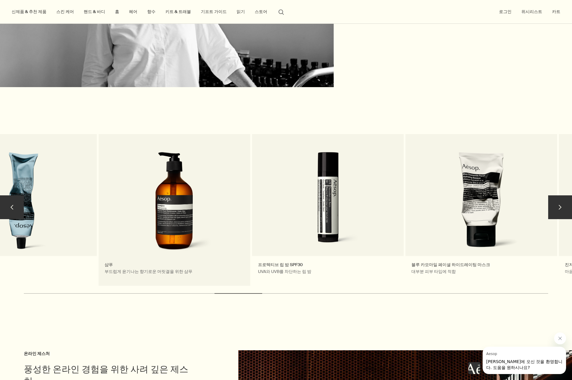
drag, startPoint x: 473, startPoint y: 227, endPoint x: 120, endPoint y: 247, distance: 353.0
click at [80, 245] on div "여정의 동반자 여행 휴대가 간편한 이솝 트래블 제품들은 여행의 기간에 상관없이 원활한 여정을 돕는 모든 필수품으로 구성됩니다. 여행 제품 모두…" at bounding box center [21, 210] width 1993 height 152
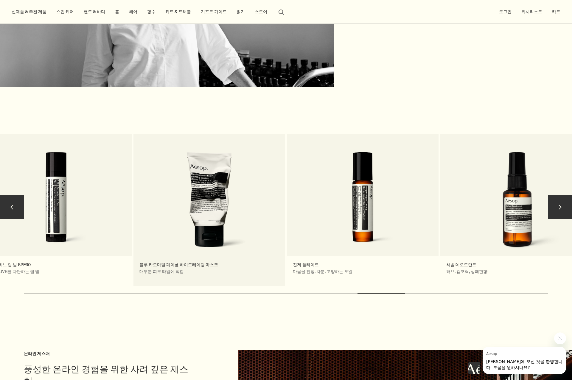
drag, startPoint x: 354, startPoint y: 159, endPoint x: 186, endPoint y: 158, distance: 168.5
click at [186, 158] on div "블루 카모마일 페이셜 하이드레이팅 마스크 대부분 피부 타입에 적합" at bounding box center [209, 210] width 152 height 152
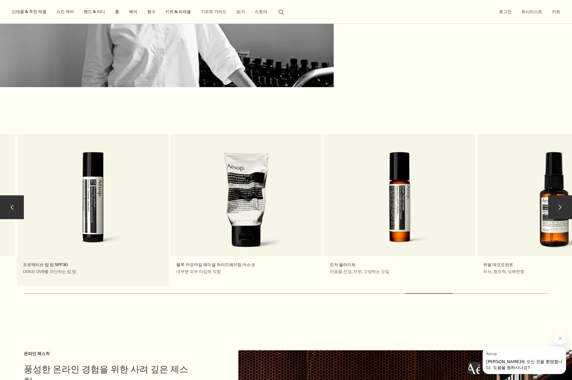
drag, startPoint x: 349, startPoint y: 201, endPoint x: 7, endPoint y: 241, distance: 344.0
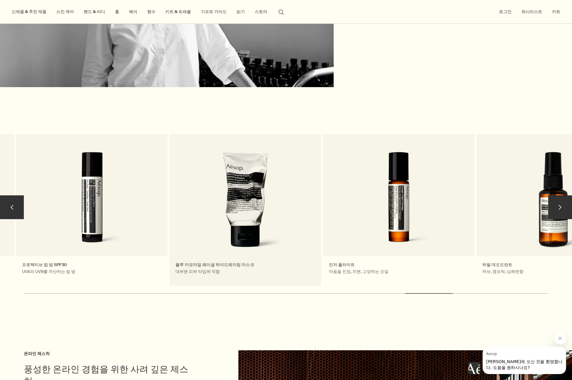
drag, startPoint x: 409, startPoint y: 203, endPoint x: 232, endPoint y: 220, distance: 177.9
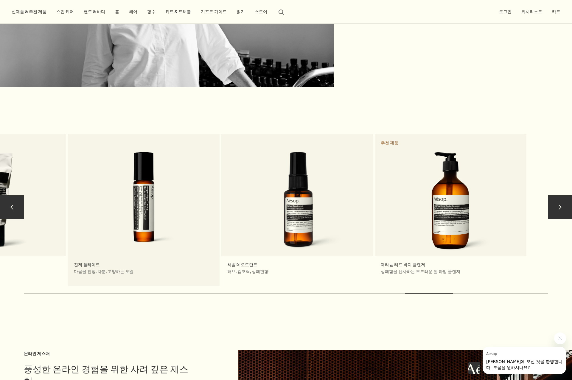
drag, startPoint x: 376, startPoint y: 213, endPoint x: 153, endPoint y: 219, distance: 223.3
click at [130, 218] on link "진저 플라이트 마음을 진정, 차분, 고양하는 오일" at bounding box center [144, 210] width 152 height 152
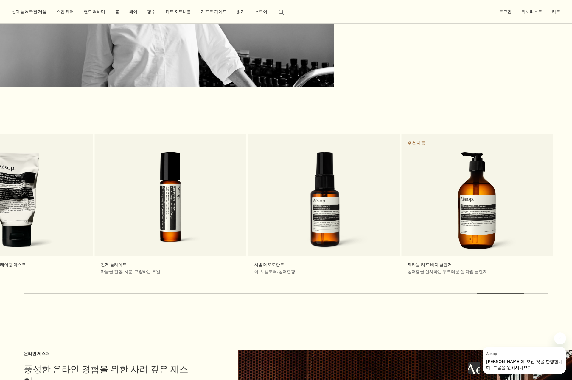
drag, startPoint x: 529, startPoint y: 293, endPoint x: 51, endPoint y: 112, distance: 511.3
click at [51, 112] on section "chevron 여정의 동반자 여행 휴대가 간편한 이솝 트래블 제품들은 여행의 기간에 상관없이 원활한 여정을 돕는 모든 필수품으로 구성됩니다. …" at bounding box center [286, 198] width 572 height 216
copy div "여행 휴대가 간편한 이솝 트래블 제품들은 여행의 기간에 상관없이 원활한 여정을 돕는 모든 필수품으로 구성됩니다. 여행 제품 모두 보기 righ…"
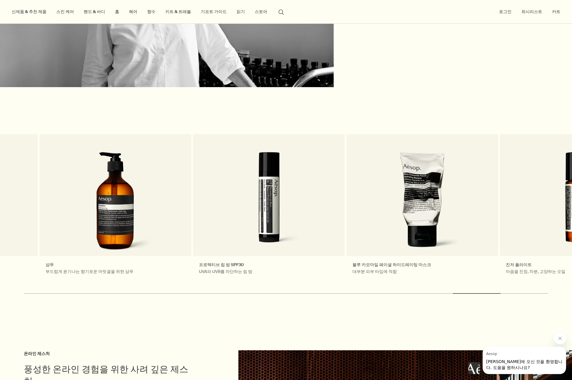
drag, startPoint x: 440, startPoint y: 246, endPoint x: 465, endPoint y: 316, distance: 75.0
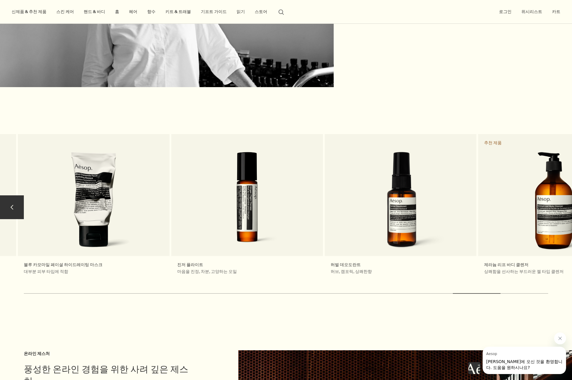
click at [8, 196] on button "chevron" at bounding box center [12, 208] width 24 height 24
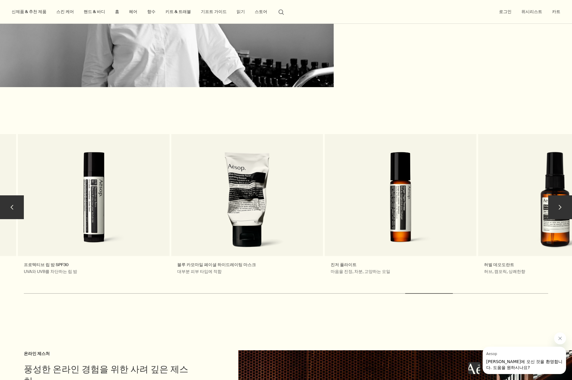
click at [7, 199] on button "chevron" at bounding box center [12, 208] width 24 height 24
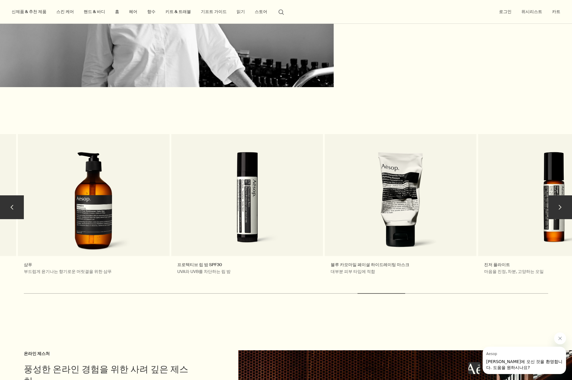
click at [7, 199] on button "chevron" at bounding box center [12, 208] width 24 height 24
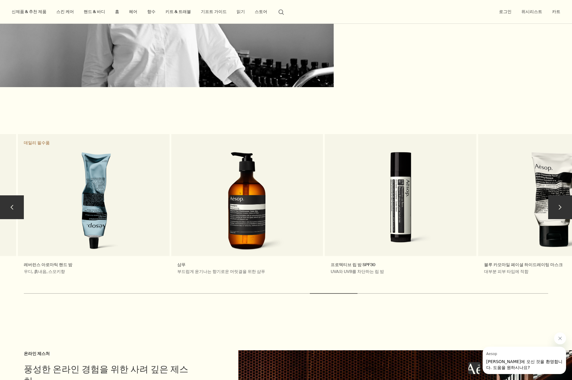
click at [7, 199] on button "chevron" at bounding box center [12, 208] width 24 height 24
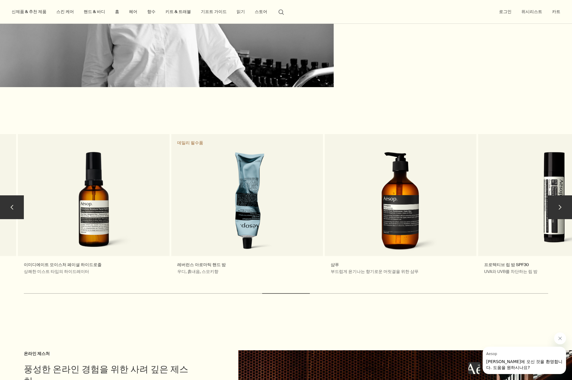
click at [7, 199] on button "chevron" at bounding box center [12, 208] width 24 height 24
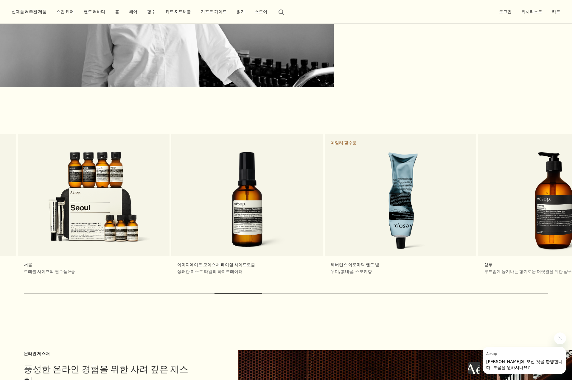
click at [199, 112] on section "chevron 여정의 동반자 여행 휴대가 간편한 이솝 트래블 제품들은 여행의 기간에 상관없이 원활한 여정을 돕는 모든 필수품으로 구성됩니다. …" at bounding box center [286, 198] width 572 height 216
click at [15, 196] on button "chevron" at bounding box center [12, 208] width 24 height 24
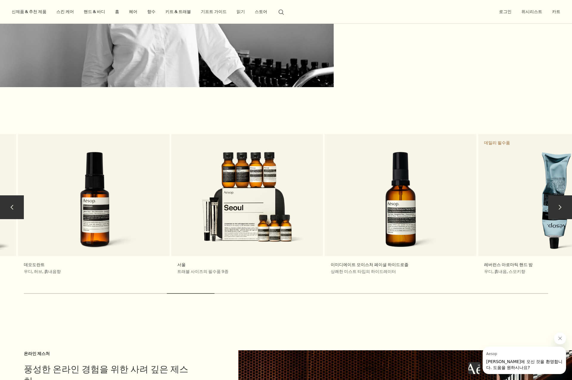
click at [13, 202] on button "chevron" at bounding box center [12, 208] width 24 height 24
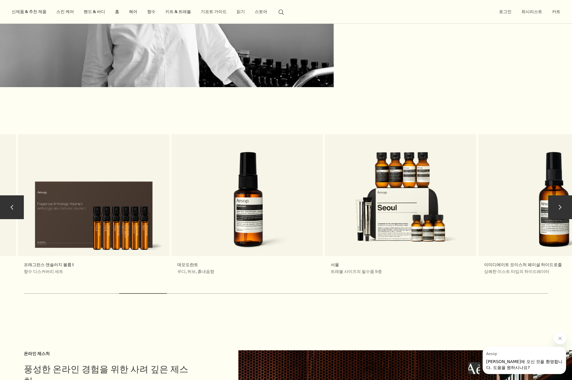
click at [13, 202] on button "chevron" at bounding box center [12, 208] width 24 height 24
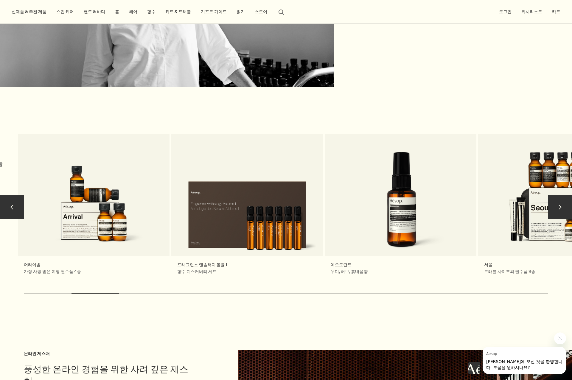
click at [13, 202] on button "chevron" at bounding box center [12, 208] width 24 height 24
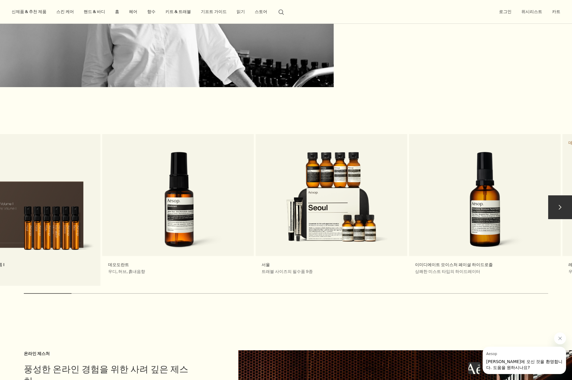
drag, startPoint x: 475, startPoint y: 209, endPoint x: 87, endPoint y: 226, distance: 388.2
click at [96, 224] on link "프래그런스 앤솔러지 볼륨 I 향수 디스커버리 세트" at bounding box center [25, 210] width 152 height 152
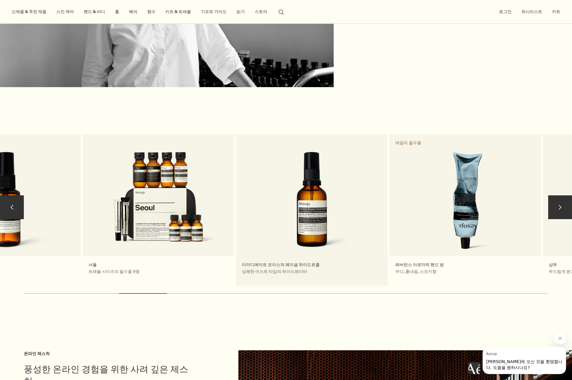
drag, startPoint x: 463, startPoint y: 206, endPoint x: 275, endPoint y: 216, distance: 188.1
click at [275, 216] on link "이미디에이트 모이스처 페이셜 하이드로졸 상쾌한 미스트 타입의 하이드레이터" at bounding box center [312, 210] width 152 height 152
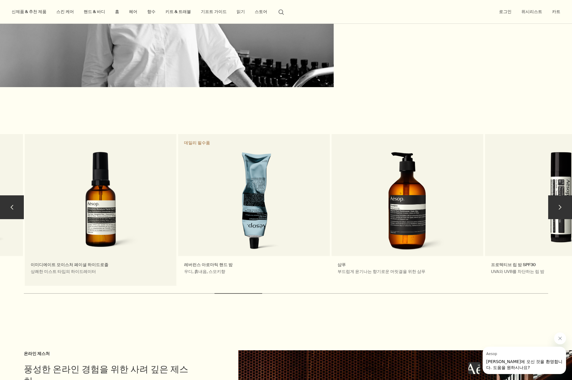
drag, startPoint x: 192, startPoint y: 196, endPoint x: 34, endPoint y: 208, distance: 159.1
click at [36, 207] on link "이미디에이트 모이스처 페이셜 하이드로졸 상쾌한 미스트 타입의 하이드레이터" at bounding box center [101, 210] width 152 height 152
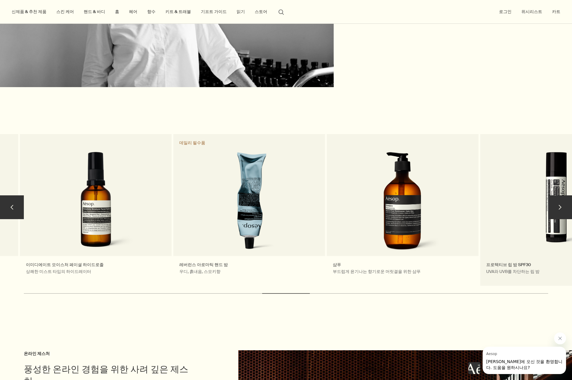
drag, startPoint x: 224, startPoint y: 191, endPoint x: 519, endPoint y: 161, distance: 296.3
click at [519, 161] on div "여정의 동반자 여행 휴대가 간편한 이솝 트래블 제품들은 여행의 기간에 상관없이 원활한 여정을 돕는 모든 필수품으로 구성됩니다. 여행 제품 모두…" at bounding box center [249, 210] width 1993 height 152
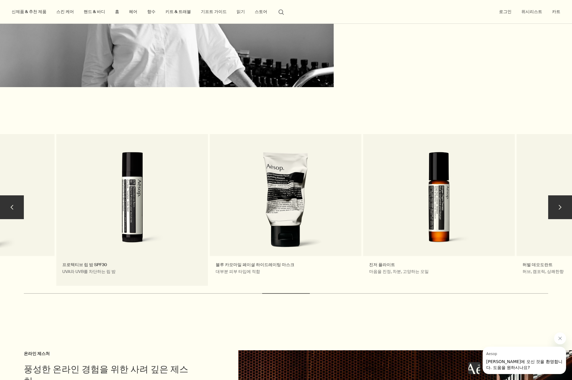
drag, startPoint x: 491, startPoint y: 193, endPoint x: 79, endPoint y: 204, distance: 411.8
click at [79, 204] on link "프로텍티브 립 밤 SPF30 UVA와 UVB를 차단하는 립 밤" at bounding box center [132, 210] width 152 height 152
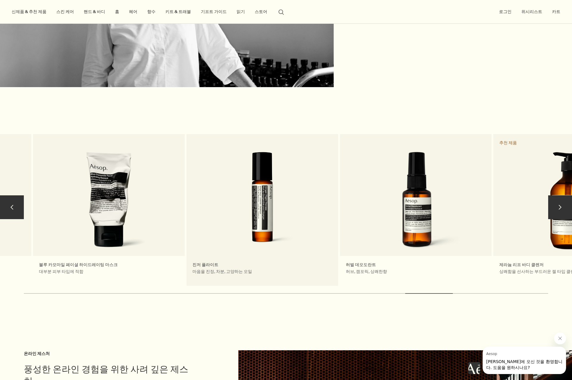
drag, startPoint x: 435, startPoint y: 211, endPoint x: 289, endPoint y: 221, distance: 146.2
click at [291, 221] on link "진저 플라이트 마음을 진정, 차분, 고양하는 오일" at bounding box center [262, 210] width 152 height 152
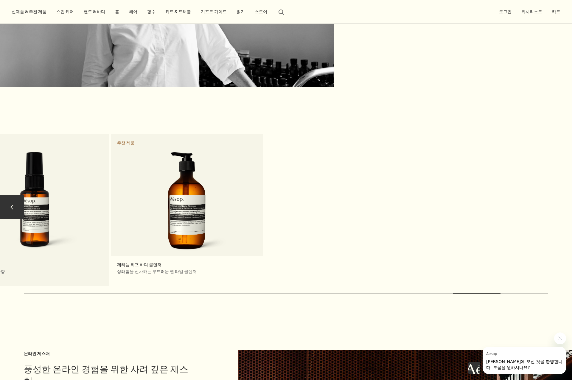
drag, startPoint x: 482, startPoint y: 209, endPoint x: 119, endPoint y: 213, distance: 362.9
click at [125, 212] on link "제라늄 리프 바디 클렌저 상쾌함을 선사하는 부드러운 젤 타입 클렌저 추천 제품" at bounding box center [187, 210] width 152 height 152
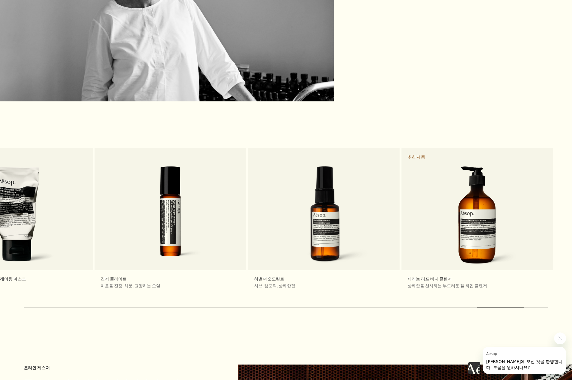
scroll to position [1242, 0]
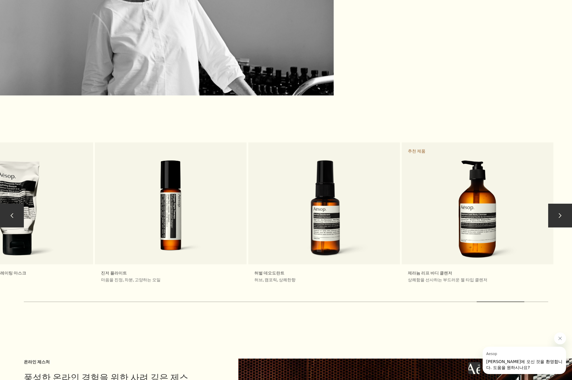
drag, startPoint x: 190, startPoint y: 204, endPoint x: 549, endPoint y: 212, distance: 359.4
click at [550, 212] on div "chevron 여정의 동반자 여행 휴대가 간편한 이솝 트래블 제품들은 여행의 기간에 상관없이 원활한 여정을 돕는 모든 필수품으로 구성됩니다. …" at bounding box center [286, 228] width 572 height 174
click at [16, 210] on button "chevron" at bounding box center [12, 216] width 24 height 24
click at [12, 209] on button "chevron" at bounding box center [12, 216] width 24 height 24
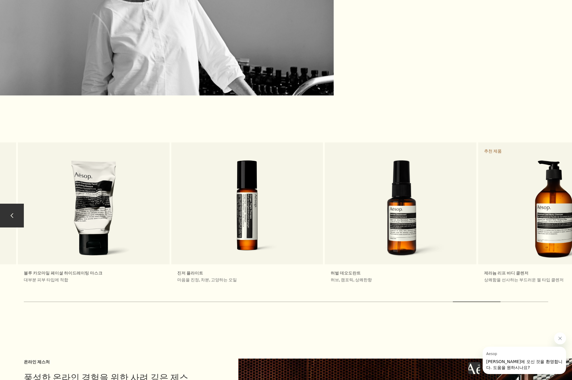
drag, startPoint x: 15, startPoint y: 205, endPoint x: 18, endPoint y: 203, distance: 3.4
click at [15, 205] on button "chevron" at bounding box center [12, 216] width 24 height 24
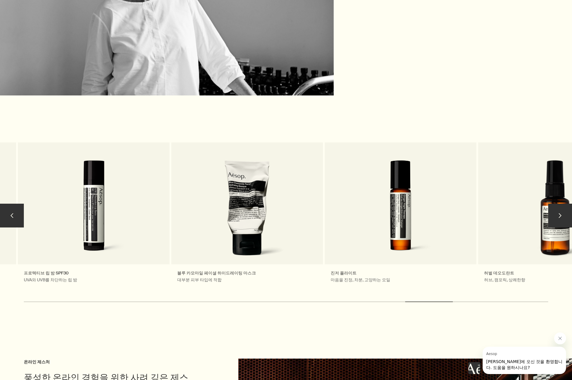
click at [18, 204] on button "chevron" at bounding box center [12, 216] width 24 height 24
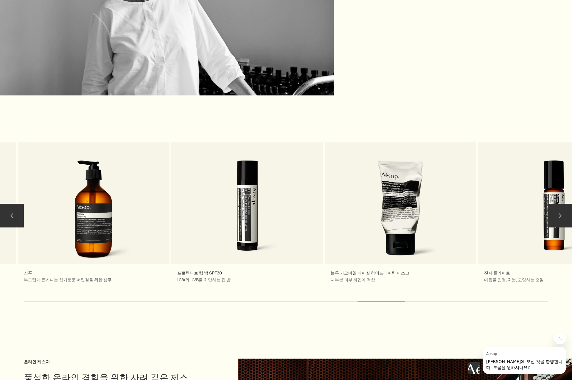
click at [18, 204] on button "chevron" at bounding box center [12, 216] width 24 height 24
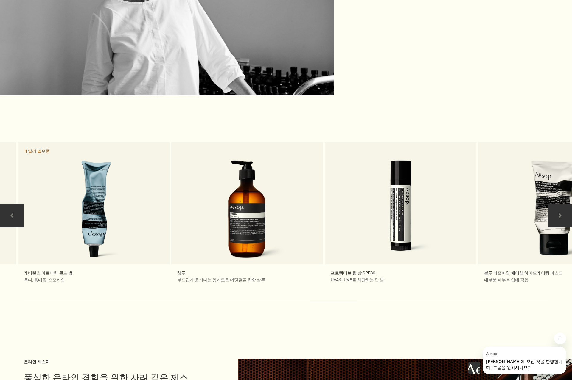
click at [18, 204] on button "chevron" at bounding box center [12, 216] width 24 height 24
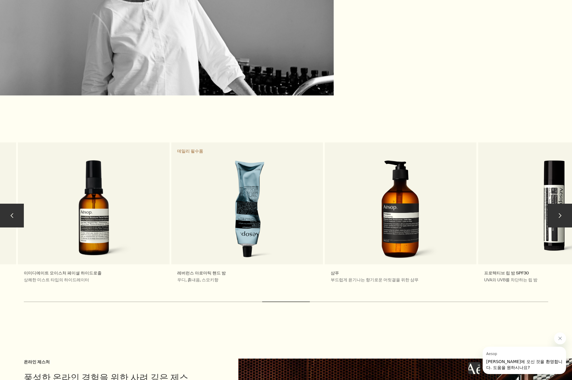
click at [18, 204] on button "chevron" at bounding box center [12, 216] width 24 height 24
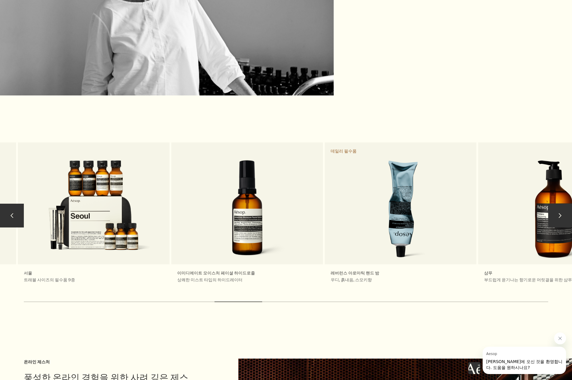
click at [18, 204] on button "chevron" at bounding box center [12, 216] width 24 height 24
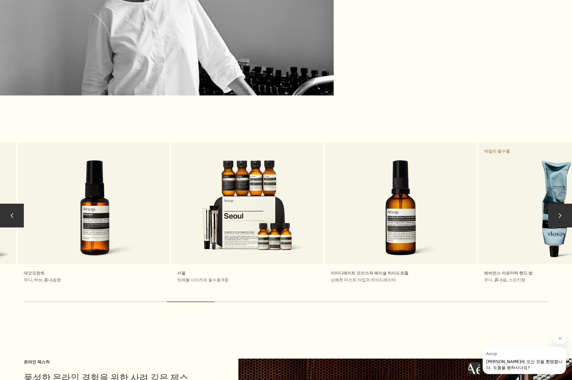
click at [18, 204] on button "chevron" at bounding box center [12, 216] width 24 height 24
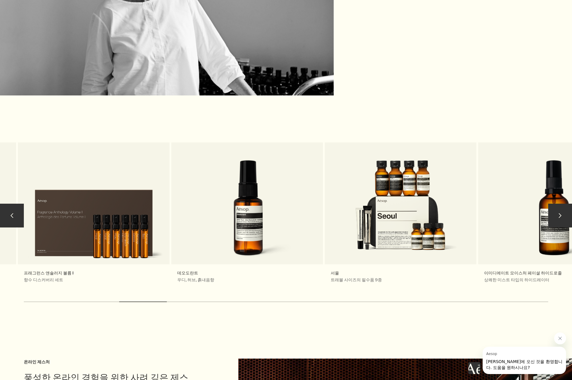
click at [18, 204] on button "chevron" at bounding box center [12, 216] width 24 height 24
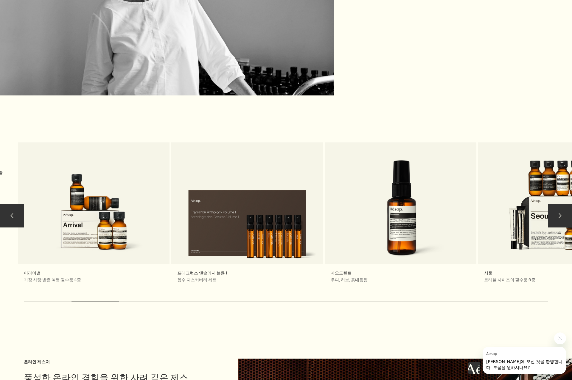
click at [18, 204] on button "chevron" at bounding box center [12, 216] width 24 height 24
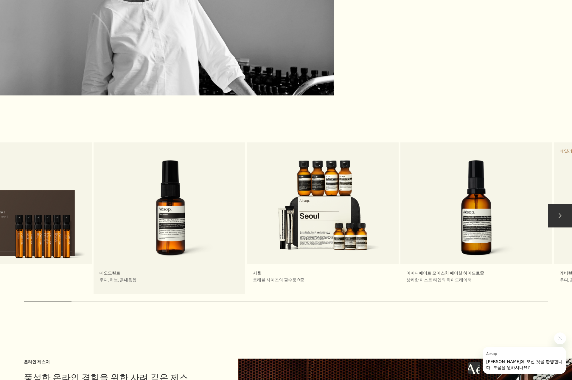
drag, startPoint x: 369, startPoint y: 222, endPoint x: 77, endPoint y: 231, distance: 292.2
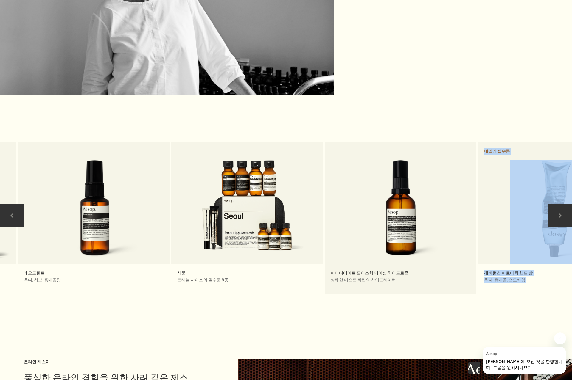
drag, startPoint x: 517, startPoint y: 291, endPoint x: 473, endPoint y: 256, distance: 56.0
click at [473, 256] on div "chevron 여정의 동반자 여행 휴대가 간편한 이솝 트래블 제품들은 여행의 기간에 상관없이 원활한 여정을 돕는 모든 필수품으로 구성됩니다. …" at bounding box center [286, 228] width 572 height 174
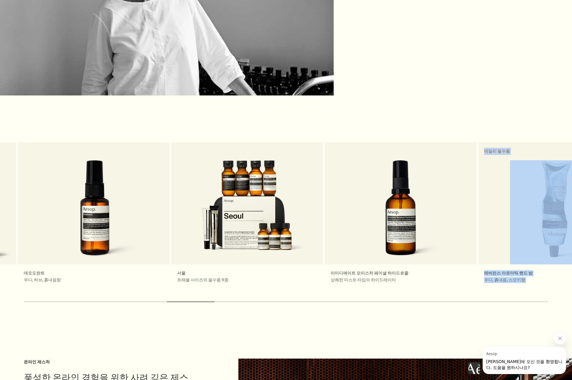
copy div "레버런스 아로마틱 핸드 밤 우디, 흙내음, 스모키향 데일리 필수품 샴푸 부드럽게 윤기나는 향기로운 머릿결을 위한 샴푸 프로텍티브 립 밤 SPF…"
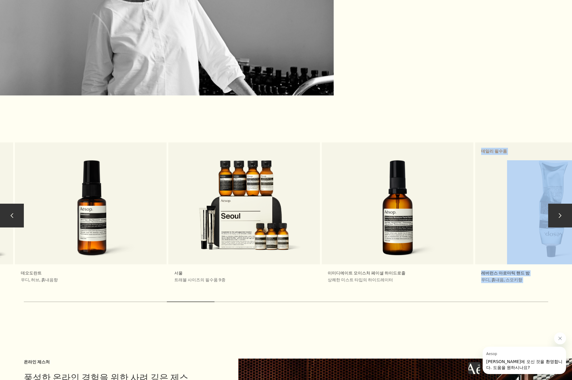
drag, startPoint x: 475, startPoint y: 262, endPoint x: 471, endPoint y: 292, distance: 30.3
click at [468, 266] on link "이미디에이트 모이스처 페이셜 하이드로졸 상쾌한 미스트 타입의 하이드레이터" at bounding box center [397, 219] width 152 height 152
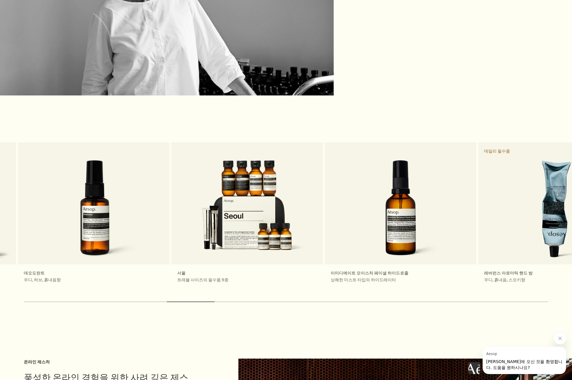
drag, startPoint x: 512, startPoint y: 320, endPoint x: 514, endPoint y: 316, distance: 4.0
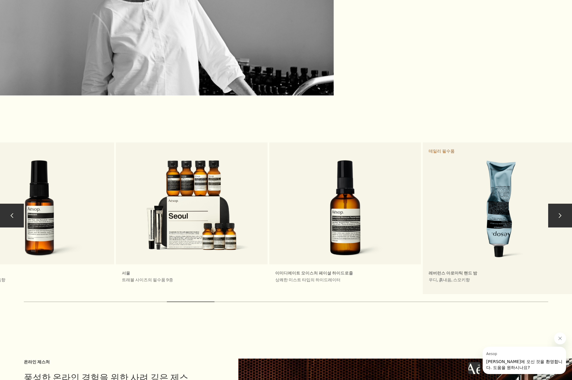
drag, startPoint x: 537, startPoint y: 266, endPoint x: 490, endPoint y: 266, distance: 47.3
click at [490, 266] on link "레버런스 아로마틱 핸드 밤 우디, 흙내음, 스모키향 데일리 필수품" at bounding box center [498, 219] width 152 height 152
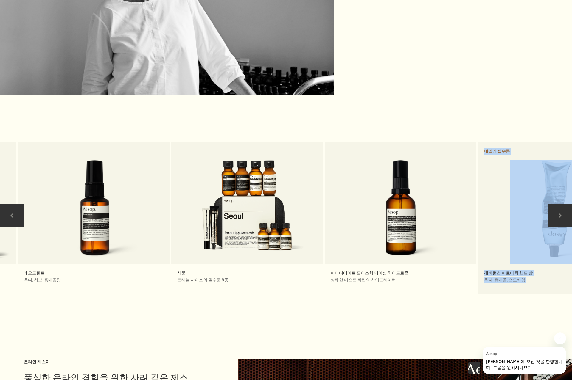
drag, startPoint x: 517, startPoint y: 302, endPoint x: 481, endPoint y: 263, distance: 53.1
click at [481, 265] on main "제라늄 리프의 변함없는 매력 에버그린 엑실러레이션 1998년 처음 출시된 제라늄 리프 바디 레인지는 변함없이 생기를 더하는 푸름의 상쾌함을 지…" at bounding box center [286, -1] width 572 height 2385
copy div "레버런스 아로마틱 핸드 밤 우디, 흙내음, 스모키향 데일리 필수품 샴푸 부드럽게 윤기나는 향기로운 머릿결을 위한 샴푸 프로텍티브 립 밤 SPF…"
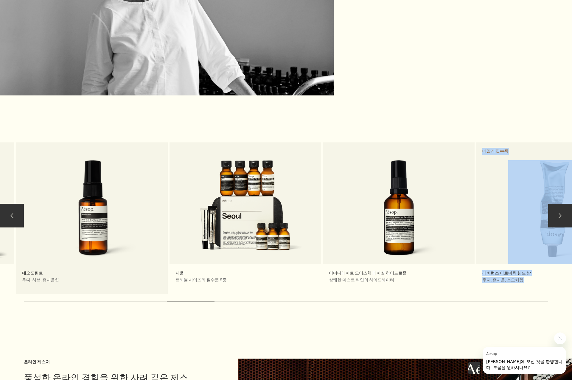
drag, startPoint x: 410, startPoint y: 185, endPoint x: 120, endPoint y: 191, distance: 290.6
click at [130, 191] on div "여정의 동반자 여행 휴대가 간편한 이솝 트래블 제품들은 여행의 기간에 상관없이 원활한 여정을 돕는 모든 필수품으로 구성됩니다. 여행 제품 모두…" at bounding box center [552, 219] width 1993 height 152
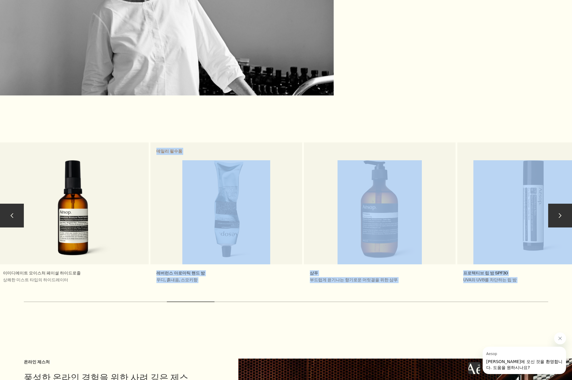
click at [181, 215] on div "여정의 동반자 여행 휴대가 간편한 이솝 트래블 제품들은 여행의 기간에 상관없이 원활한 여정을 돕는 모든 필수품으로 구성됩니다. 여행 제품 모두…" at bounding box center [226, 219] width 1993 height 152
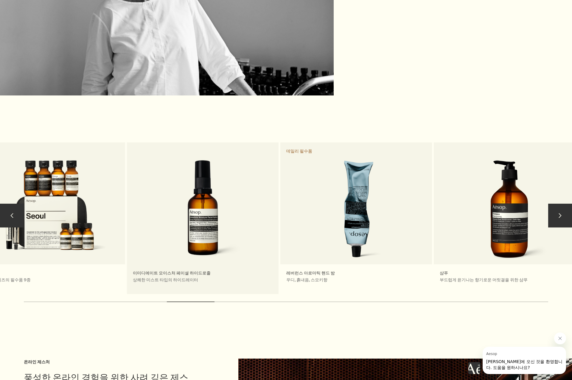
drag, startPoint x: 448, startPoint y: 196, endPoint x: 252, endPoint y: 201, distance: 196.0
click at [254, 201] on div "여정의 동반자 여행 휴대가 간편한 이솝 트래블 제품들은 여행의 기간에 상관없이 원활한 여정을 돕는 모든 필수품으로 구성됩니다. 여행 제품 모두…" at bounding box center [356, 219] width 1993 height 152
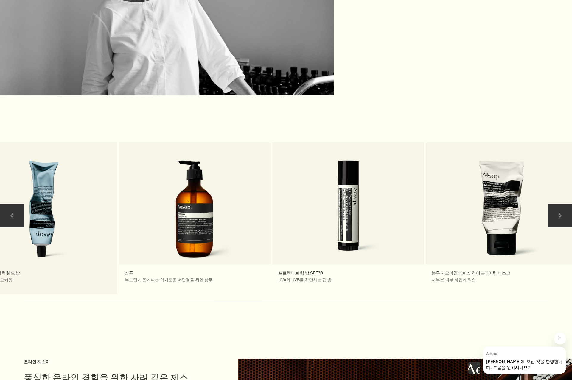
drag, startPoint x: 356, startPoint y: 162, endPoint x: 52, endPoint y: 208, distance: 307.4
click at [83, 174] on link "레버런스 아로마틱 핸드 밤 우디, 흙내음, 스모키향 데일리 필수품" at bounding box center [41, 219] width 152 height 152
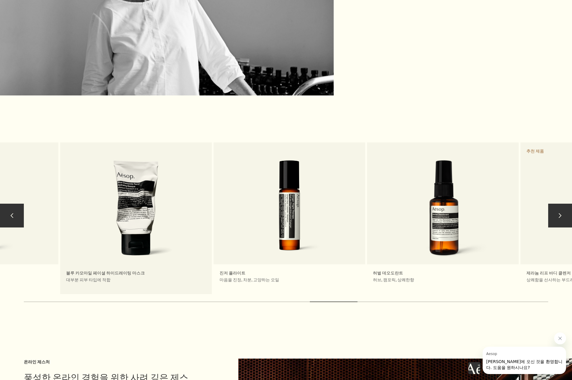
drag, startPoint x: 481, startPoint y: 184, endPoint x: 83, endPoint y: 229, distance: 401.1
click at [83, 229] on link "블루 카모마일 페이셜 하이드레이팅 마스크 대부분 피부 타입에 적합" at bounding box center [136, 219] width 152 height 152
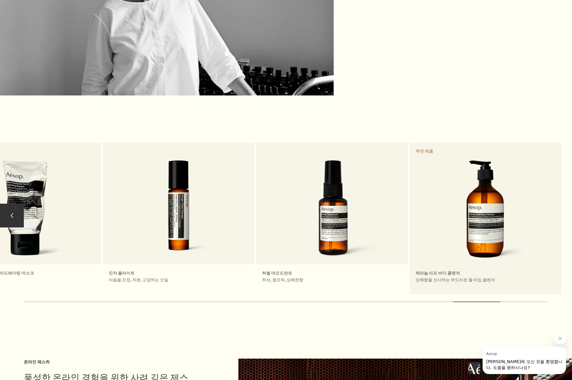
drag, startPoint x: 480, startPoint y: 198, endPoint x: 369, endPoint y: 210, distance: 110.8
click at [409, 208] on link "제라늄 리프 바디 클렌저 상쾌함을 선사하는 부드러운 젤 타입 클렌저 추천 제품" at bounding box center [485, 219] width 152 height 152
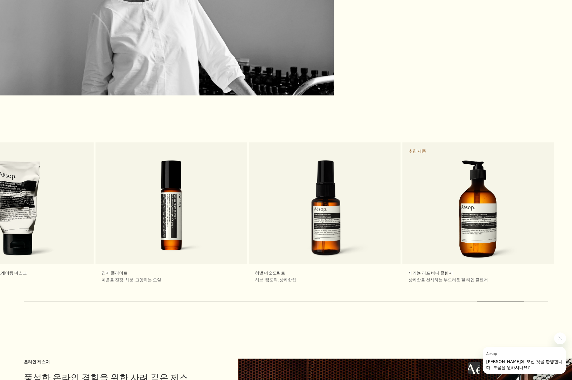
drag, startPoint x: 277, startPoint y: 210, endPoint x: 762, endPoint y: 212, distance: 484.6
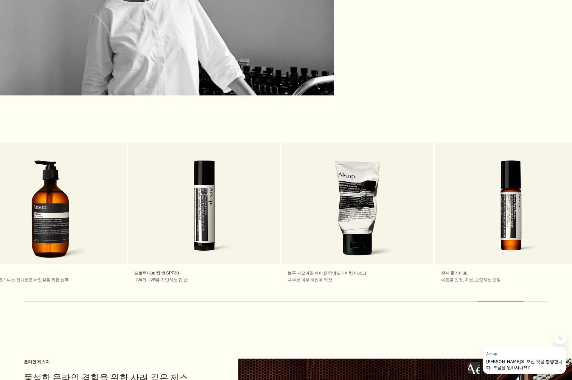
drag, startPoint x: 504, startPoint y: 245, endPoint x: 762, endPoint y: 221, distance: 259.2
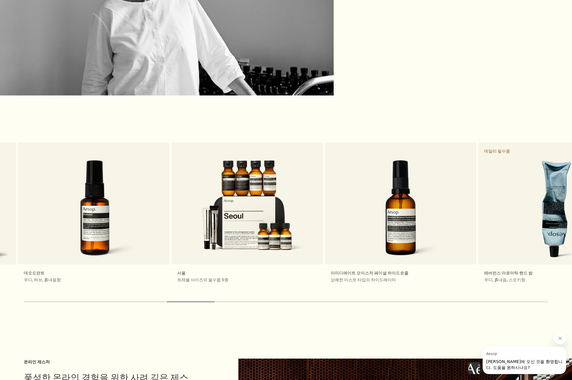
drag, startPoint x: 89, startPoint y: 224, endPoint x: 572, endPoint y: 213, distance: 482.7
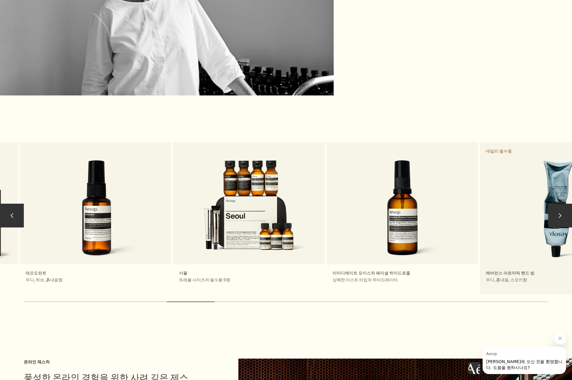
drag, startPoint x: 271, startPoint y: 199, endPoint x: 510, endPoint y: 170, distance: 240.5
click at [511, 170] on div "여정의 동반자 여행 휴대가 간편한 이솝 트래블 제품들은 여행의 기간에 상관없이 원활한 여정을 돕는 모든 필수품으로 구성됩니다. 여행 제품 모두…" at bounding box center [556, 219] width 1993 height 152
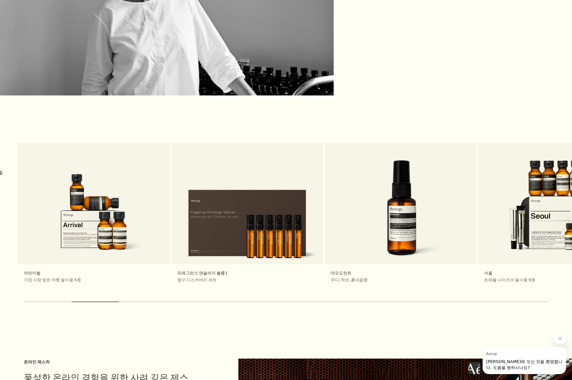
drag, startPoint x: 180, startPoint y: 207, endPoint x: 626, endPoint y: 201, distance: 446.0
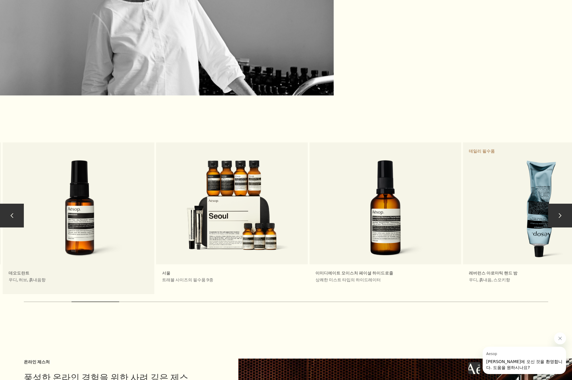
drag, startPoint x: 409, startPoint y: 217, endPoint x: 102, endPoint y: 200, distance: 307.4
click at [102, 200] on link "데오도란트 우디, 허브, 흙내음향" at bounding box center [79, 219] width 152 height 152
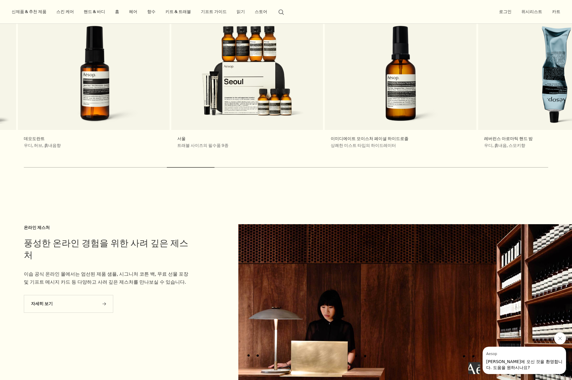
scroll to position [1301, 0]
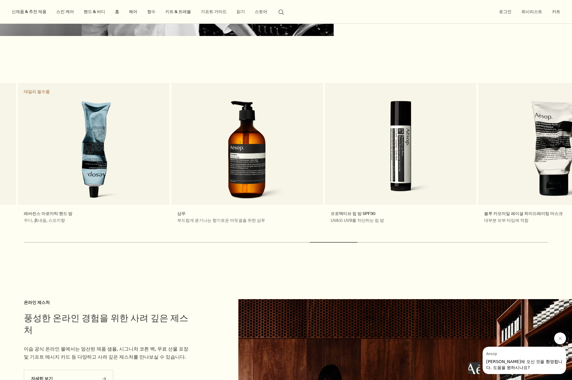
drag, startPoint x: 389, startPoint y: 118, endPoint x: -63, endPoint y: 188, distance: 457.0
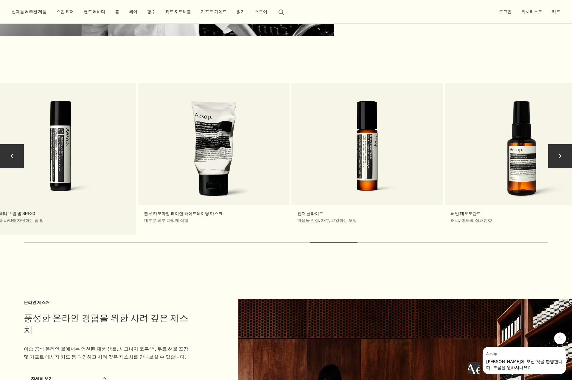
drag, startPoint x: 490, startPoint y: 132, endPoint x: 87, endPoint y: 139, distance: 403.4
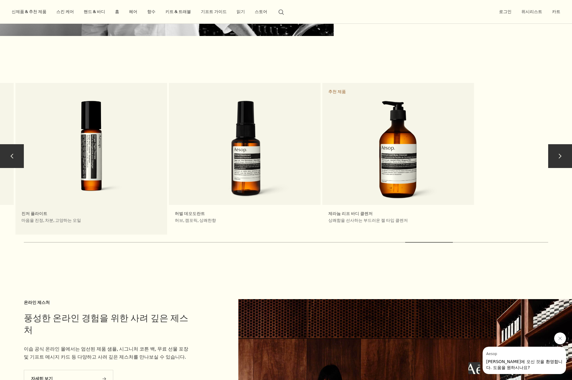
drag, startPoint x: 453, startPoint y: 161, endPoint x: 74, endPoint y: 132, distance: 379.5
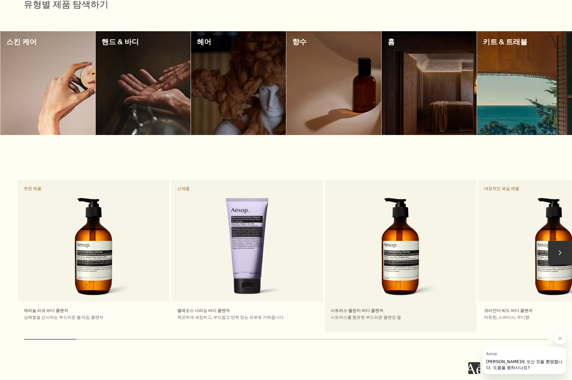
scroll to position [527, 0]
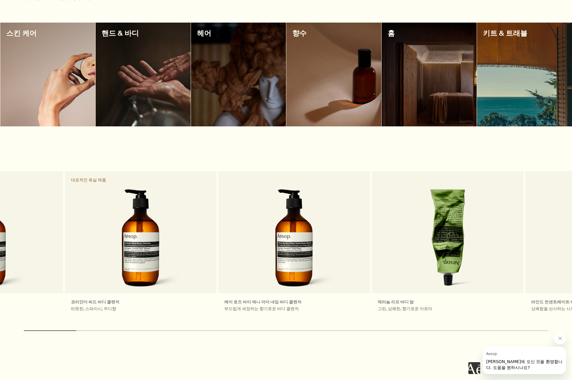
drag, startPoint x: 508, startPoint y: 223, endPoint x: -29, endPoint y: 223, distance: 537.3
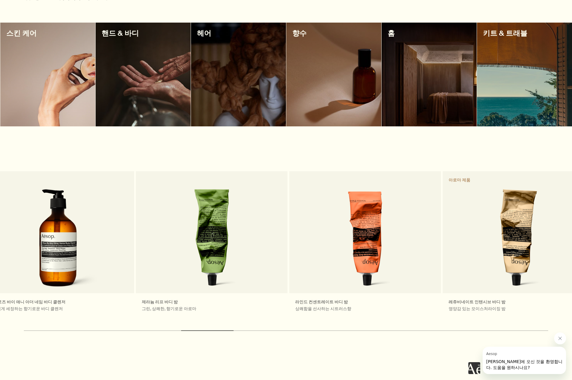
drag, startPoint x: 442, startPoint y: 236, endPoint x: -3, endPoint y: 244, distance: 445.1
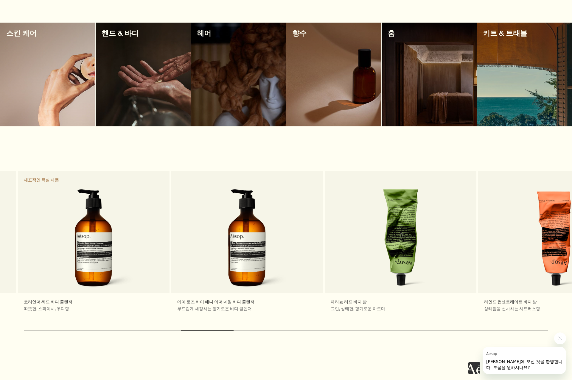
drag, startPoint x: 78, startPoint y: 213, endPoint x: 762, endPoint y: 239, distance: 684.0
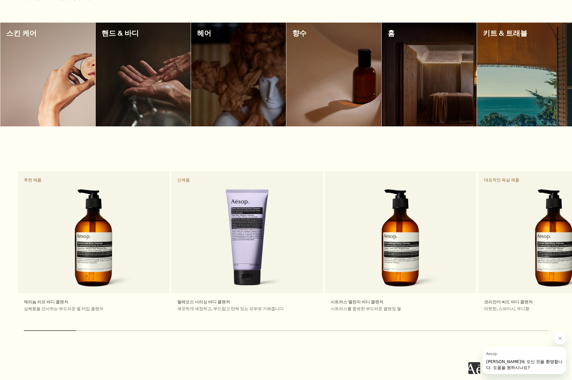
drag, startPoint x: 153, startPoint y: 217, endPoint x: 655, endPoint y: 219, distance: 501.9
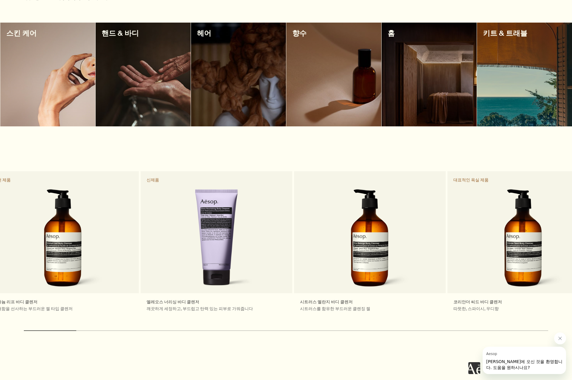
drag, startPoint x: 393, startPoint y: 195, endPoint x: -22, endPoint y: 197, distance: 414.4
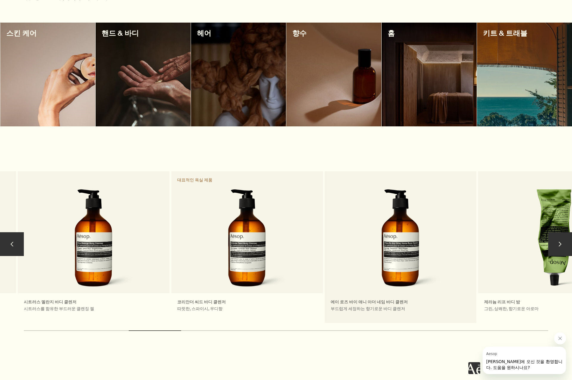
drag, startPoint x: 426, startPoint y: 239, endPoint x: 107, endPoint y: 232, distance: 318.6
click at [324, 226] on link "에이 로즈 바이 애니 아더 네임 바디 클렌저 부드럽게 세정하는 향기로운 바디 클렌저" at bounding box center [400, 247] width 152 height 152
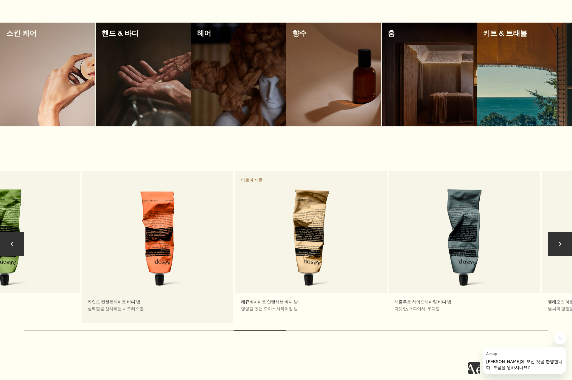
drag, startPoint x: 335, startPoint y: 196, endPoint x: 125, endPoint y: 191, distance: 210.5
click at [133, 191] on link "라인드 컨센트레이트 바디 밤 상쾌함을 선사하는 시트러스향" at bounding box center [158, 247] width 152 height 152
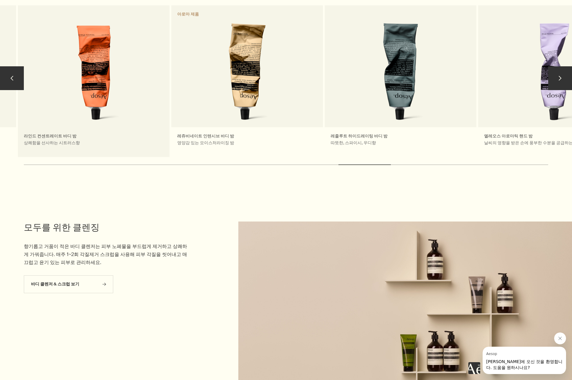
scroll to position [706, 0]
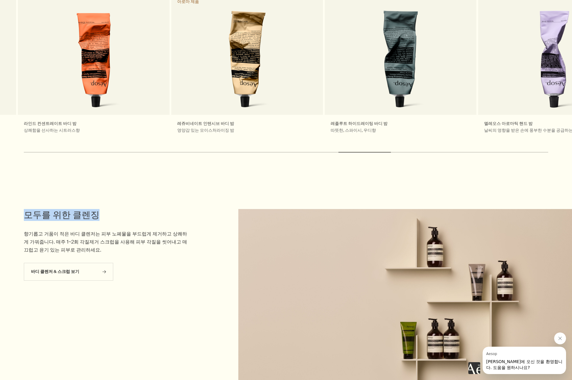
drag, startPoint x: 44, startPoint y: 205, endPoint x: 104, endPoint y: 207, distance: 59.3
click at [103, 209] on aside "모두를 위한 클렌징 향기롭고 거품이 적은 바디 클렌저는 피부 노폐물을 부드럽게 제거하고 상쾌하게 가꿔줍니다. 매주 1~2회 각질제거 스크럽을 …" at bounding box center [95, 304] width 191 height 190
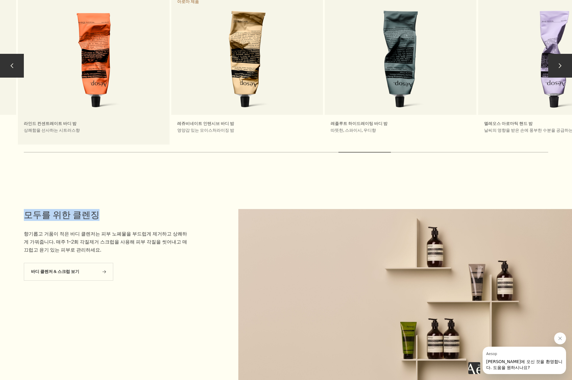
copy h2 "모두를 위한 클렌징"
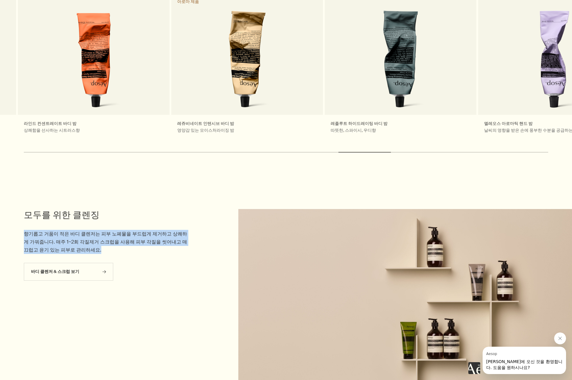
drag, startPoint x: 20, startPoint y: 224, endPoint x: 78, endPoint y: 242, distance: 60.5
click at [78, 242] on aside "모두를 위한 클렌징 향기롭고 거품이 적은 바디 클렌저는 피부 노폐물을 부드럽게 제거하고 상쾌하게 가꿔줍니다. 매주 1~2회 각질제거 스크럽을 …" at bounding box center [95, 304] width 191 height 190
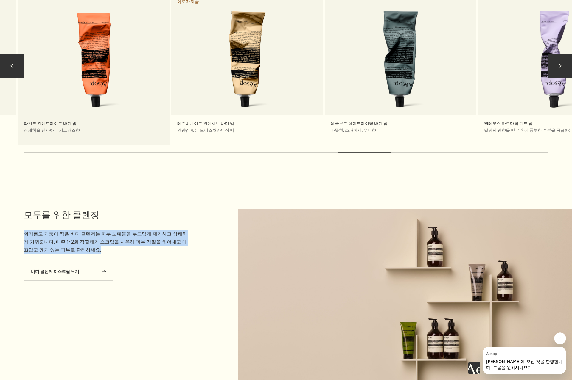
copy p "향기롭고 거품이 적은 바디 클렌저는 피부 노폐물을 부드럽게 제거하고 상쾌하게 가꿔줍니다. 매주 1~2회 각질제거 스크럽을 사용해 피부 각질을 …"
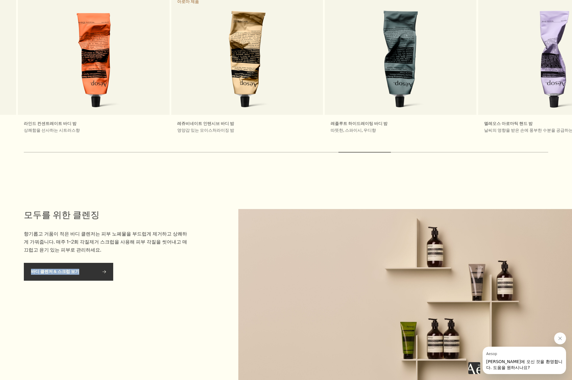
drag, startPoint x: 15, startPoint y: 257, endPoint x: 75, endPoint y: 263, distance: 60.4
click at [75, 263] on aside "모두를 위한 클렌징 향기롭고 거품이 적은 바디 클렌저는 피부 노폐물을 부드럽게 제거하고 상쾌하게 가꿔줍니다. 매주 1~2회 각질제거 스크럽을 …" at bounding box center [95, 304] width 191 height 190
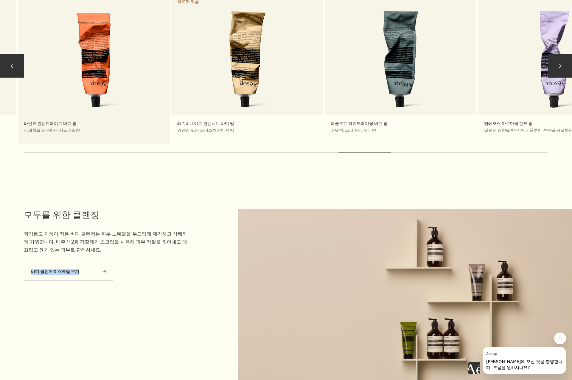
copy link "바디 클렌저 & 스크럽 보기"
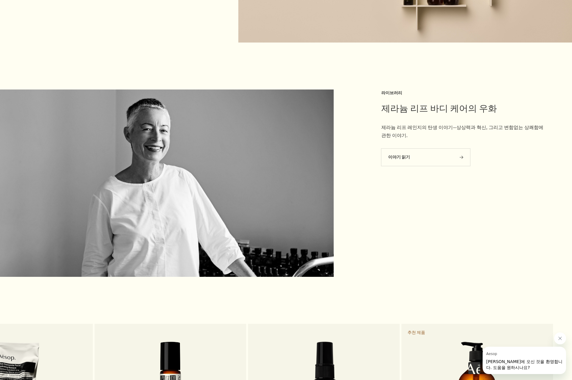
scroll to position [1063, 0]
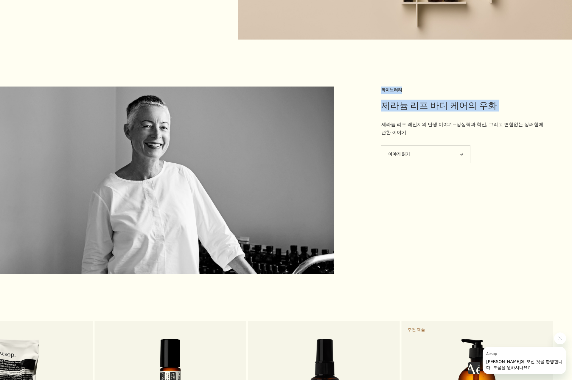
drag, startPoint x: 404, startPoint y: 80, endPoint x: 413, endPoint y: 80, distance: 8.6
click at [413, 87] on div "제라늄 리프 바디 케어의 우화 라이브러리 제라늄 리프 레인지의 탄생 이야기—상상력과 혁신, 그리고 변함없는 상쾌함에 관한 이야기. 이야기 읽기…" at bounding box center [286, 182] width 572 height 190
copy div "제라늄 리프 바디 케어의 우화 라이브러리"
click at [433, 101] on h2 "제라늄 리프 바디 케어의 우화" at bounding box center [464, 106] width 167 height 12
drag, startPoint x: 382, startPoint y: 100, endPoint x: 485, endPoint y: 97, distance: 103.6
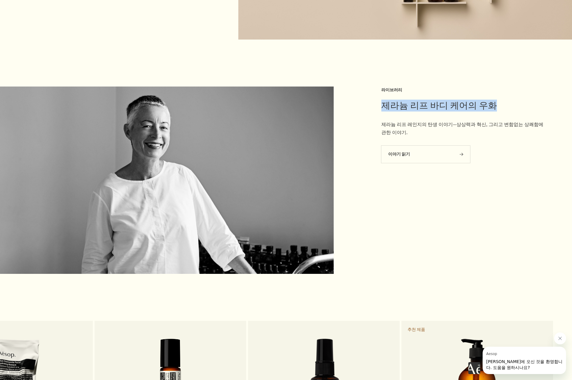
click at [485, 100] on h2 "제라늄 리프 바디 케어의 우화" at bounding box center [464, 106] width 167 height 12
copy h2 "제라늄 리프 바디 케어의 우화"
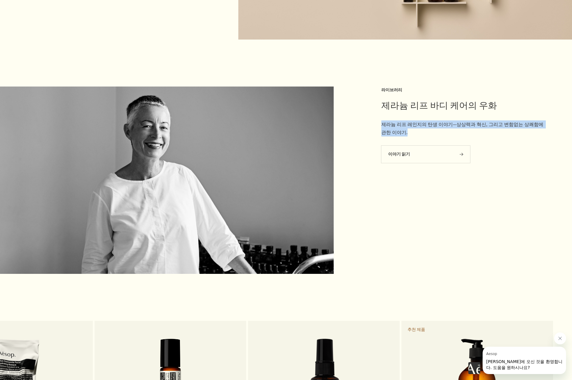
drag, startPoint x: 382, startPoint y: 115, endPoint x: 397, endPoint y: 124, distance: 17.5
click at [397, 124] on p "제라늄 리프 레인지의 탄생 이야기—상상력과 혁신, 그리고 변함없는 상쾌함에 관한 이야기." at bounding box center [464, 129] width 167 height 16
copy p "제라늄 리프 레인지의 탄생 이야기—상상력과 혁신, 그리고 변함없는 상쾌함에 관한 이야기."
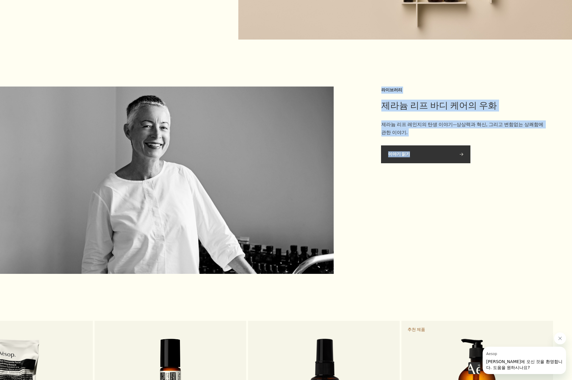
drag, startPoint x: 374, startPoint y: 144, endPoint x: 415, endPoint y: 148, distance: 41.0
click at [415, 148] on div "제라늄 리프 바디 케어의 우화 라이브러리 제라늄 리프 레인지의 탄생 이야기—상상력과 혁신, 그리고 변함없는 상쾌함에 관한 이야기. 이야기 읽기…" at bounding box center [286, 182] width 572 height 190
click at [447, 190] on aside "제라늄 리프 바디 케어의 우화 라이브러리 제라늄 리프 레인지의 탄생 이야기—상상력과 혁신, 그리고 변함없는 상쾌함에 관한 이야기. 이야기 읽기…" at bounding box center [476, 182] width 191 height 190
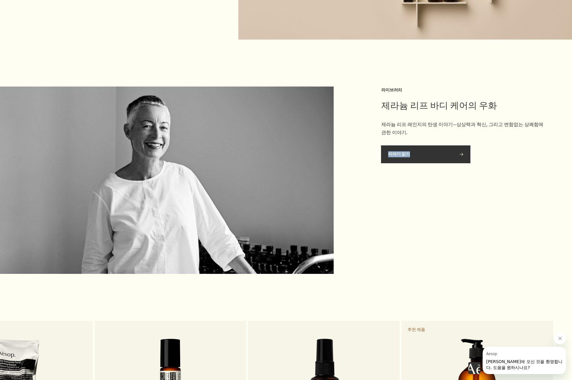
drag, startPoint x: 419, startPoint y: 186, endPoint x: 388, endPoint y: 148, distance: 49.5
click at [388, 148] on aside "제라늄 리프 바디 케어의 우화 라이브러리 제라늄 리프 레인지의 탄생 이야기—상상력과 혁신, 그리고 변함없는 상쾌함에 관한 이야기. 이야기 읽기…" at bounding box center [476, 182] width 191 height 190
copy link "이야기 읽기"
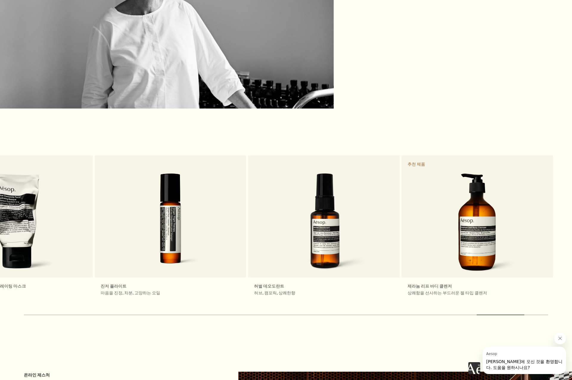
scroll to position [1272, 0]
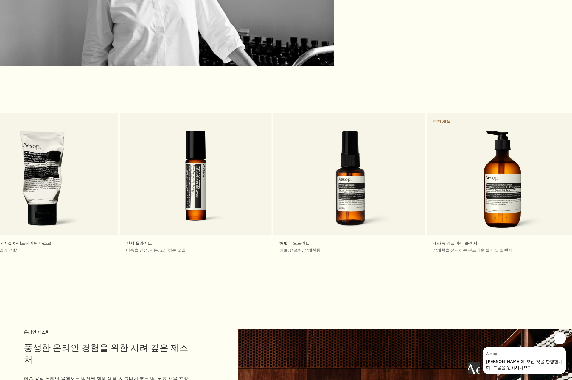
drag, startPoint x: 220, startPoint y: 217, endPoint x: 700, endPoint y: 177, distance: 481.5
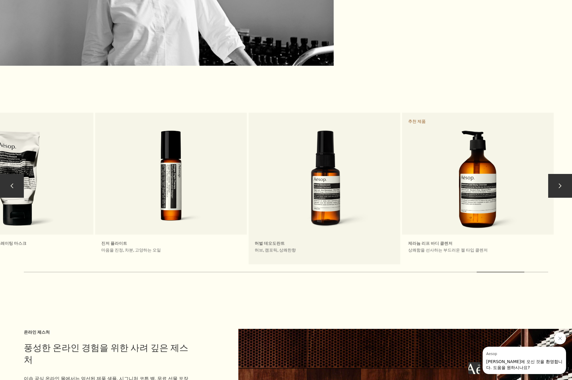
drag, startPoint x: 282, startPoint y: 151, endPoint x: 394, endPoint y: 148, distance: 111.4
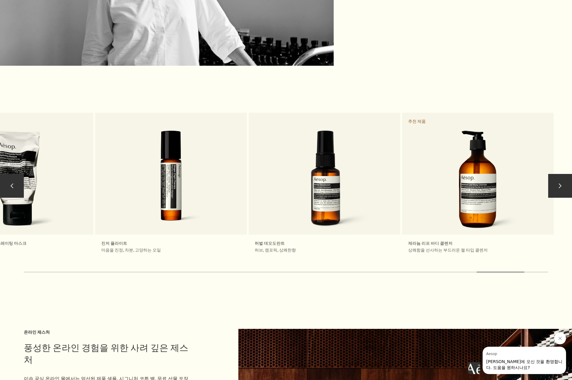
click at [10, 179] on button "chevron" at bounding box center [12, 186] width 24 height 24
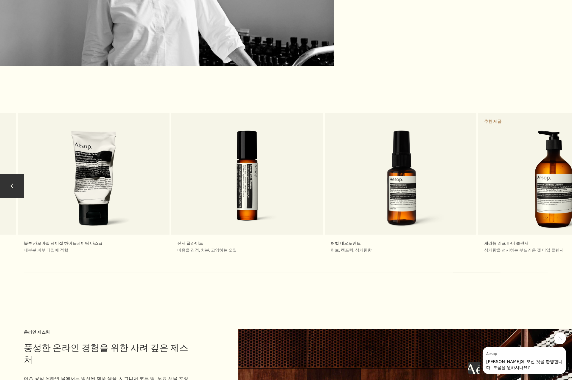
click at [10, 179] on button "chevron" at bounding box center [12, 186] width 24 height 24
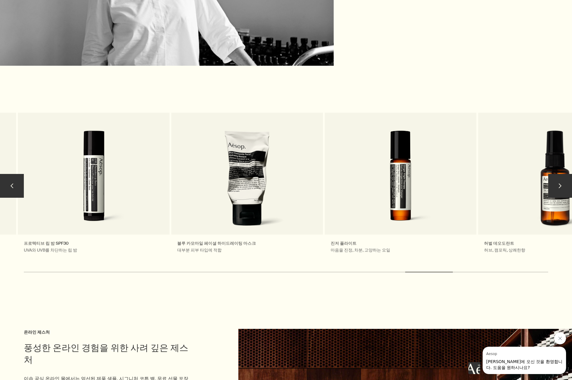
click at [10, 179] on button "chevron" at bounding box center [12, 186] width 24 height 24
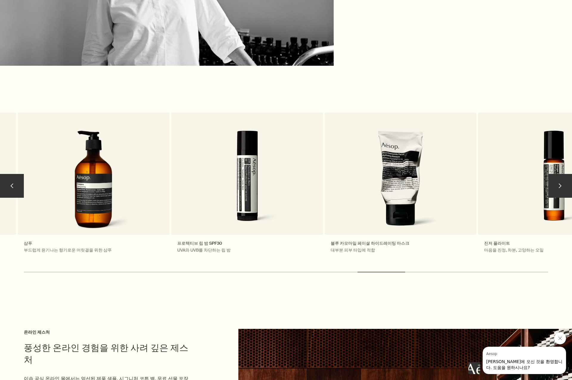
click at [10, 179] on button "chevron" at bounding box center [12, 186] width 24 height 24
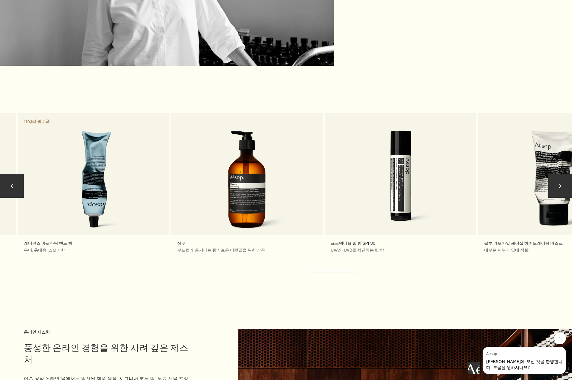
click at [10, 179] on button "chevron" at bounding box center [12, 186] width 24 height 24
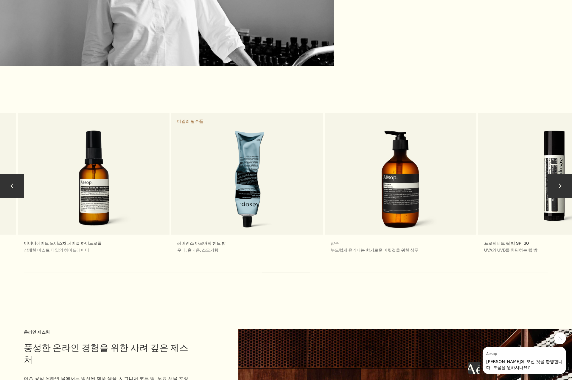
click at [10, 179] on button "chevron" at bounding box center [12, 186] width 24 height 24
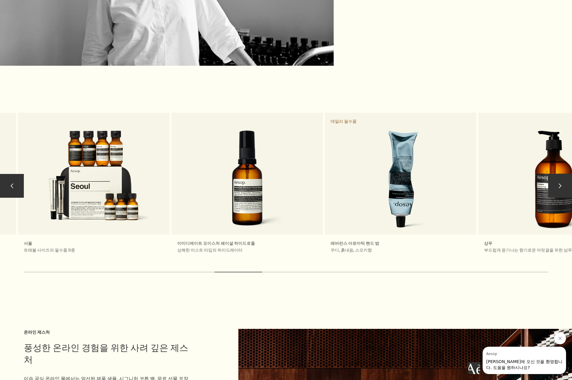
click at [10, 179] on button "chevron" at bounding box center [12, 186] width 24 height 24
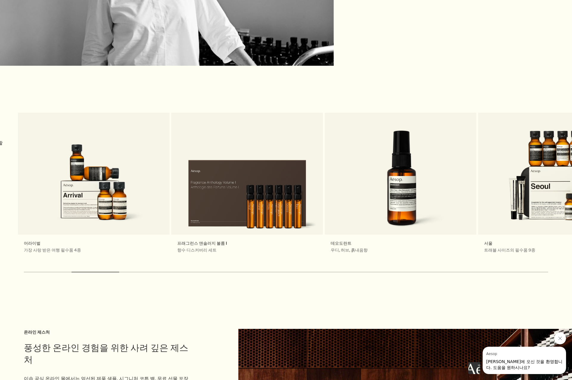
drag, startPoint x: 171, startPoint y: 204, endPoint x: 625, endPoint y: 153, distance: 456.8
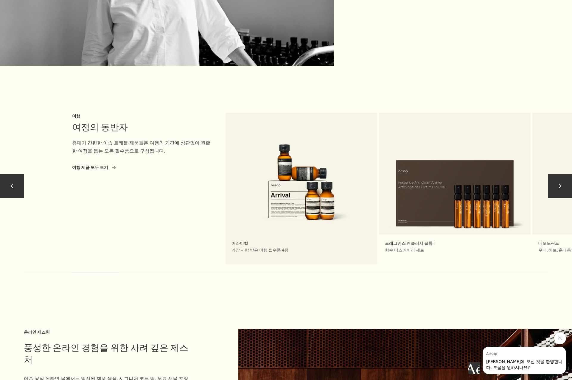
drag, startPoint x: 79, startPoint y: 155, endPoint x: 375, endPoint y: 142, distance: 296.2
click at [370, 144] on link "어라이벌 가장 사랑 받은 여행 필수품 4종" at bounding box center [301, 189] width 152 height 152
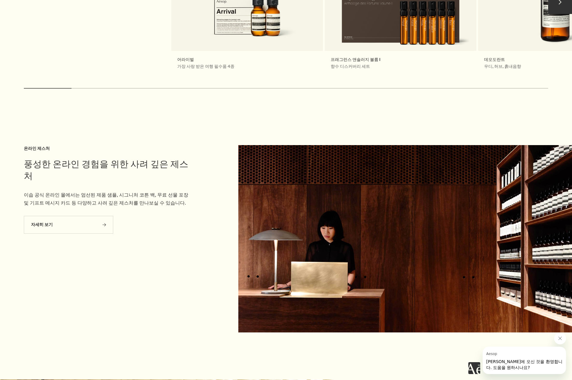
scroll to position [1480, 0]
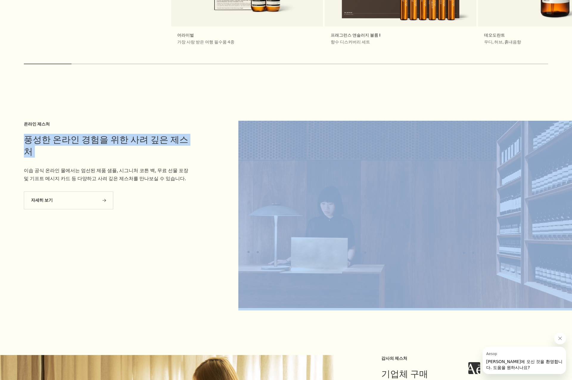
drag, startPoint x: 9, startPoint y: 100, endPoint x: 215, endPoint y: 148, distance: 211.8
click at [215, 148] on section "풍성한 온라인 경험을 위한 사려 깊은 제스처 온라인 제스처 이솝 공식 온라인 몰에서는 엄선된 제품 샘플, 시그니처 코튼 백, 무료 선물 포장 …" at bounding box center [286, 193] width 572 height 235
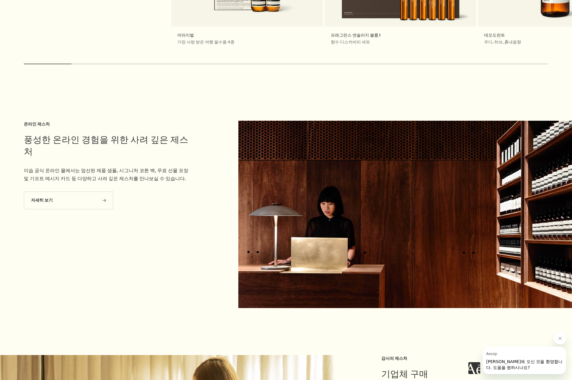
click at [29, 101] on section "풍성한 온라인 경험을 위한 사려 깊은 제스처 온라인 제스처 이솝 공식 온라인 몰에서는 엄선된 제품 샘플, 시그니처 코튼 백, 무료 선물 포장 …" at bounding box center [286, 193] width 572 height 235
drag, startPoint x: 21, startPoint y: 102, endPoint x: 23, endPoint y: 127, distance: 25.3
click at [23, 127] on section "풍성한 온라인 경험을 위한 사려 깊은 제스처 온라인 제스처 이솝 공식 온라인 몰에서는 엄선된 제품 샘플, 시그니처 코튼 백, 무료 선물 포장 …" at bounding box center [286, 193] width 572 height 235
drag, startPoint x: 66, startPoint y: 153, endPoint x: 180, endPoint y: 160, distance: 113.9
click at [180, 167] on p "이솝 공식 온라인 몰에서는 엄선된 제품 샘플, 시그니처 코튼 백, 무료 선물 포장 및 기프트 메시지 카드 등 다양하고 사려 깊은 제스처를 만나…" at bounding box center [107, 175] width 167 height 16
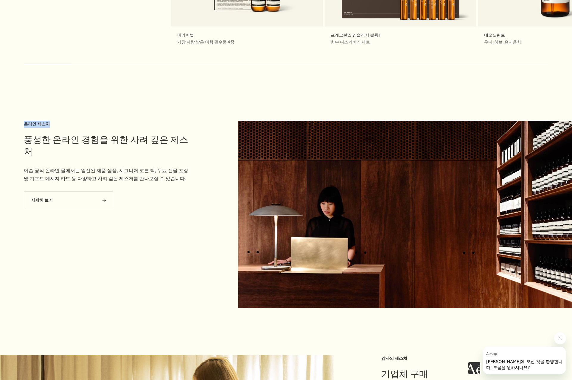
drag, startPoint x: 20, startPoint y: 114, endPoint x: 48, endPoint y: 113, distance: 28.0
click at [48, 121] on aside "풍성한 온라인 경험을 위한 사려 깊은 제스처 온라인 제스처 이솝 공식 온라인 몰에서는 엄선된 제품 샘플, 시그니처 코튼 백, 무료 선물 포장 …" at bounding box center [95, 216] width 191 height 190
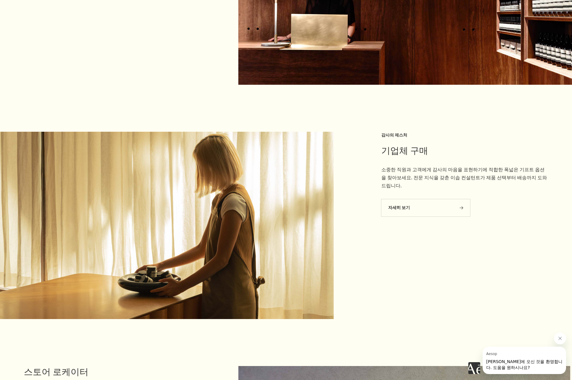
scroll to position [1748, 0]
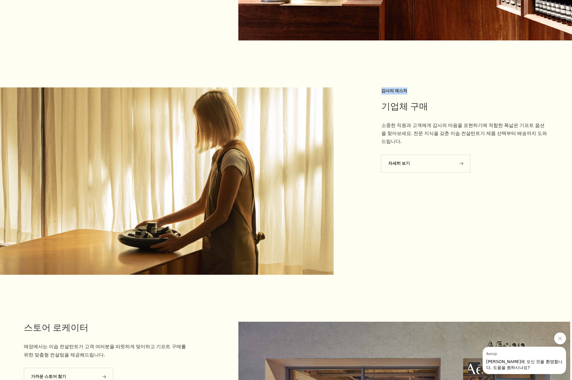
drag, startPoint x: 381, startPoint y: 82, endPoint x: 413, endPoint y: 82, distance: 32.1
click at [413, 88] on h3 "감사의 제스처" at bounding box center [464, 91] width 167 height 7
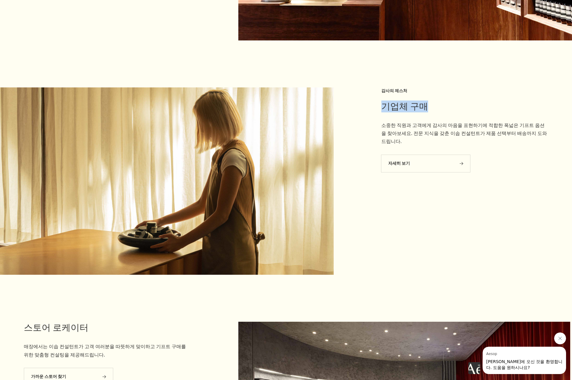
drag, startPoint x: 432, startPoint y: 97, endPoint x: 458, endPoint y: 96, distance: 25.6
click at [458, 96] on div "기업체 구매 감사의 제스처 소중한 직원과 고객에게 감사의 마음을 표현하기에 적합한 폭넓은 기프트 옵션을 찾아보세요. 전문 지식을 갖춘 이솝 컨…" at bounding box center [286, 183] width 572 height 190
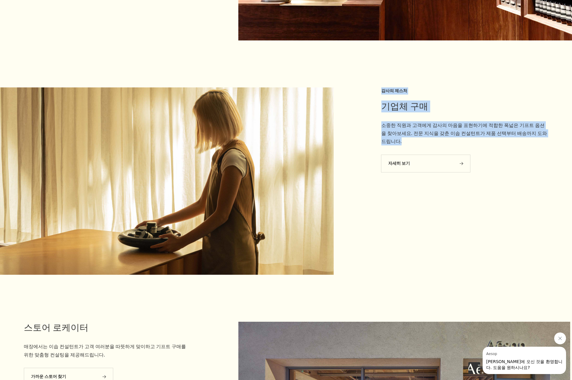
drag, startPoint x: 544, startPoint y: 126, endPoint x: 379, endPoint y: 121, distance: 165.3
click at [379, 121] on div "기업체 구매 감사의 제스처 소중한 직원과 고객에게 감사의 마음을 표현하기에 적합한 폭넓은 기프트 옵션을 찾아보세요. 전문 지식을 갖춘 이솝 컨…" at bounding box center [286, 183] width 572 height 190
click at [379, 121] on div at bounding box center [190, 183] width 381 height 190
drag, startPoint x: 382, startPoint y: 118, endPoint x: 547, endPoint y: 125, distance: 165.4
click at [547, 125] on p "소중한 직원과 고객에게 감사의 마음을 표현하기에 적합한 폭넓은 기프트 옵션을 찾아보세요. 전문 지식을 갖춘 이솝 컨설턴트가 제품 선택부터 배송…" at bounding box center [464, 133] width 167 height 24
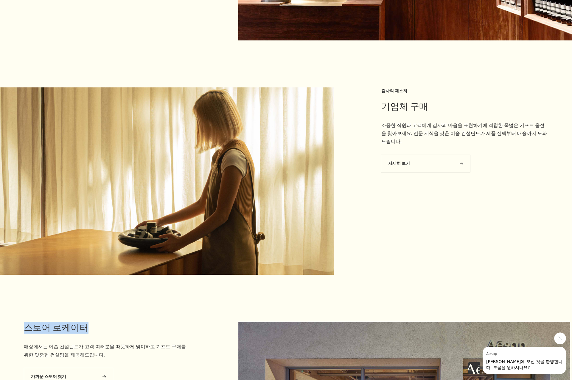
drag, startPoint x: 17, startPoint y: 324, endPoint x: 111, endPoint y: 321, distance: 94.1
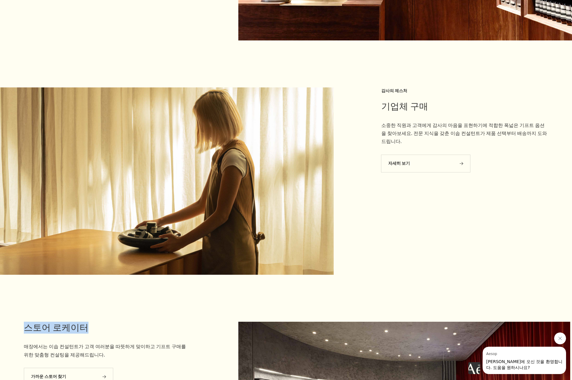
drag, startPoint x: 24, startPoint y: 338, endPoint x: 104, endPoint y: 346, distance: 80.5
click at [104, 346] on p "매장에서는 이솝 컨설턴트가 고객 여러분을 따뜻하게 맞이하고 기프트 구매를 위한 맞춤형 컨설팅을 제공해드립니다." at bounding box center [107, 351] width 167 height 16
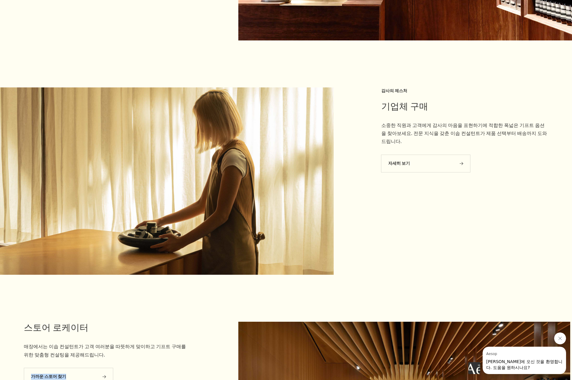
drag, startPoint x: 97, startPoint y: 369, endPoint x: 117, endPoint y: 366, distance: 19.6
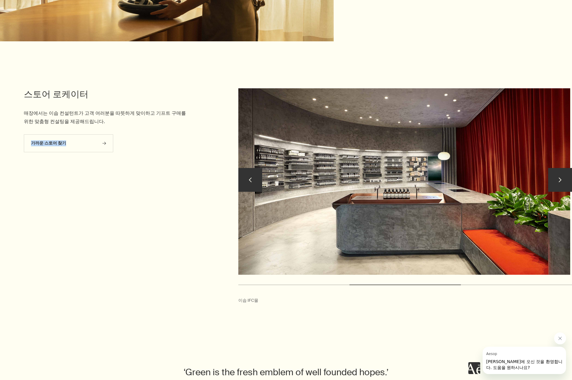
scroll to position [1986, 0]
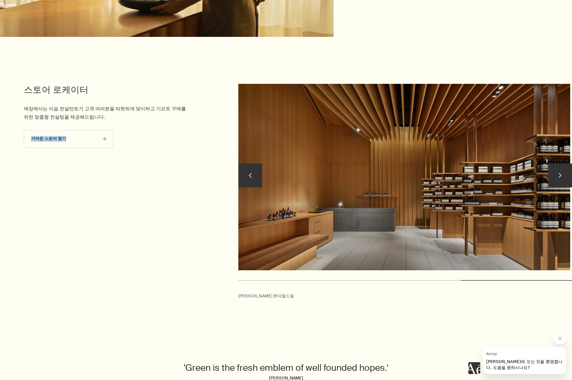
drag, startPoint x: 339, startPoint y: 180, endPoint x: 335, endPoint y: 182, distance: 4.1
click at [335, 182] on link at bounding box center [404, 178] width 332 height 189
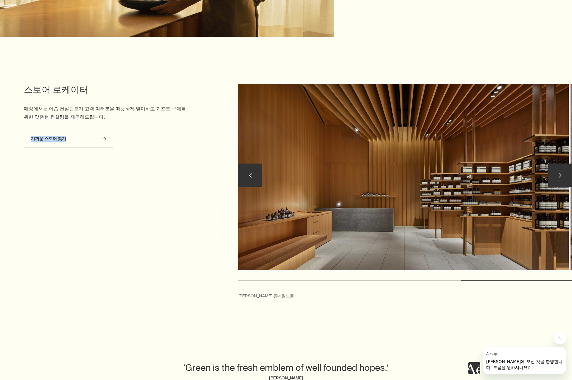
click at [561, 168] on button "chevron" at bounding box center [560, 176] width 24 height 24
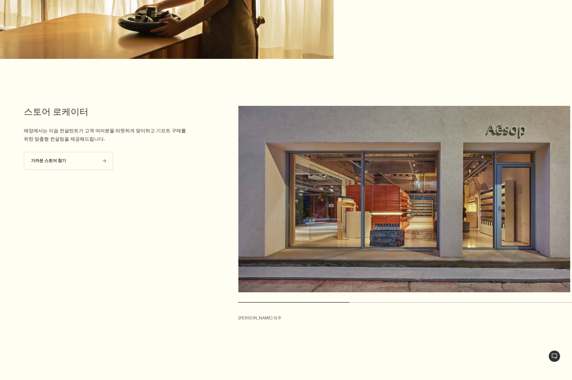
scroll to position [1965, 0]
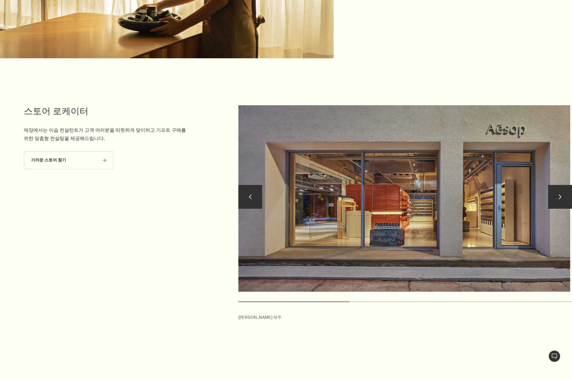
click at [557, 190] on button "chevron" at bounding box center [560, 197] width 24 height 24
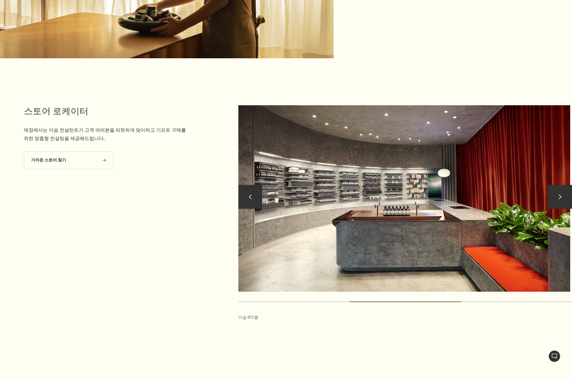
click at [557, 190] on button "chevron" at bounding box center [560, 197] width 24 height 24
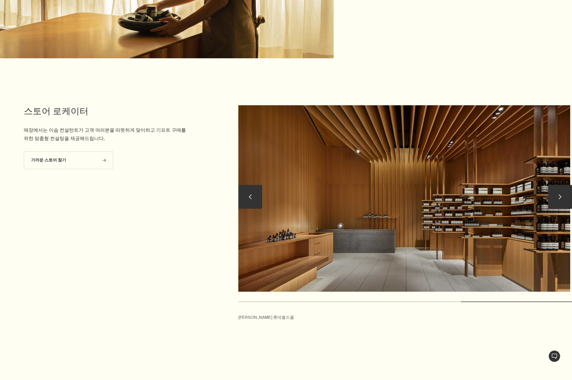
click at [556, 190] on button "chevron" at bounding box center [560, 197] width 24 height 24
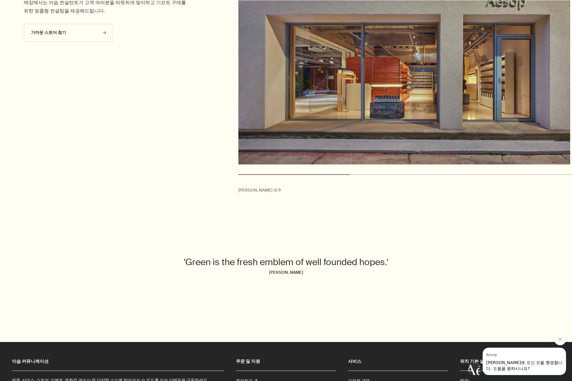
scroll to position [2262, 0]
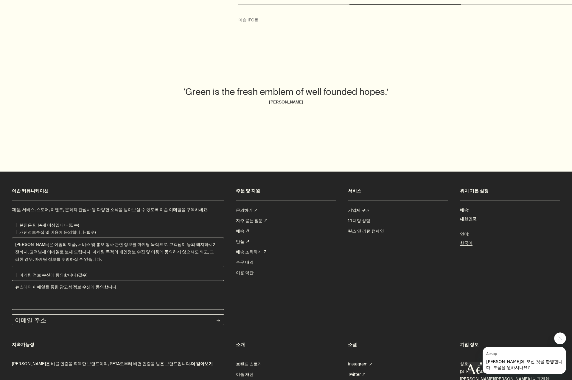
click at [291, 140] on div "‘Green is the fresh emblem of well founded hopes.’ [PERSON_NAME]" at bounding box center [286, 98] width 572 height 115
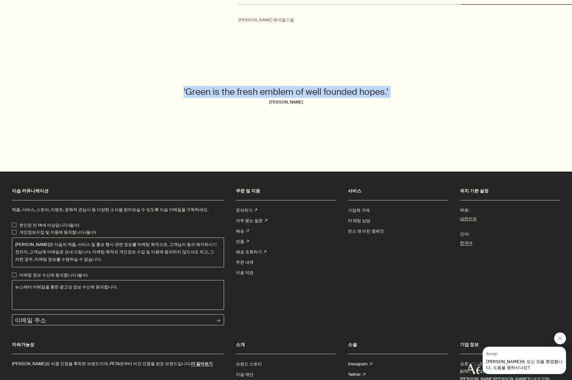
drag, startPoint x: 172, startPoint y: 88, endPoint x: 151, endPoint y: 74, distance: 25.3
click at [151, 74] on div "‘Green is the fresh emblem of well founded hopes.’ [PERSON_NAME]" at bounding box center [286, 98] width 572 height 115
copy p "‘Green is the fresh emblem of well founded hopes.’"
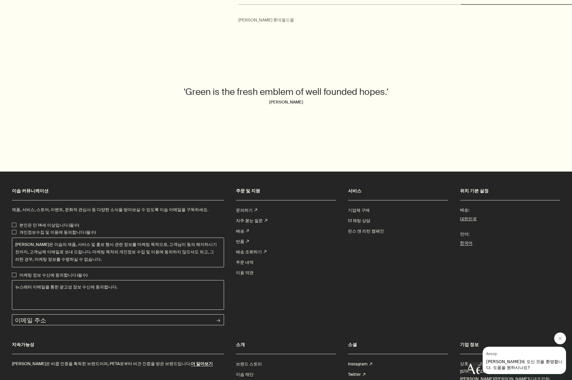
click at [383, 148] on div "‘Green is the fresh emblem of well founded hopes.’ [PERSON_NAME]" at bounding box center [286, 98] width 572 height 115
drag, startPoint x: 288, startPoint y: 94, endPoint x: 313, endPoint y: 93, distance: 25.0
click at [313, 98] on cite "[PERSON_NAME]" at bounding box center [286, 102] width 274 height 8
copy cite "[PERSON_NAME]"
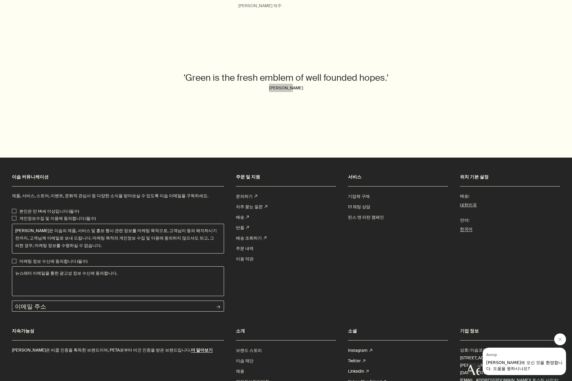
scroll to position [2343, 0]
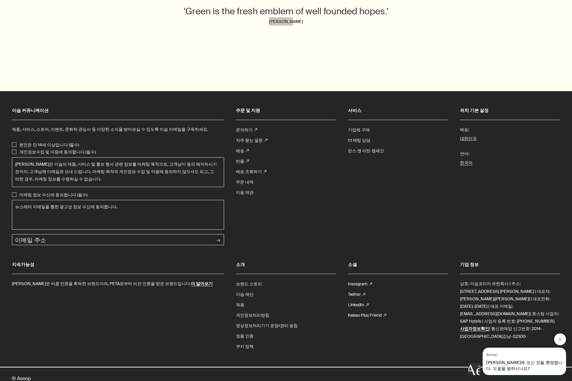
click at [560, 341] on button "Aesop의 메시지 닫기" at bounding box center [560, 339] width 12 height 12
